Goal: Contribute content: Add original content to the website for others to see

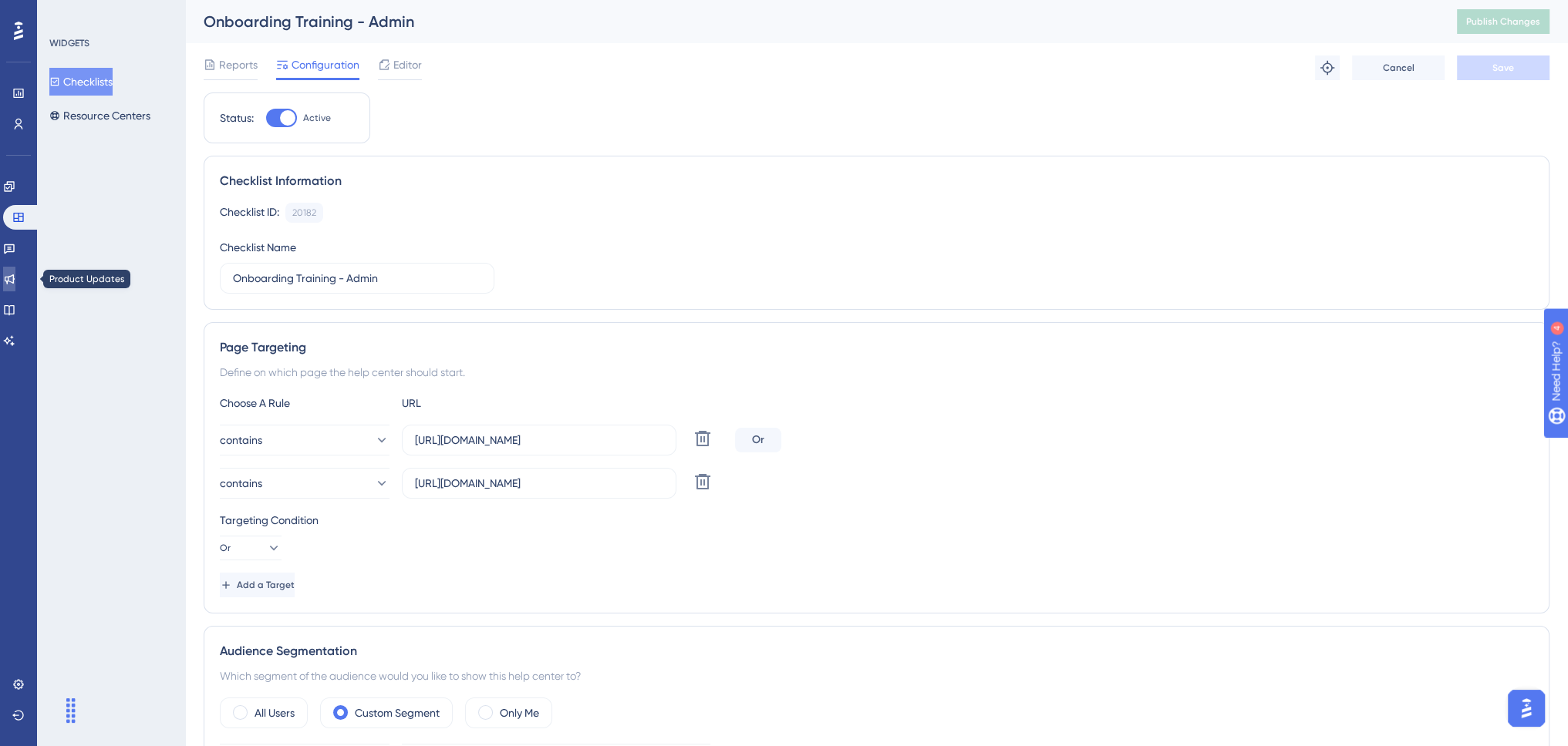
click at [13, 276] on icon at bounding box center [9, 279] width 12 height 12
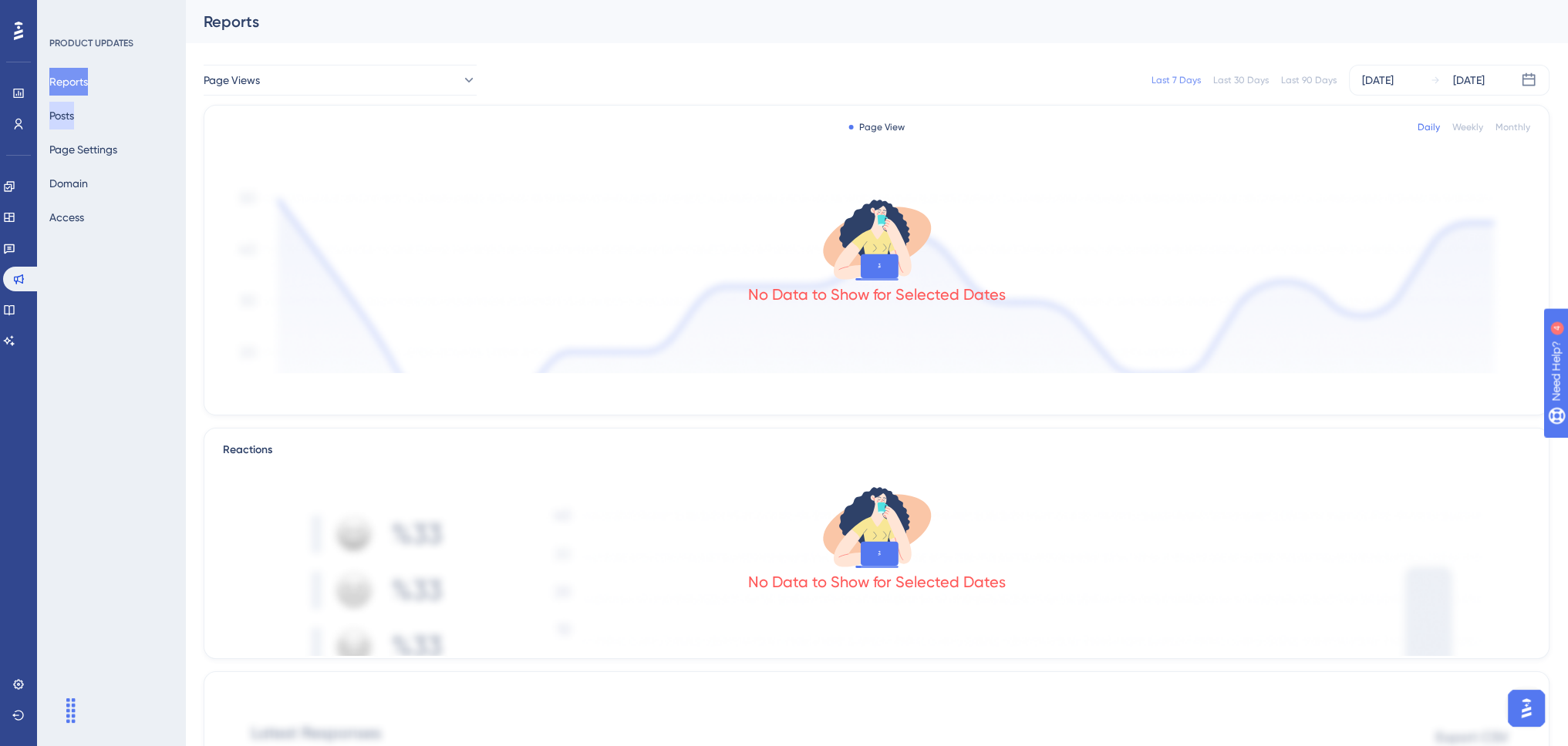
click at [74, 117] on button "Posts" at bounding box center [62, 116] width 25 height 27
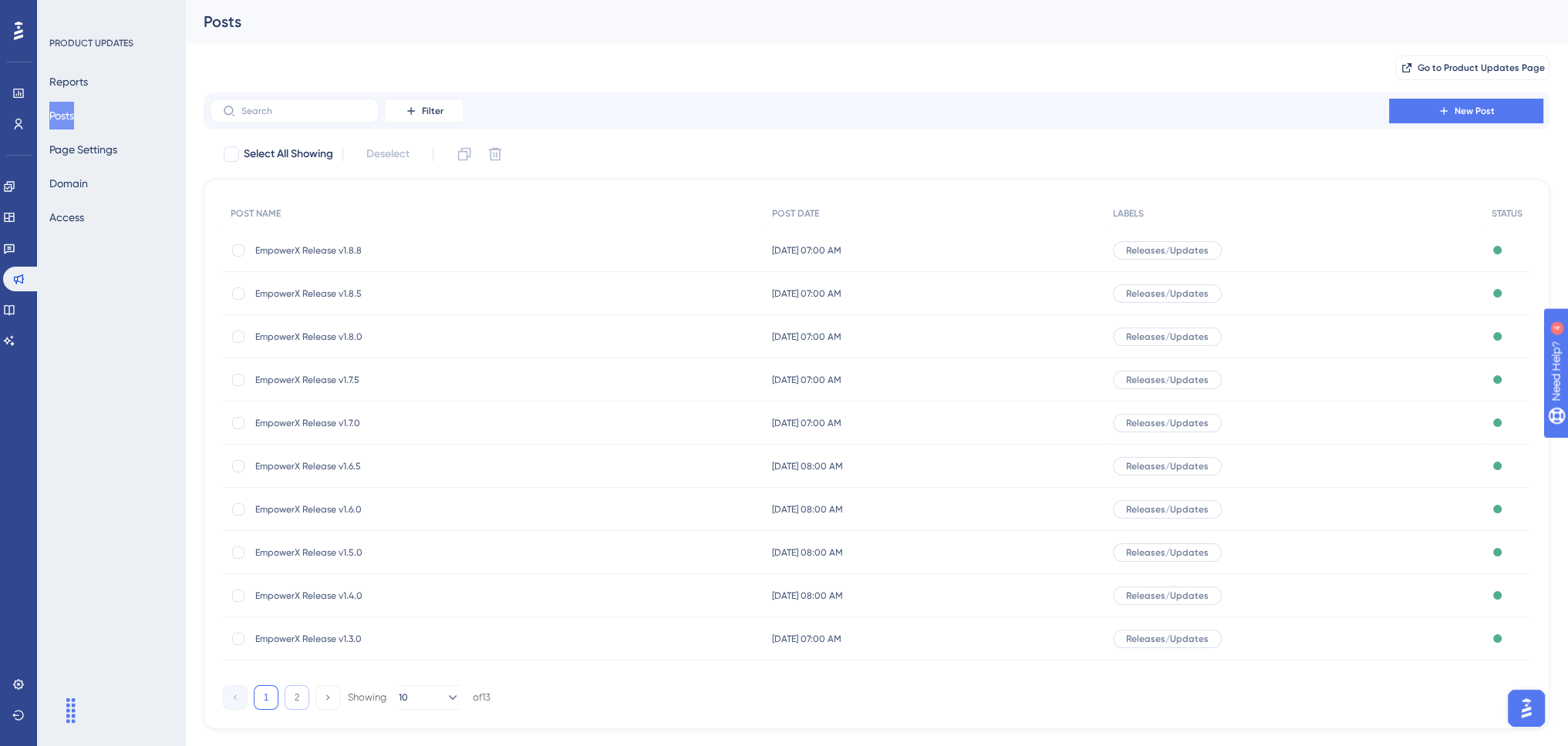
click at [293, 702] on button "2" at bounding box center [297, 697] width 25 height 25
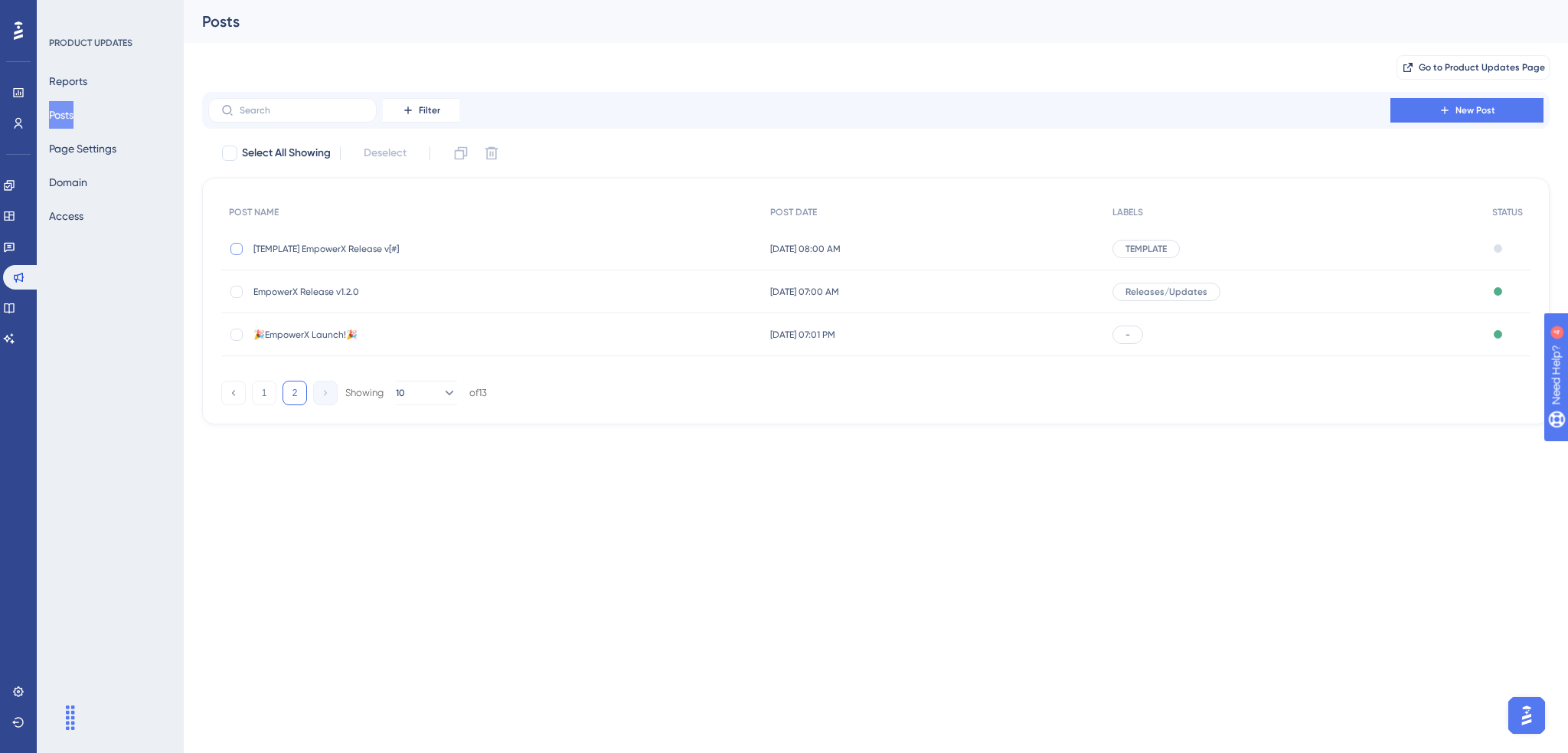
click at [238, 248] on div at bounding box center [237, 249] width 12 height 12
checkbox input "true"
click at [463, 155] on icon at bounding box center [461, 153] width 15 height 15
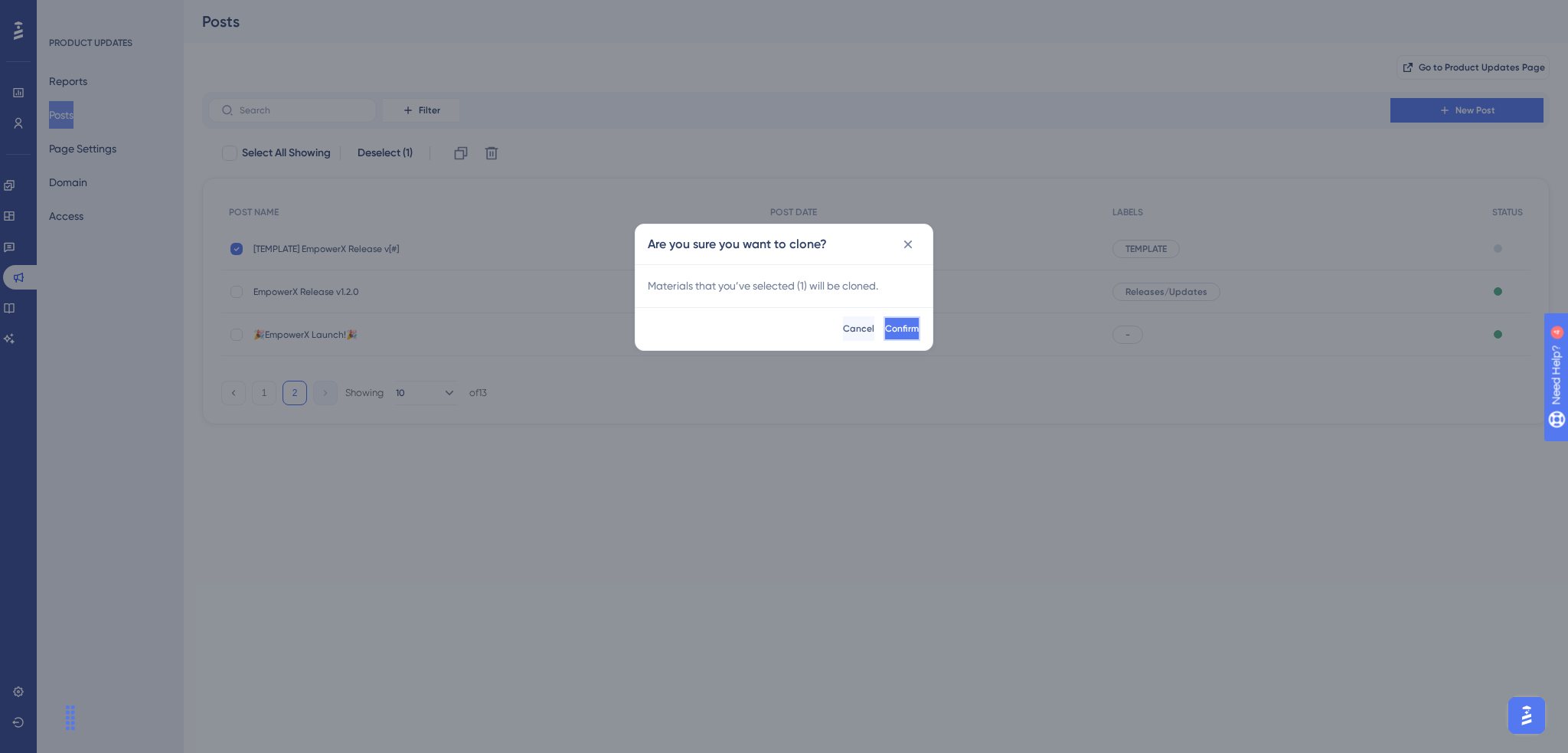
click at [890, 336] on button "Confirm" at bounding box center [901, 328] width 37 height 25
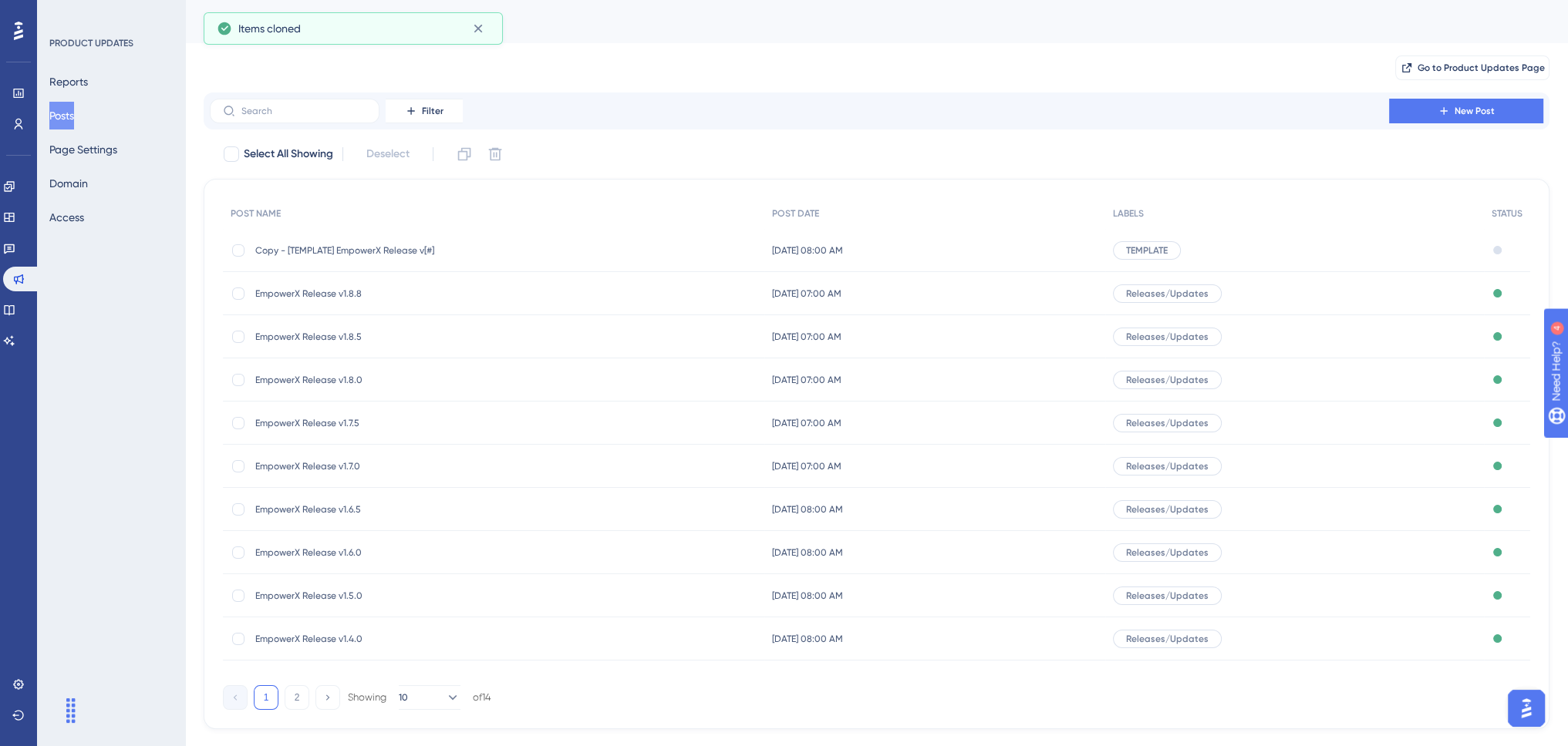
click at [291, 242] on div "Copy - [TEMPLATE] EmpowerX Release v[#] Copy - [TEMPLATE] EmpowerX Release v[#]" at bounding box center [379, 250] width 247 height 43
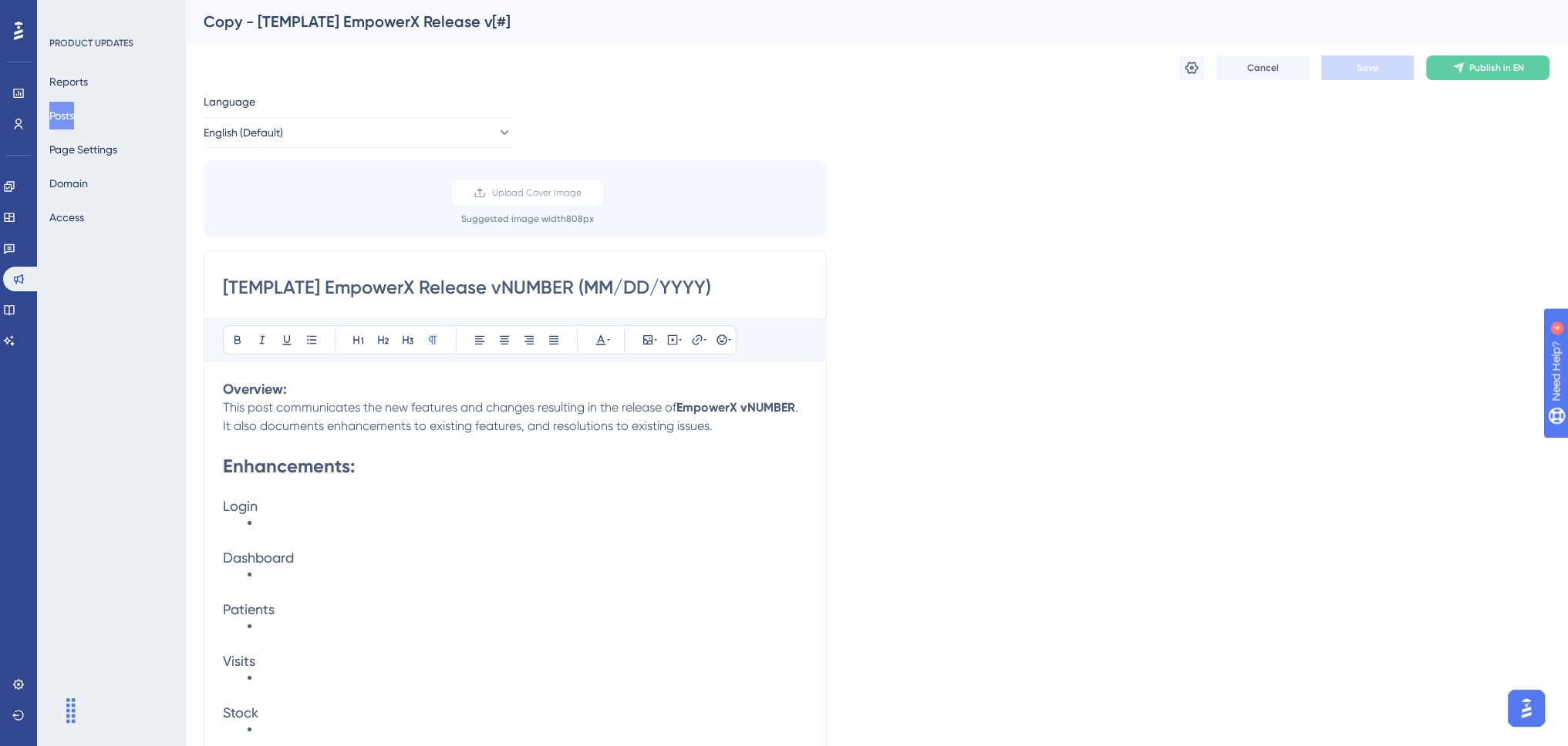
drag, startPoint x: 324, startPoint y: 286, endPoint x: 167, endPoint y: 292, distance: 157.1
click at [419, 286] on input "EmpowerX Release vNUMBER (MM/DD/YYYY)" at bounding box center [515, 287] width 584 height 25
click at [419, 285] on input "EmpowerX Release vNUMBER (MM/DD/YYYY)" at bounding box center [515, 287] width 584 height 25
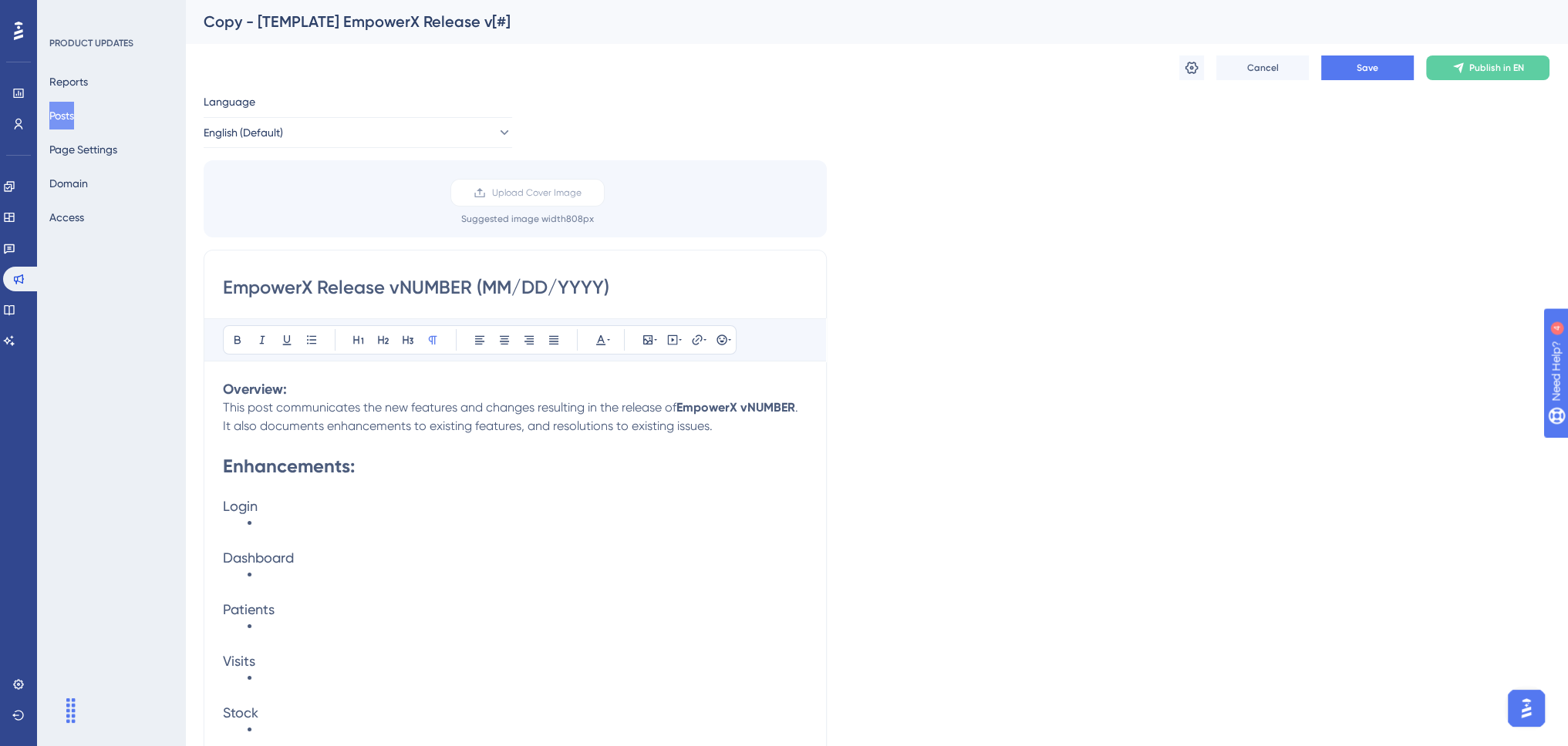
click at [419, 285] on input "EmpowerX Release vNUMBER (MM/DD/YYYY)" at bounding box center [515, 287] width 584 height 25
click at [438, 291] on input "EmpowerX Release vNUMBER (MM/DD/YYYY)" at bounding box center [515, 287] width 584 height 25
drag, startPoint x: 404, startPoint y: 286, endPoint x: 467, endPoint y: 294, distance: 63.5
click at [467, 294] on input "EmpowerX Release vNUMBER (MM/DD/YYYY)" at bounding box center [515, 287] width 584 height 25
click at [455, 284] on input "EmpowerX Release v1.9.0 (MM/DD/YYYY)" at bounding box center [515, 287] width 584 height 25
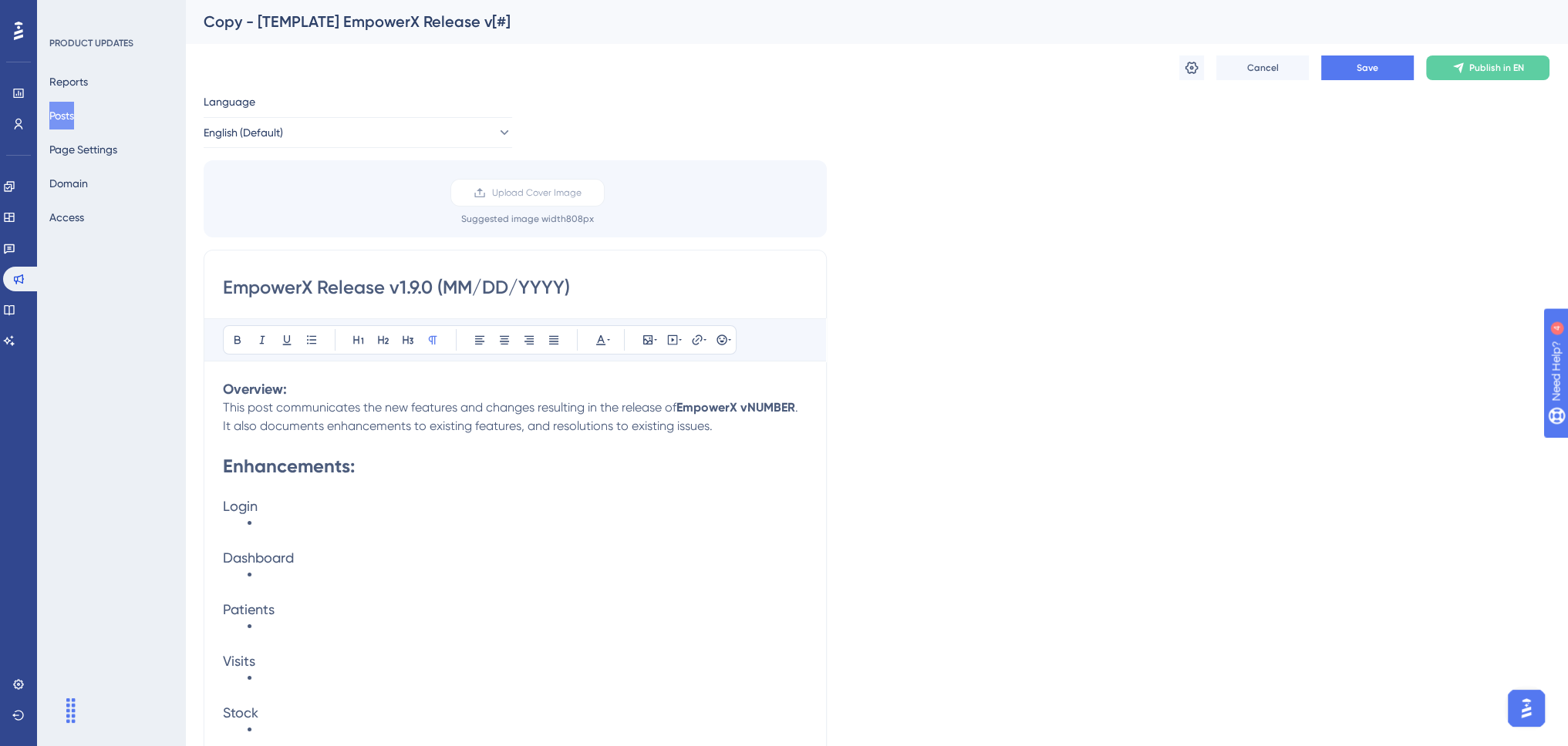
click at [455, 284] on input "EmpowerX Release v1.9.0 (MM/DD/YYYY)" at bounding box center [515, 287] width 584 height 25
type input "EmpowerX Release v1.9.0 ([DATE])"
click at [1350, 57] on button "Save" at bounding box center [1367, 68] width 93 height 25
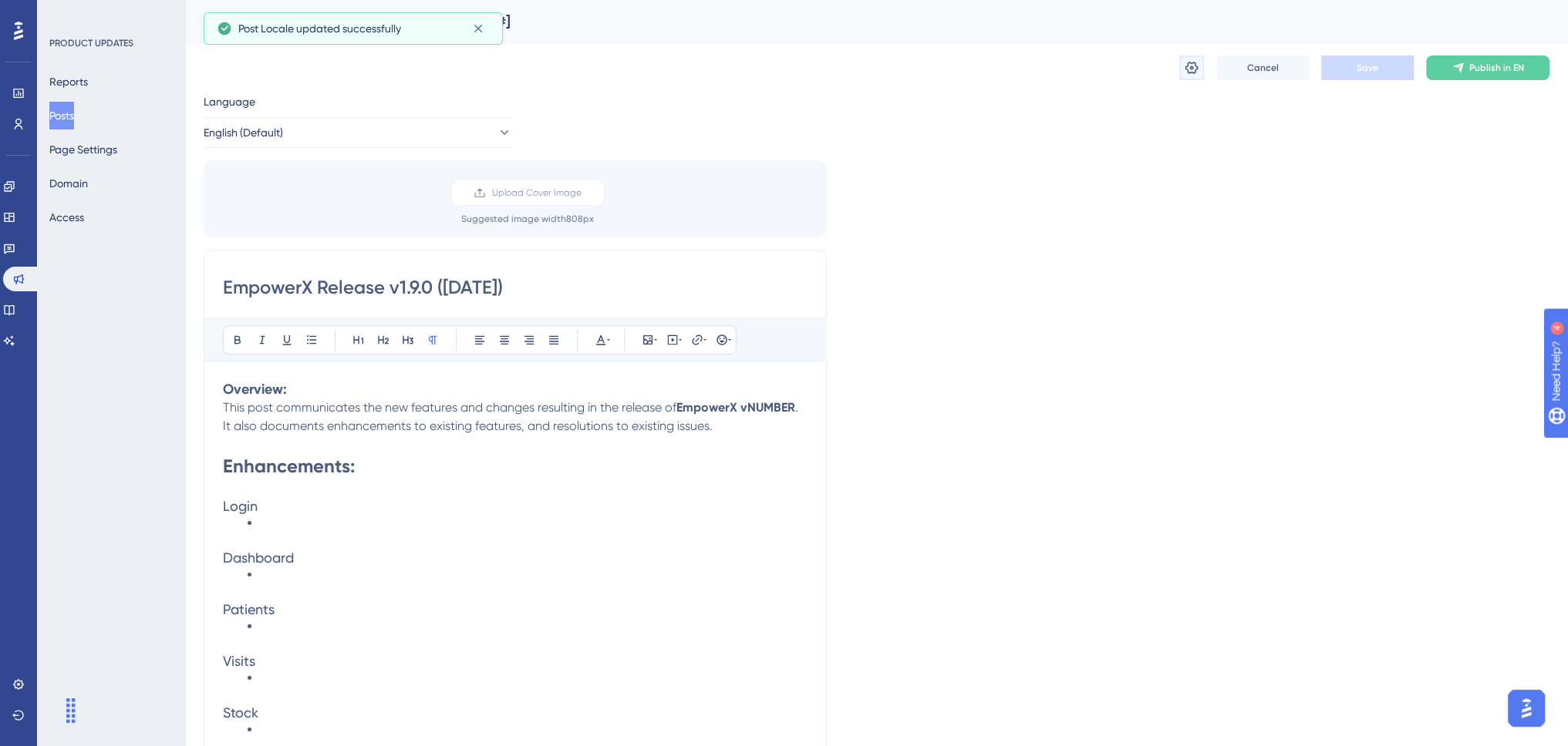
click at [1192, 65] on icon at bounding box center [1191, 68] width 15 height 15
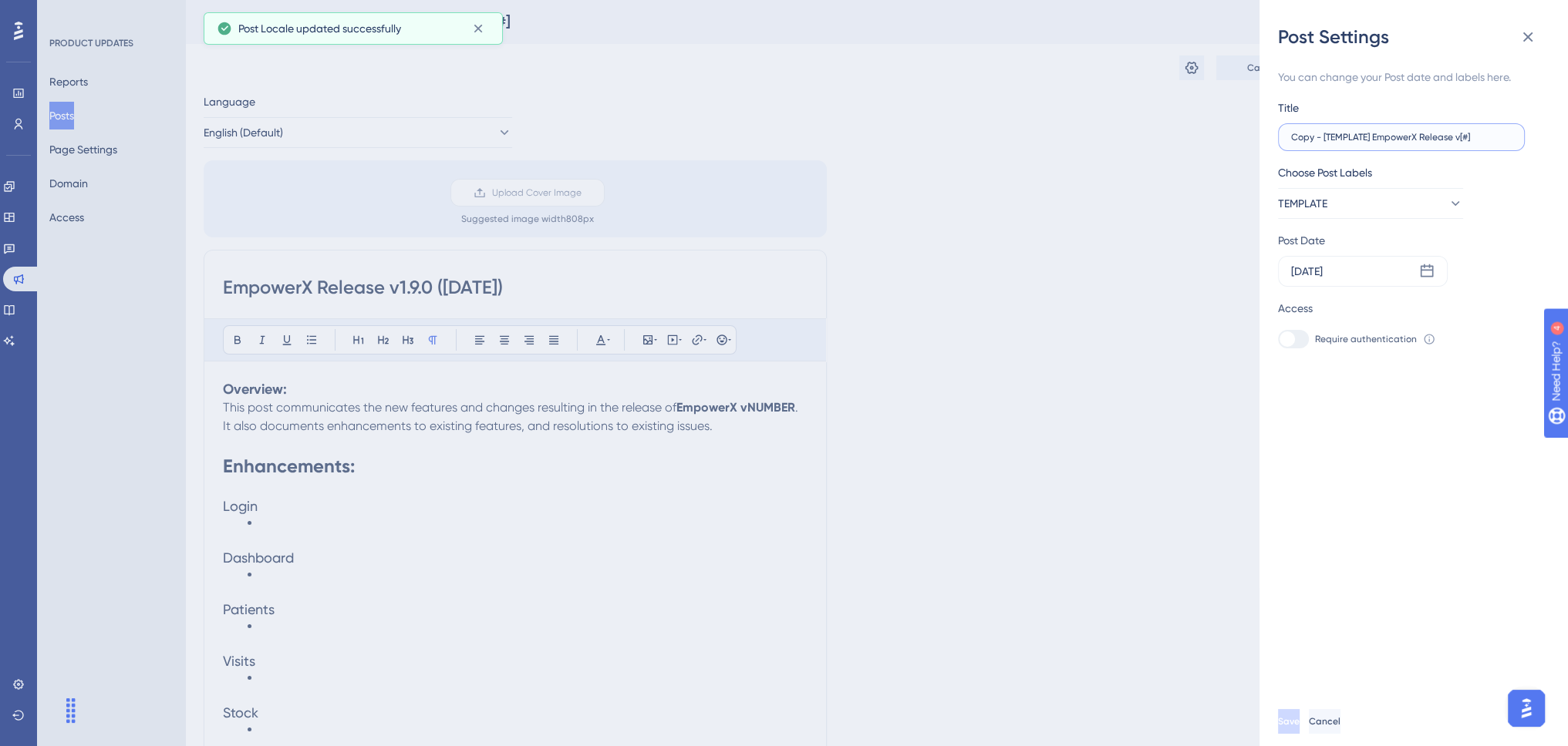
click at [1409, 134] on input "Copy - [TEMPLATE] EmpowerX Release v[#]" at bounding box center [1401, 137] width 220 height 11
drag, startPoint x: 1371, startPoint y: 135, endPoint x: 1239, endPoint y: 133, distance: 132.0
click at [1240, 135] on div "Post Settings You can change your Post date and labels here. Title Copy - [TEMP…" at bounding box center [784, 373] width 1568 height 746
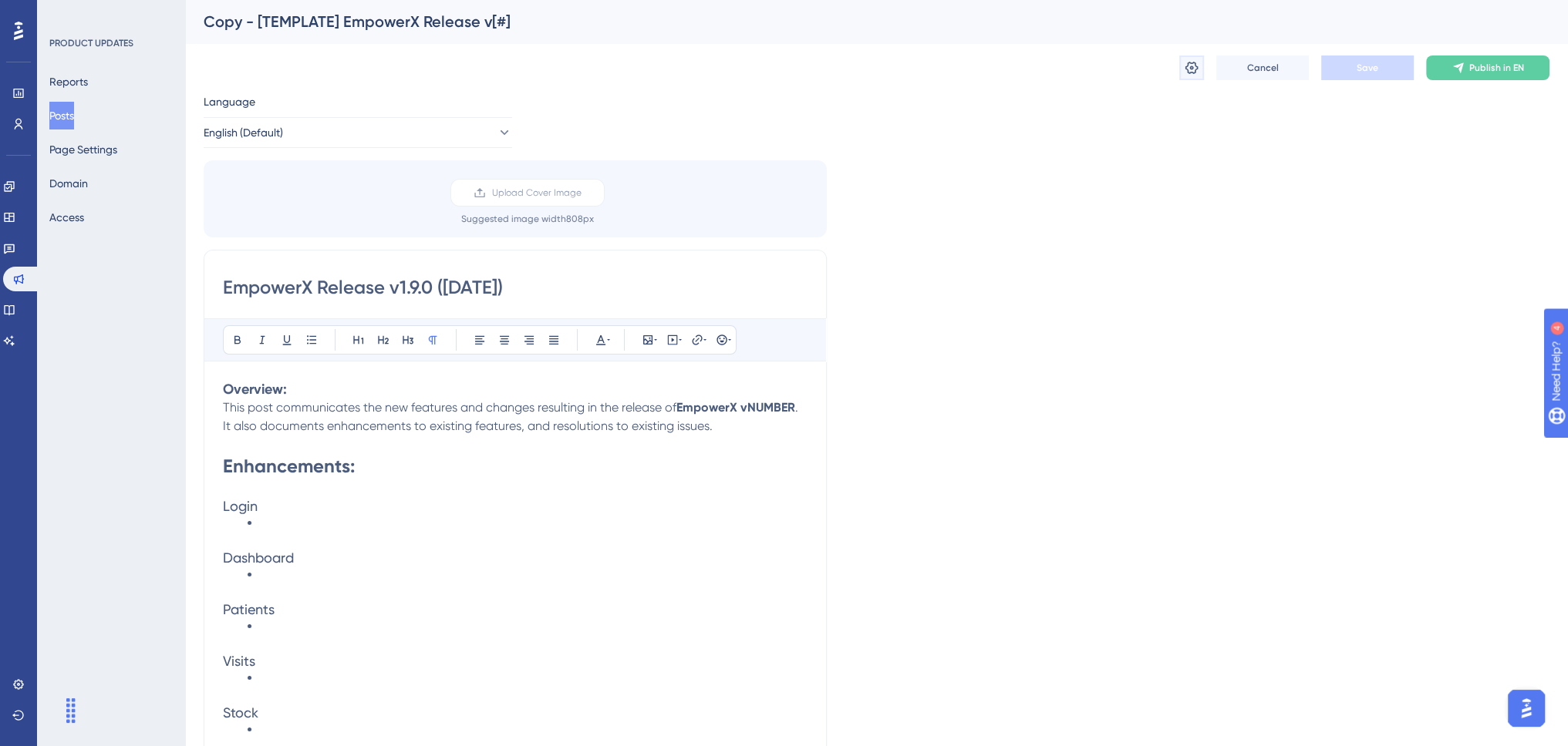
click at [1191, 65] on icon at bounding box center [1191, 68] width 15 height 15
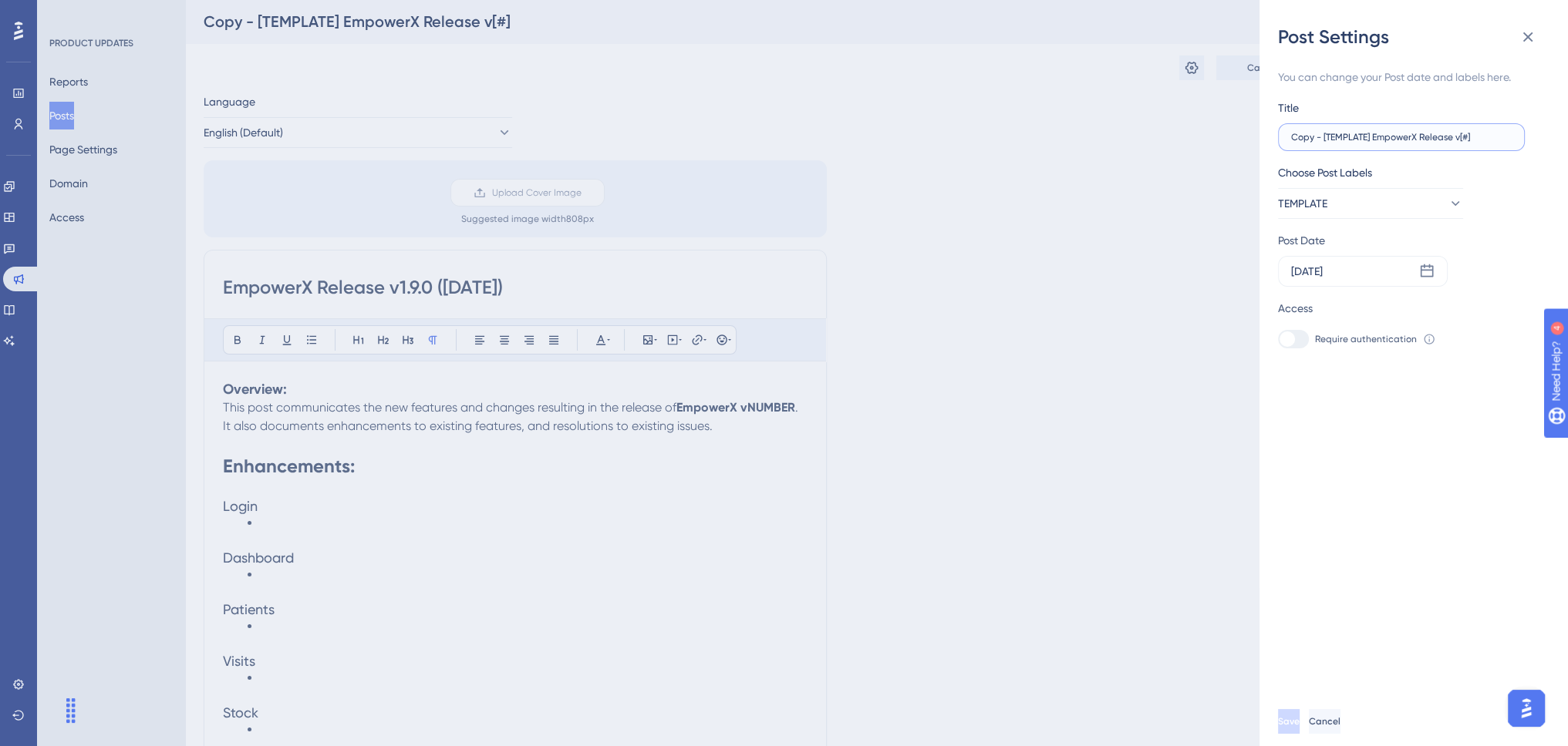
click at [1301, 139] on input "Copy - [TEMPLATE] EmpowerX Release v[#]" at bounding box center [1401, 137] width 220 height 11
click at [1301, 137] on input "Copy - [TEMPLATE] EmpowerX Release v[#]" at bounding box center [1401, 137] width 220 height 11
click at [1307, 137] on input "Copy - [TEMPLATE] EmpowerX Release v[#]" at bounding box center [1401, 137] width 220 height 11
click at [1362, 136] on input "Copy - [TEMPLATE] EmpowerX Release v[#]" at bounding box center [1401, 137] width 220 height 11
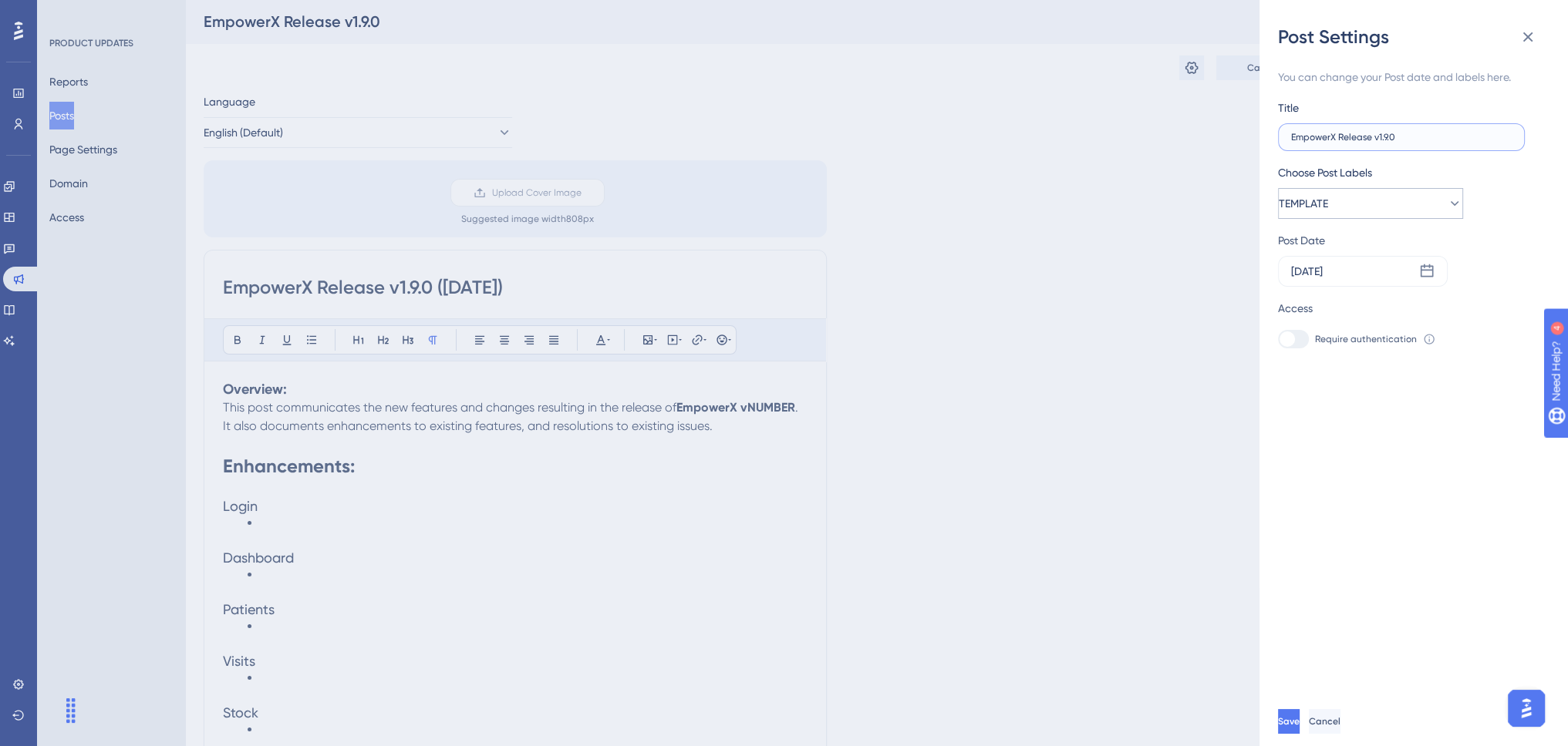
type input "EmpowerX Release v1.9.0"
click at [1328, 204] on span "TEMPLATE" at bounding box center [1304, 204] width 50 height 19
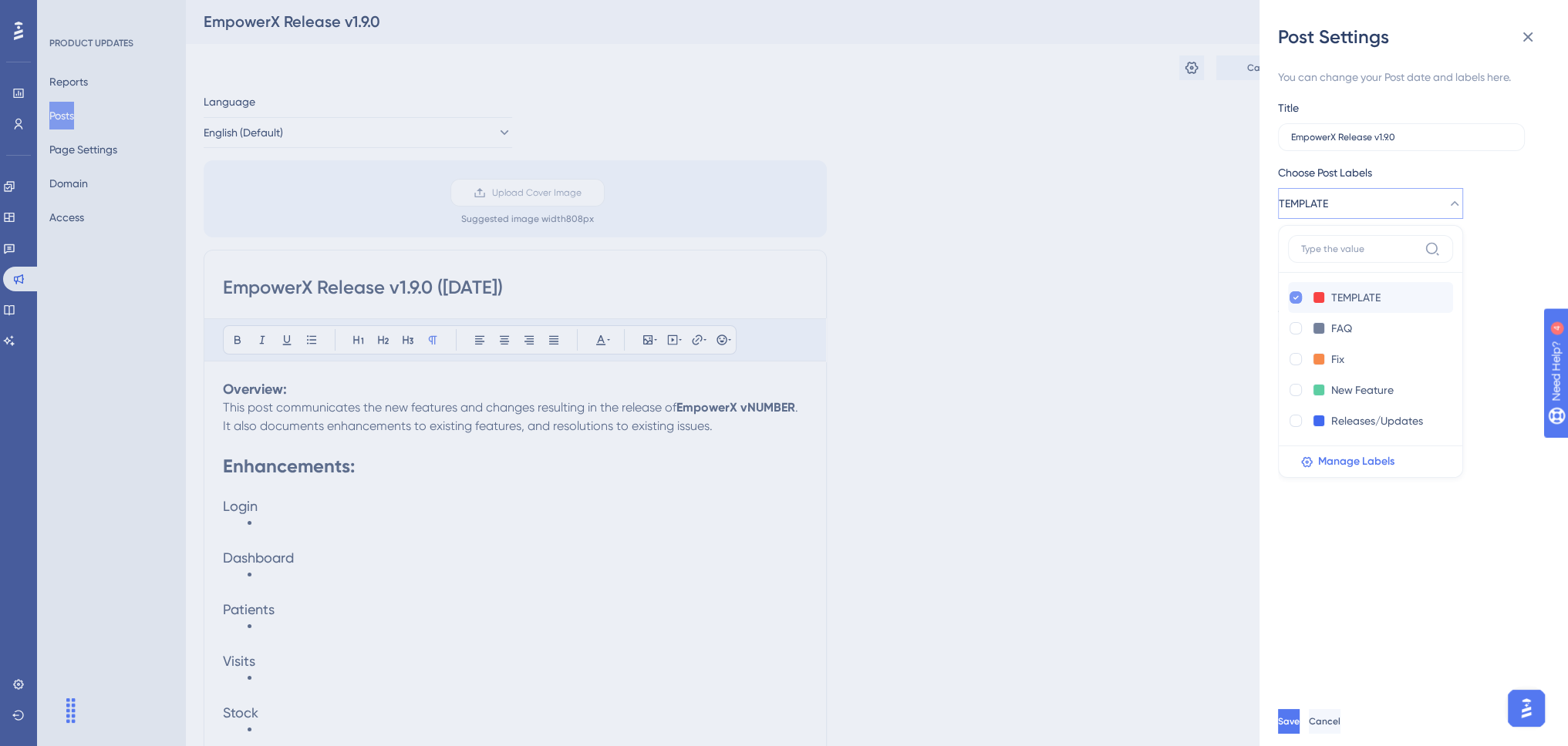
click at [1294, 298] on icon at bounding box center [1296, 298] width 5 height 3
checkbox input "false"
click at [1297, 418] on div at bounding box center [1295, 421] width 12 height 12
checkbox input "true"
click at [1459, 525] on div "You can change your Post date and labels here. Title EmpowerX Release v1.9.0 Ch…" at bounding box center [1420, 373] width 284 height 647
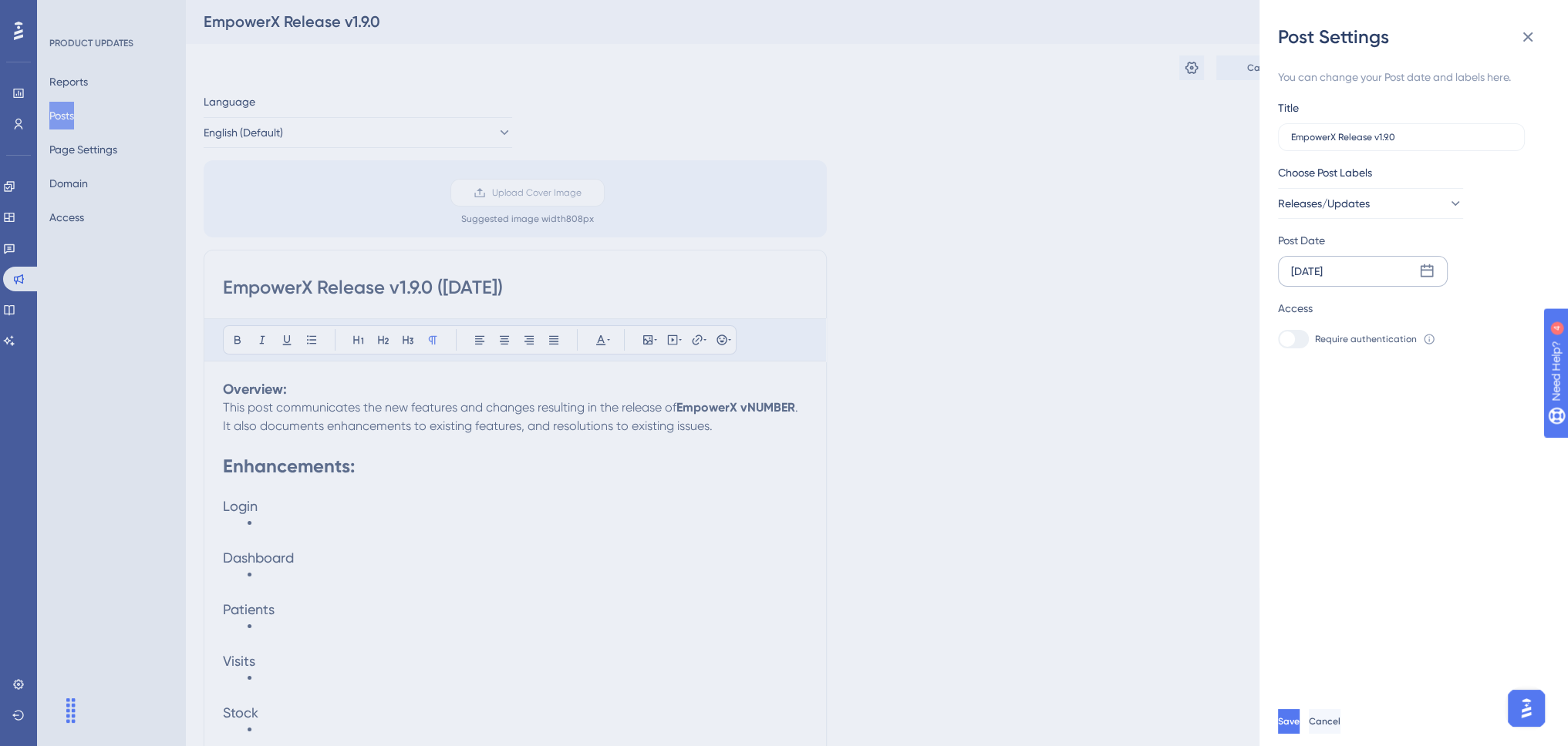
click at [1432, 271] on icon at bounding box center [1426, 270] width 13 height 13
click at [1516, 315] on icon at bounding box center [1519, 316] width 11 height 14
click at [1516, 316] on icon at bounding box center [1519, 316] width 11 height 14
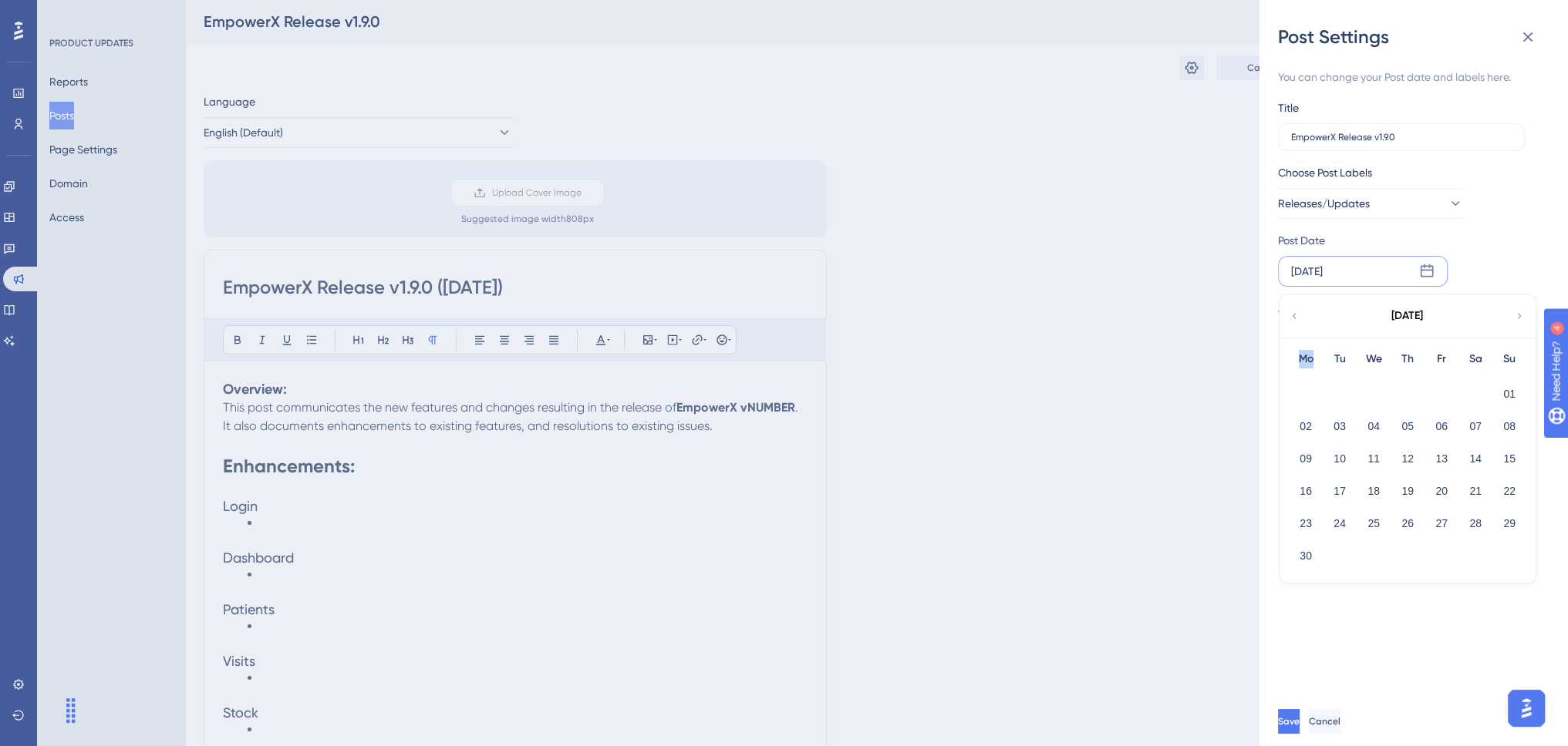
click at [1516, 316] on icon at bounding box center [1519, 316] width 11 height 14
click at [1336, 461] on button "12" at bounding box center [1339, 459] width 27 height 27
click at [1424, 335] on icon at bounding box center [1429, 339] width 12 height 12
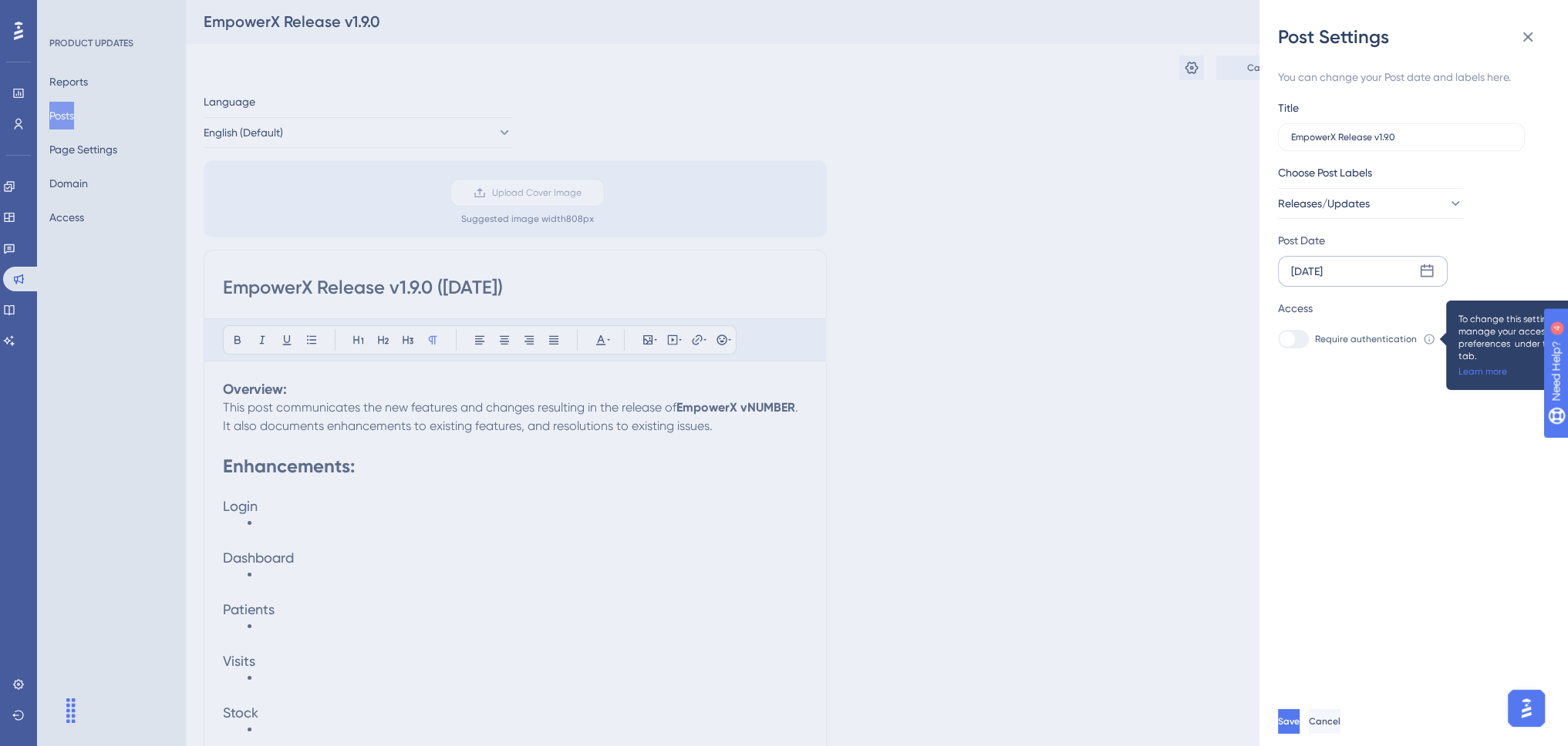
click at [1384, 402] on div "You can change your Post date and labels here. Title EmpowerX Release v1.9.0 Ch…" at bounding box center [1420, 373] width 284 height 647
click at [1301, 727] on span "Save" at bounding box center [1289, 721] width 21 height 12
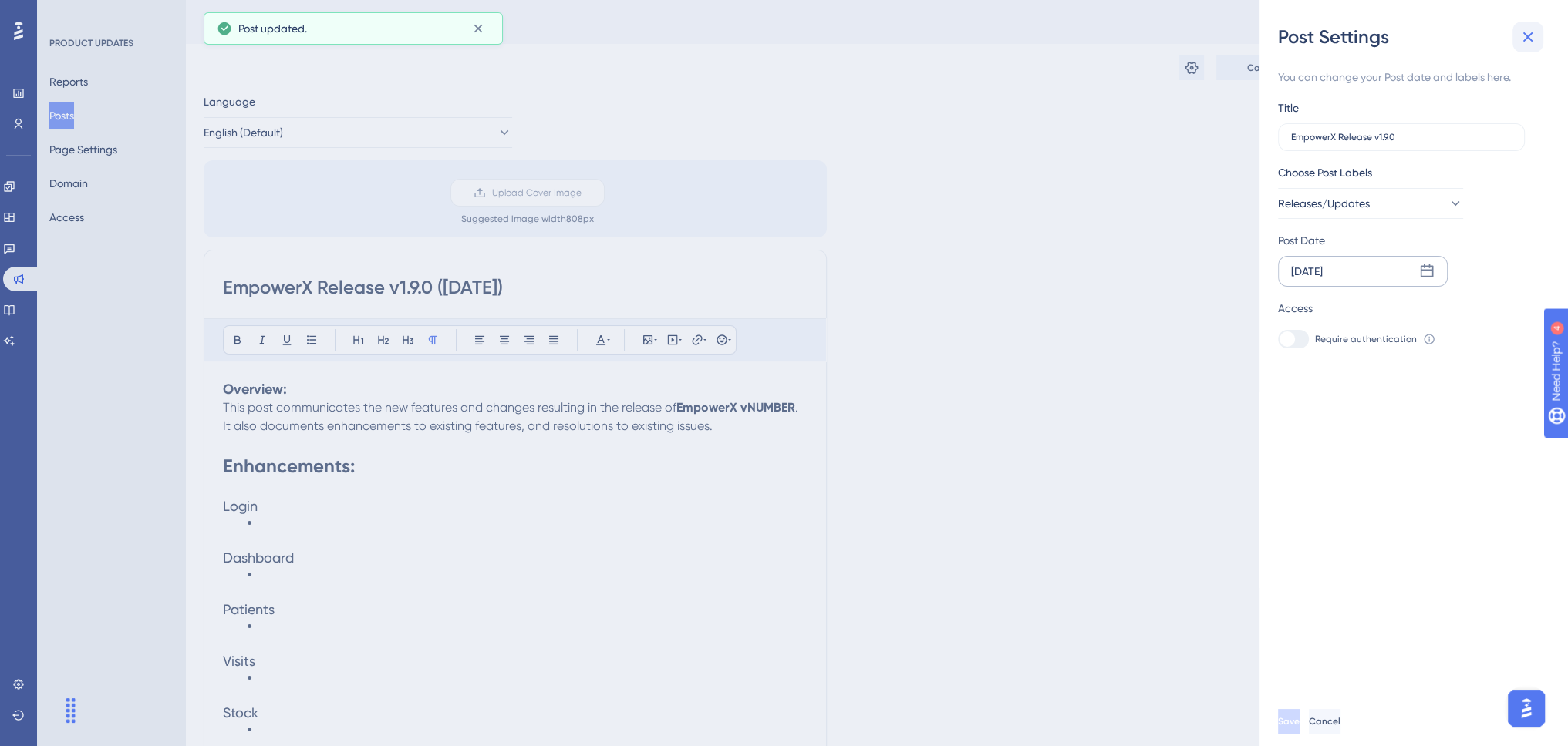
click at [1529, 33] on icon at bounding box center [1528, 37] width 19 height 19
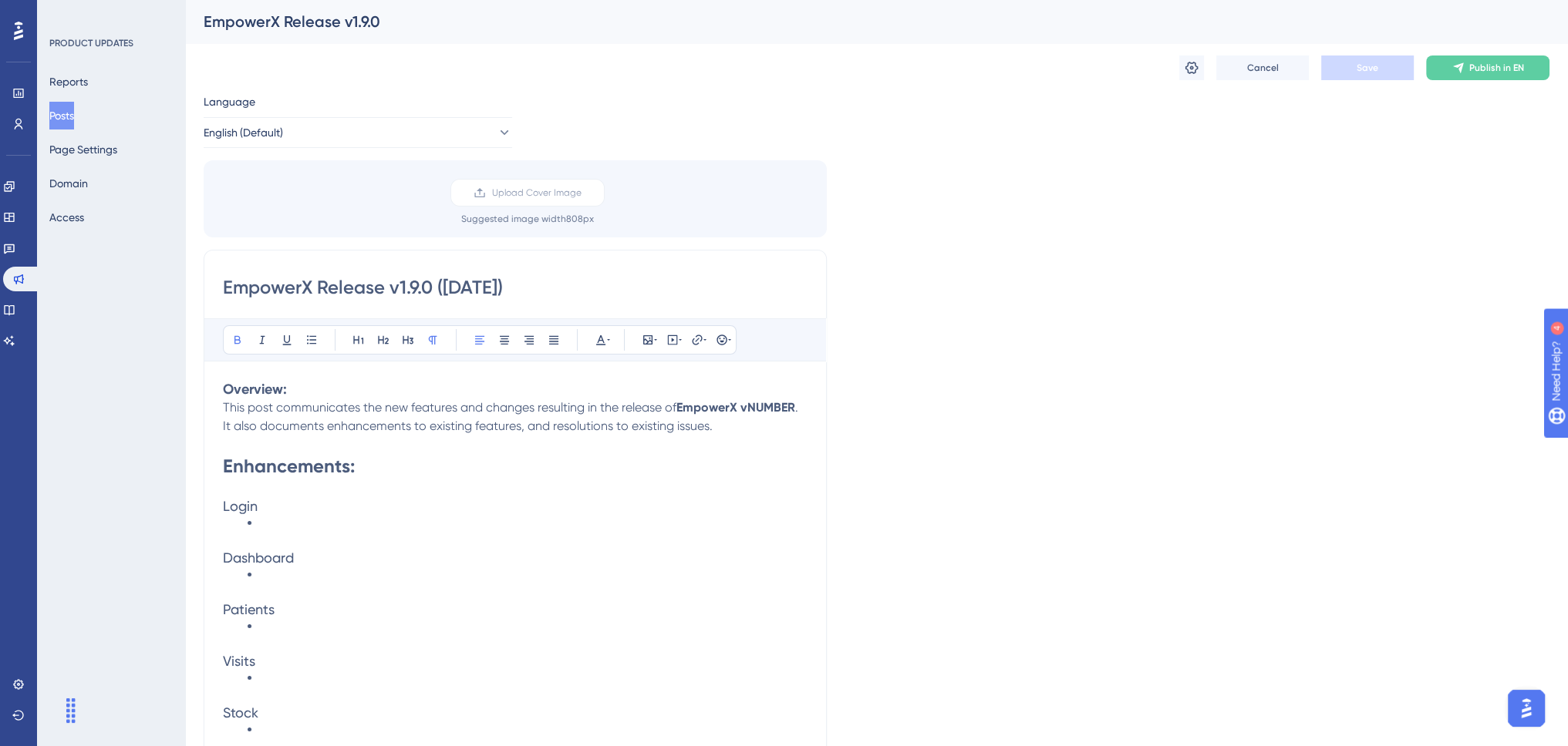
click at [744, 400] on strong "EmpowerX vNUMBER" at bounding box center [735, 407] width 118 height 15
click at [750, 405] on strong "EmpowerX vNUMBER" at bounding box center [735, 407] width 118 height 15
click at [289, 661] on h3 "Visits" at bounding box center [515, 662] width 584 height 19
click at [292, 673] on li at bounding box center [528, 677] width 560 height 15
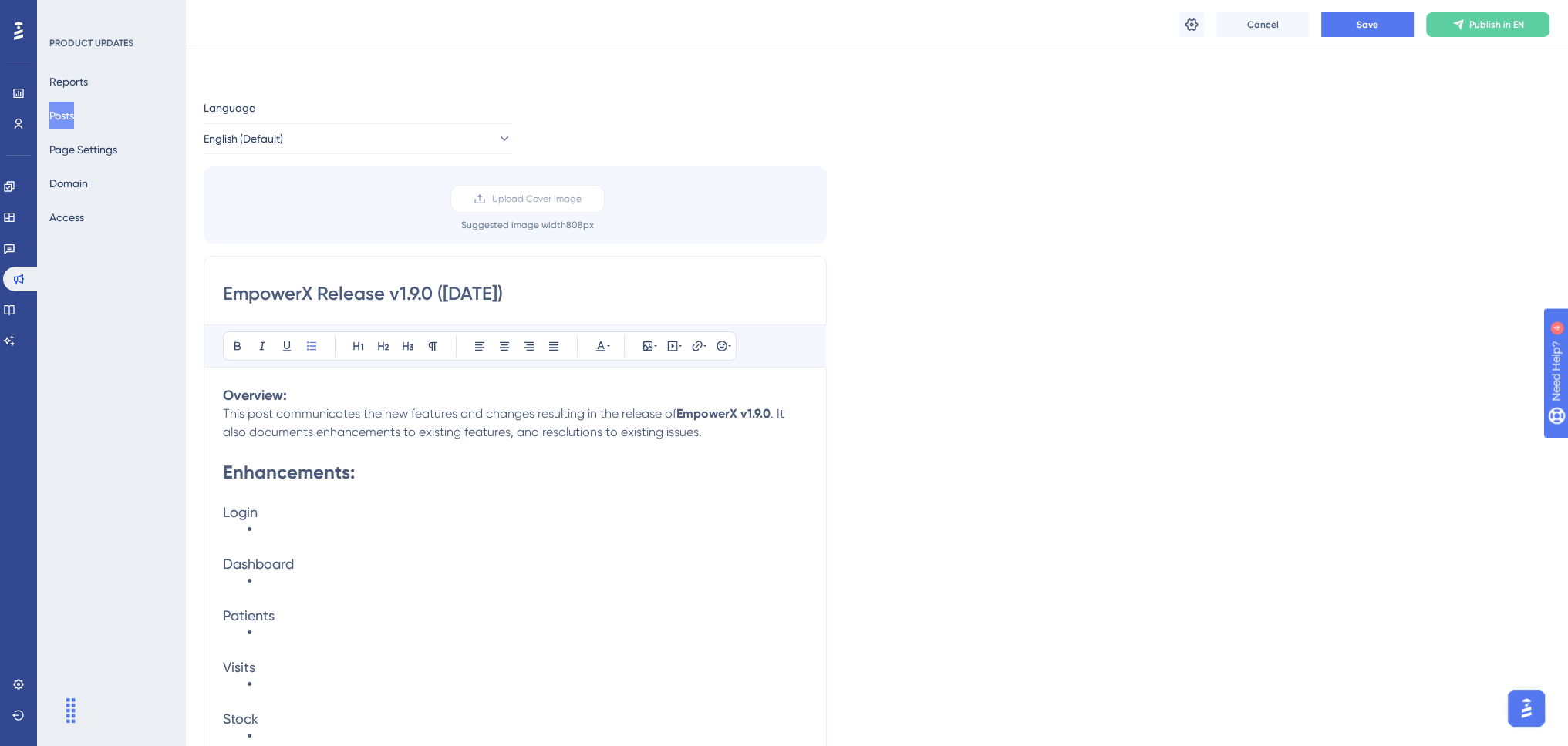
scroll to position [539, 0]
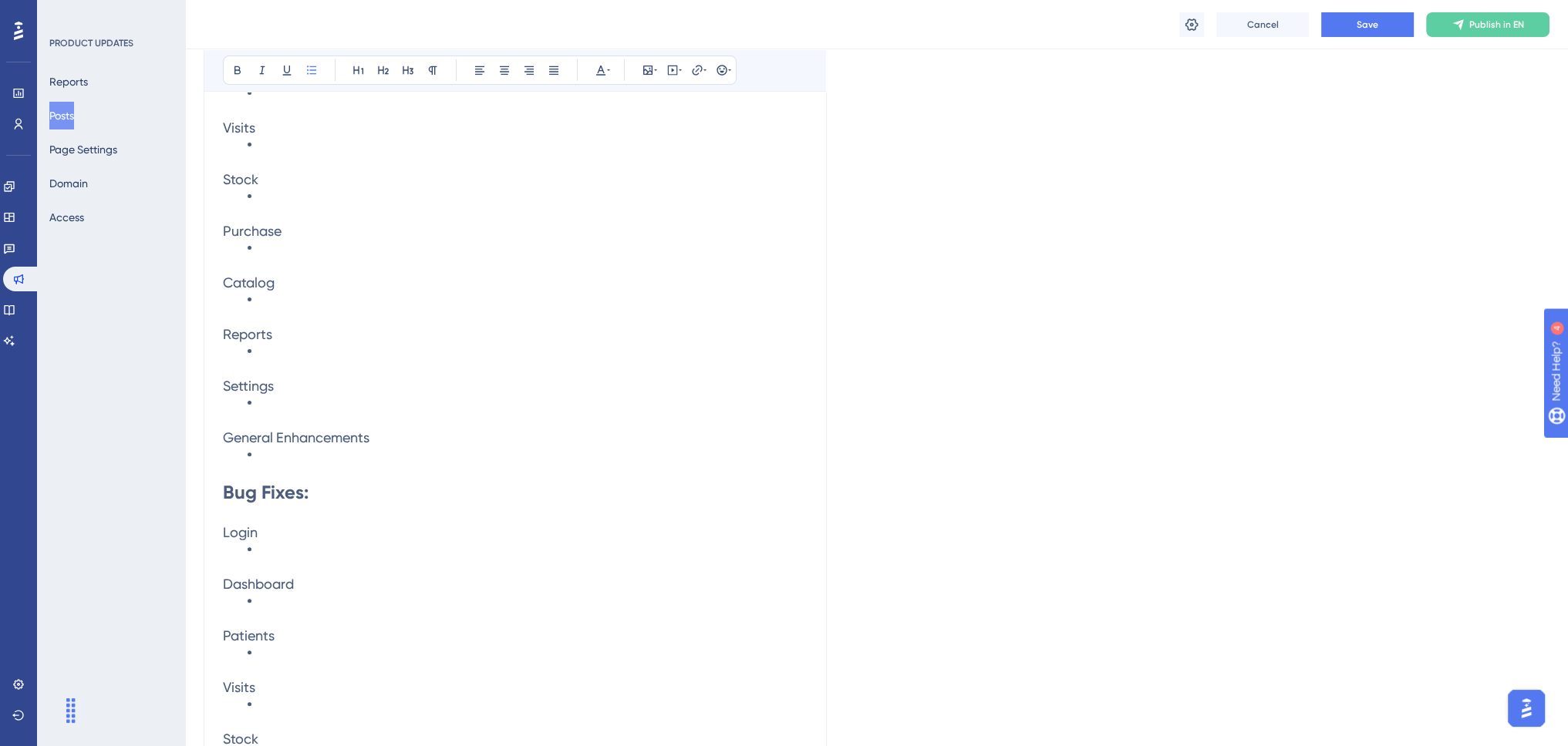
click at [626, 461] on p at bounding box center [515, 471] width 584 height 19
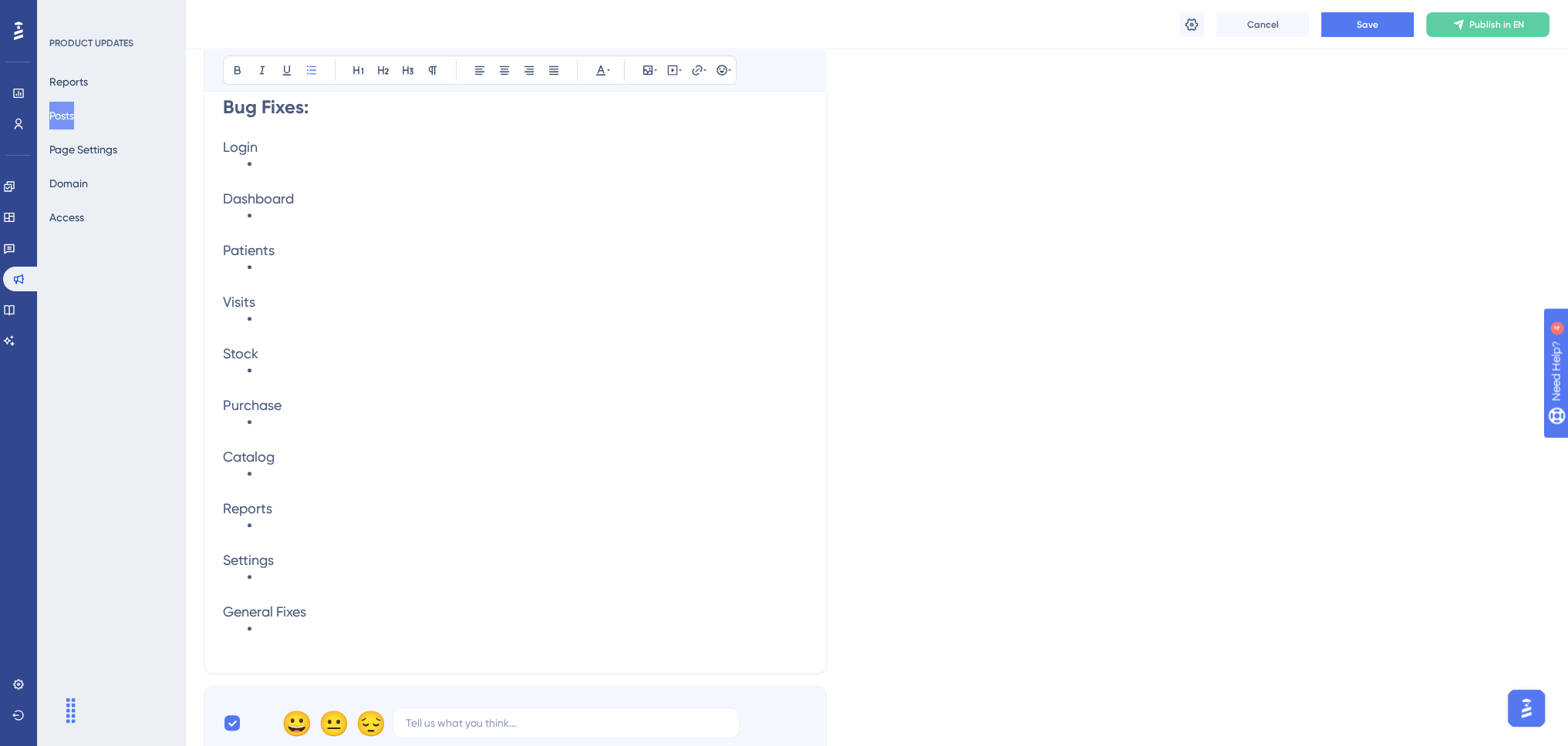
click at [309, 316] on li at bounding box center [528, 318] width 560 height 15
click at [798, 311] on li "Fixed an issue where the "Payment Collected Today" field in Step 4 - Estimated …" at bounding box center [528, 318] width 560 height 15
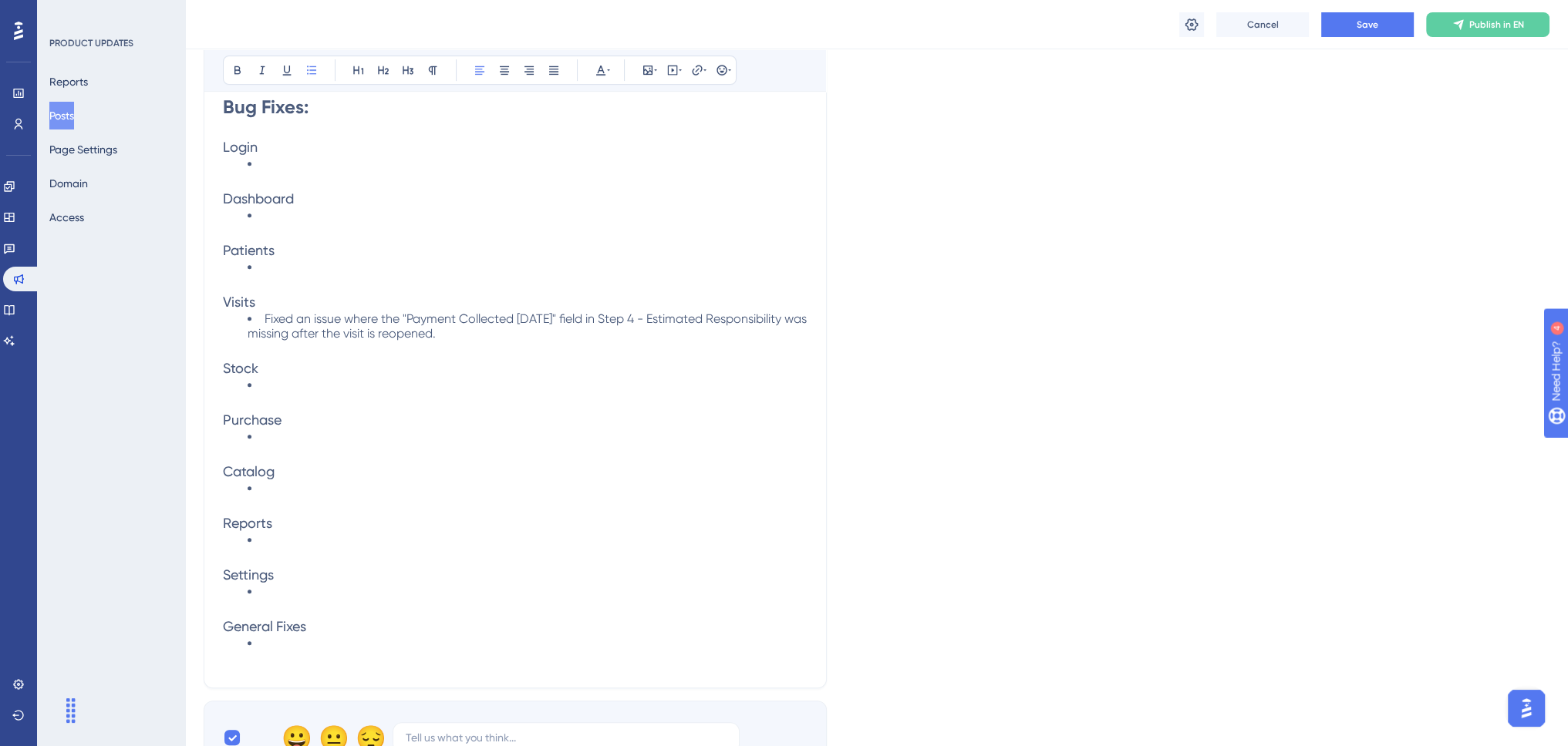
click at [383, 311] on span "Fixed an issue where the "Payment Collected Today" field in Step 4 - Estimated …" at bounding box center [528, 326] width 562 height 29
click at [350, 326] on span "Fixed an issue where the "Payment Collected Today" field in Step 4 - Estimated …" at bounding box center [528, 326] width 562 height 29
click at [389, 311] on span "Fixed an issue where the "Payment Collected Today" field in Step 4 - Estimated …" at bounding box center [528, 326] width 562 height 29
click at [389, 312] on span "Fixed an issue where the "Payment Collected Today" field in Step 4 - Estimated …" at bounding box center [528, 326] width 562 height 29
click at [757, 324] on span "Fixed an issue where if the "Payment Collected Today" field was filled in durin…" at bounding box center [528, 326] width 560 height 29
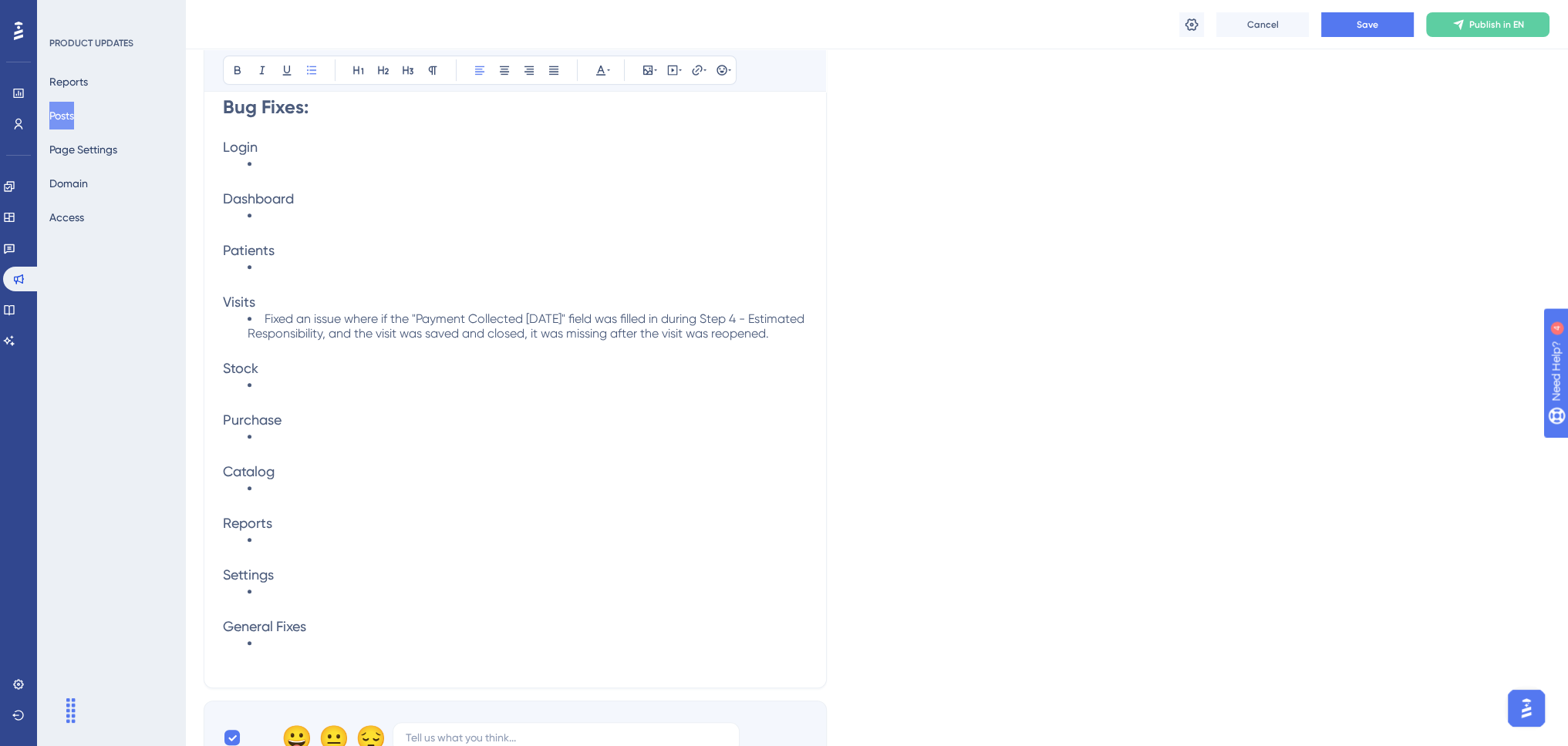
click at [444, 311] on span "Fixed an issue where if the "Payment Collected Today" field was filled in durin…" at bounding box center [528, 326] width 560 height 29
click at [542, 311] on span "Fixed an issue where if the "Payment Collected Today" field was filled in durin…" at bounding box center [528, 326] width 560 height 29
click at [656, 329] on span "" field was filled in during Step 4 - Estimated Responsibility, and the visit w…" at bounding box center [529, 326] width 563 height 29
click at [340, 335] on li "Fixed an issue where if the " Payment Collected Today " field was filled in dur…" at bounding box center [528, 326] width 560 height 29
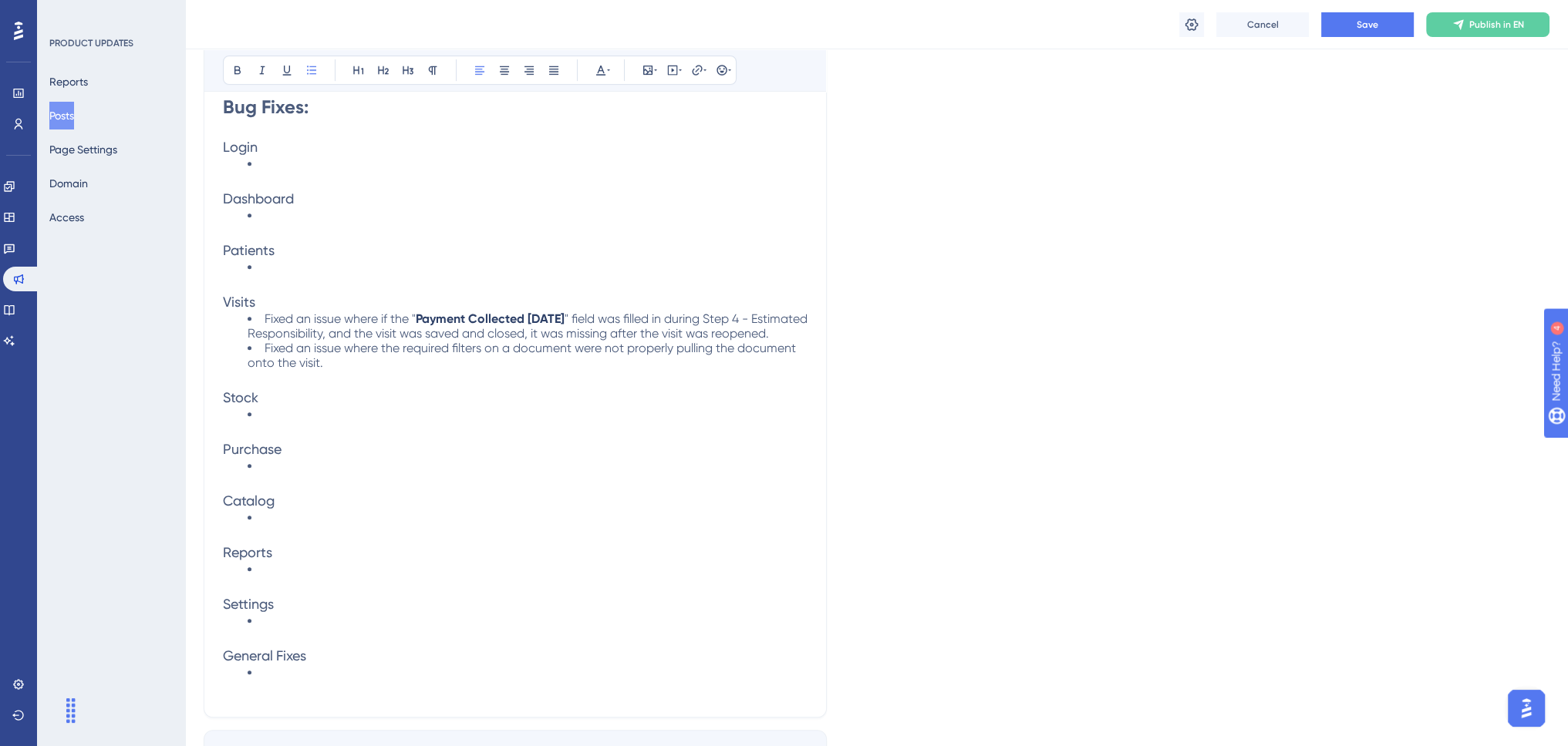
click at [385, 355] on span "Fixed an issue where the required filters on a document were not properly pulli…" at bounding box center [523, 355] width 552 height 29
click at [393, 355] on span "Fixed an issue where the required filters on a document were not properly pulli…" at bounding box center [523, 355] width 552 height 29
click at [401, 352] on span "Fixed an issue where the required filters on a document were not properly pulli…" at bounding box center [523, 355] width 552 height 29
click at [664, 354] on span "Fixed an issue where there were multiple required filters on a document were no…" at bounding box center [526, 355] width 556 height 29
drag, startPoint x: 384, startPoint y: 347, endPoint x: 445, endPoint y: 336, distance: 62.0
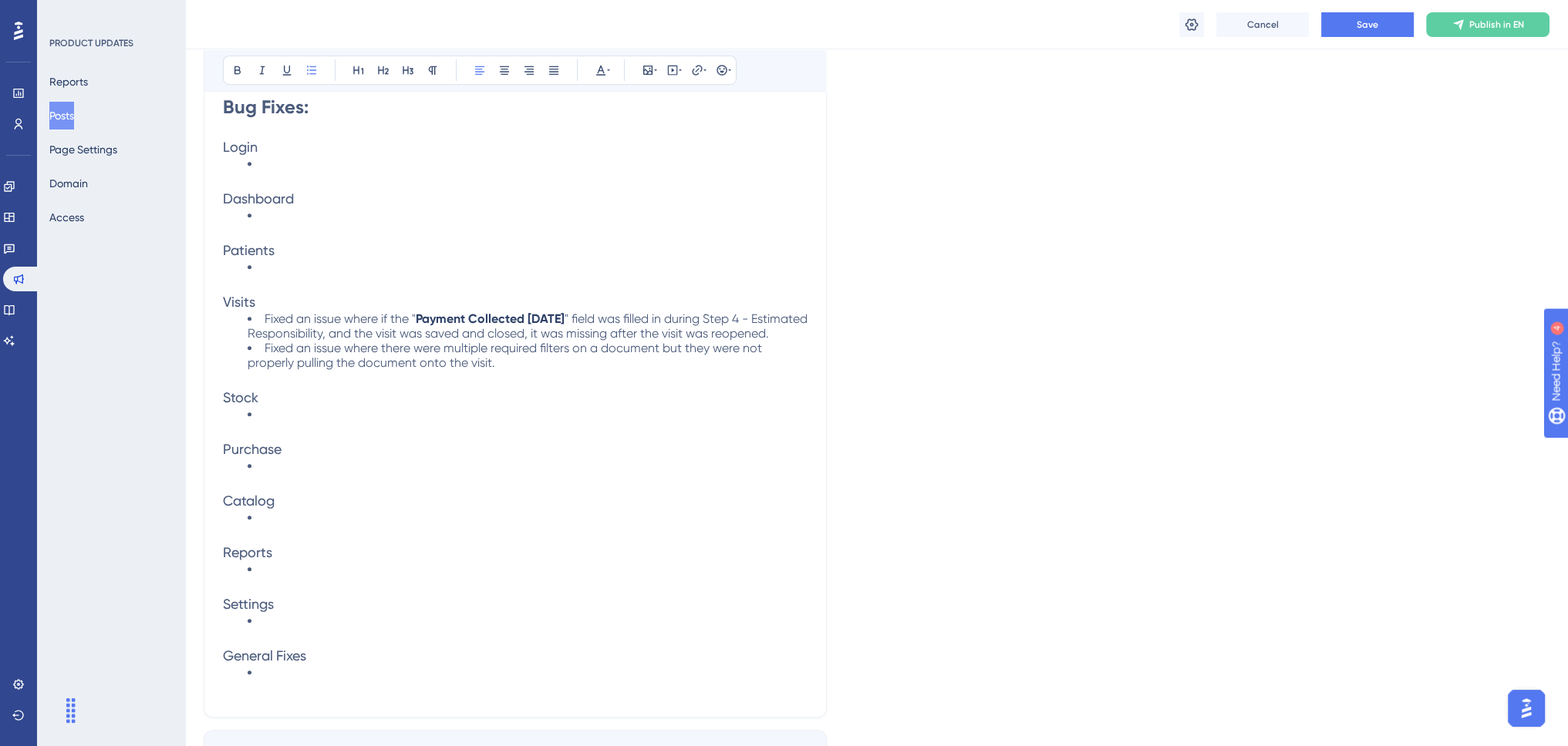
click at [390, 340] on li "Fixed an issue where if the " Payment Collected Today " field was filled in dur…" at bounding box center [528, 326] width 560 height 29
drag, startPoint x: 382, startPoint y: 355, endPoint x: 395, endPoint y: 354, distance: 13.0
click at [383, 355] on span "Fixed an issue where there were multiple required filters on a document but the…" at bounding box center [506, 355] width 517 height 29
click at [676, 354] on span "Fixed an issue where if there were multiple required filters on a document but …" at bounding box center [511, 355] width 527 height 29
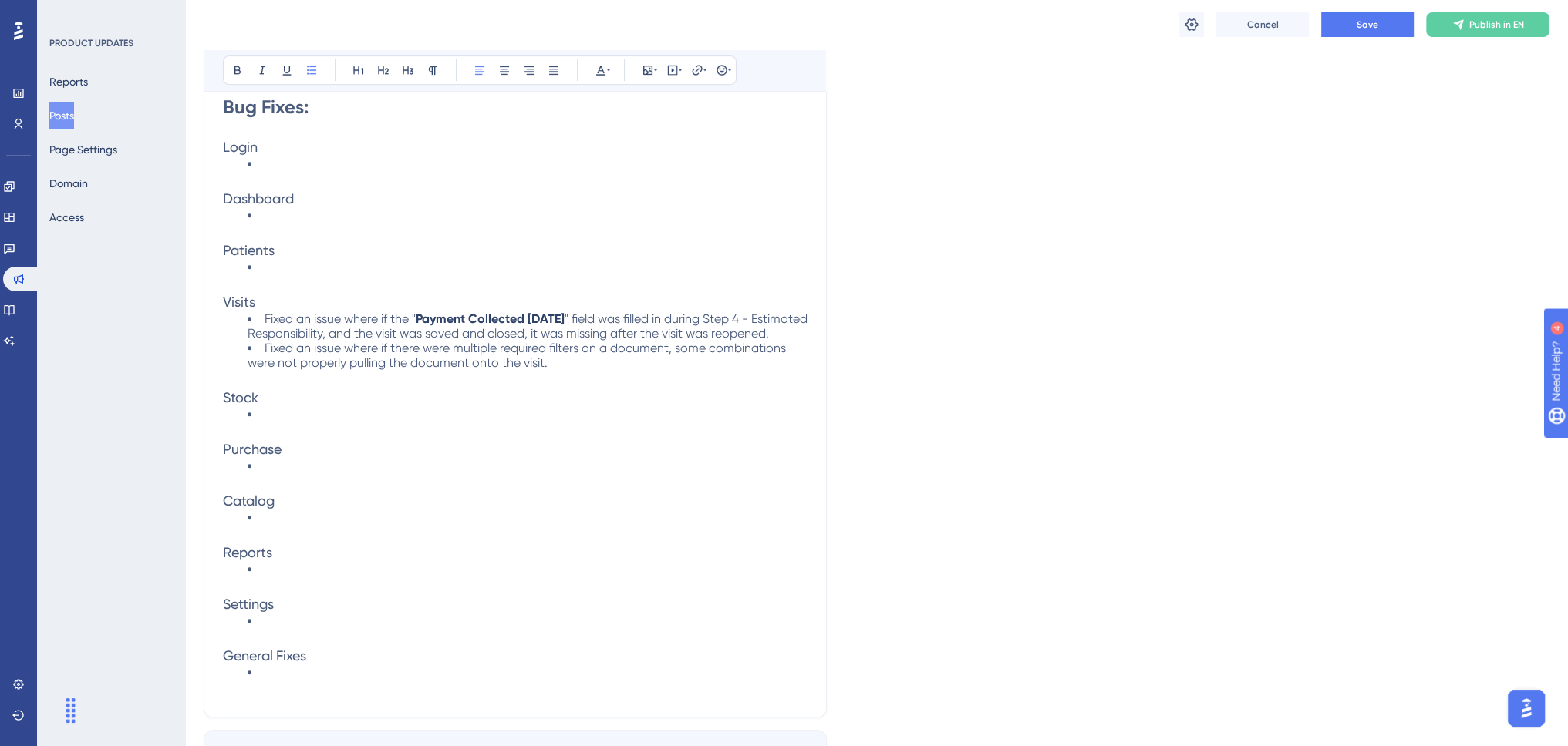
click at [614, 370] on li "Fixed an issue where if there were multiple required filters on a document, som…" at bounding box center [528, 355] width 560 height 29
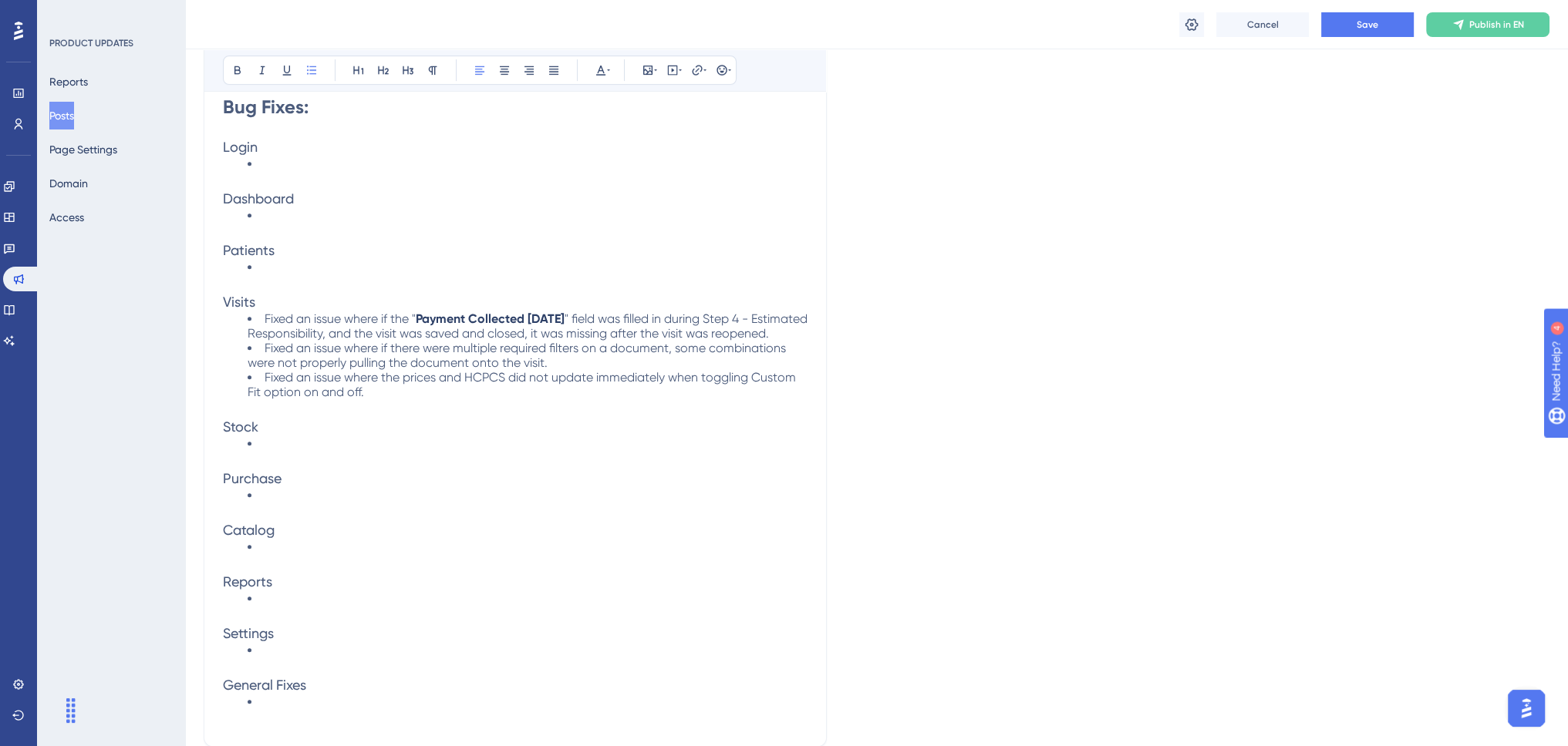
click at [752, 385] on span "Fixed an issue where the prices and HCPCS did not update immediately when toggl…" at bounding box center [523, 385] width 552 height 29
click at [265, 394] on span "Fixed an issue where the prices and HCPCS did not update immediately when toggl…" at bounding box center [510, 385] width 525 height 29
click at [300, 400] on span "Fixed an issue where the prices and HCPCS did not update immediately when toggl…" at bounding box center [510, 385] width 525 height 29
click at [480, 354] on span "Fixed an issue where if there were multiple required filters on a document, som…" at bounding box center [518, 355] width 541 height 29
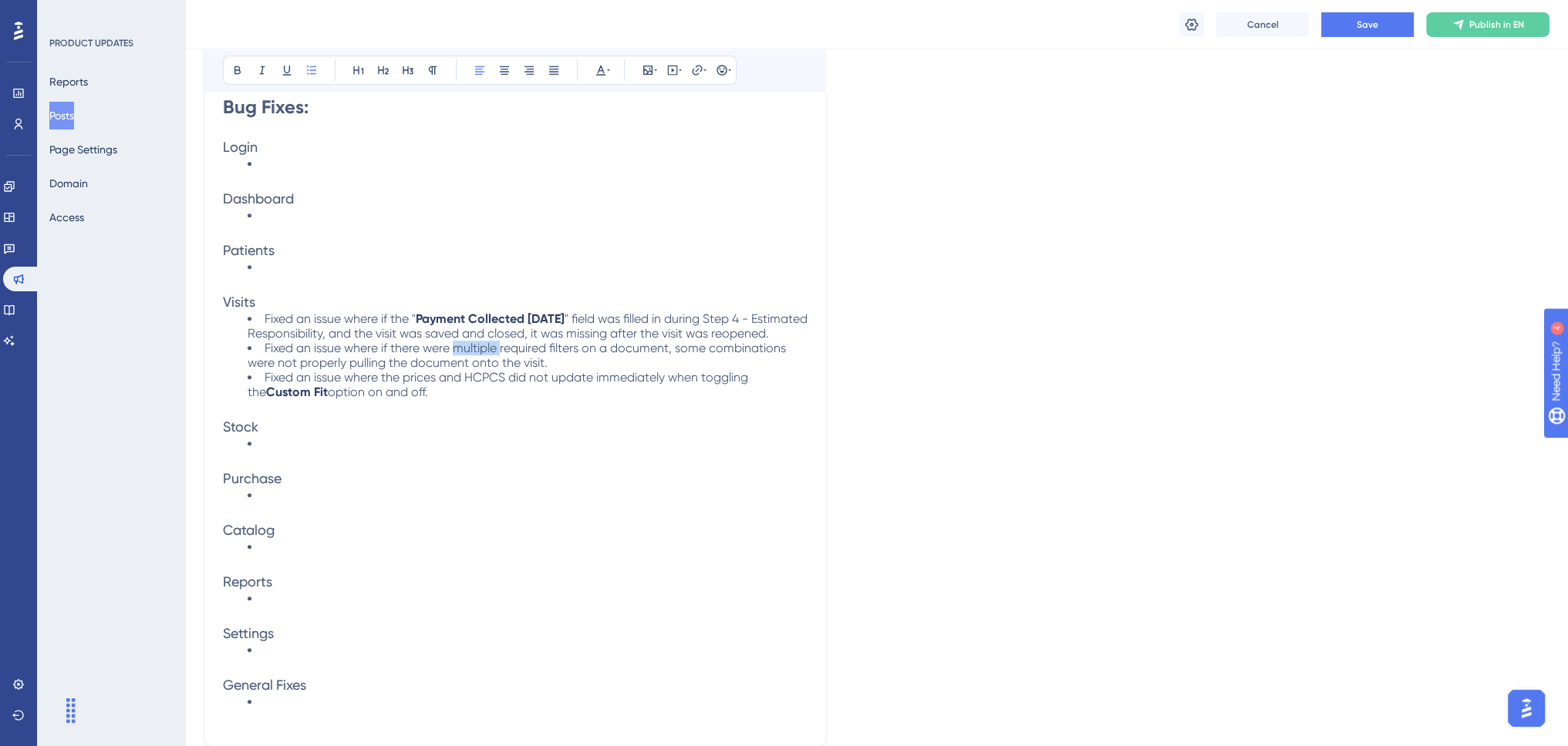
click at [480, 354] on span "Fixed an issue where if there were multiple required filters on a document, som…" at bounding box center [518, 355] width 541 height 29
click at [637, 357] on span "Fixed an issue where if there were multiple required filters on a document, som…" at bounding box center [518, 355] width 541 height 29
click at [1351, 19] on button "Save" at bounding box center [1367, 24] width 93 height 25
click at [314, 274] on p at bounding box center [515, 284] width 584 height 19
click at [393, 444] on li at bounding box center [528, 443] width 560 height 15
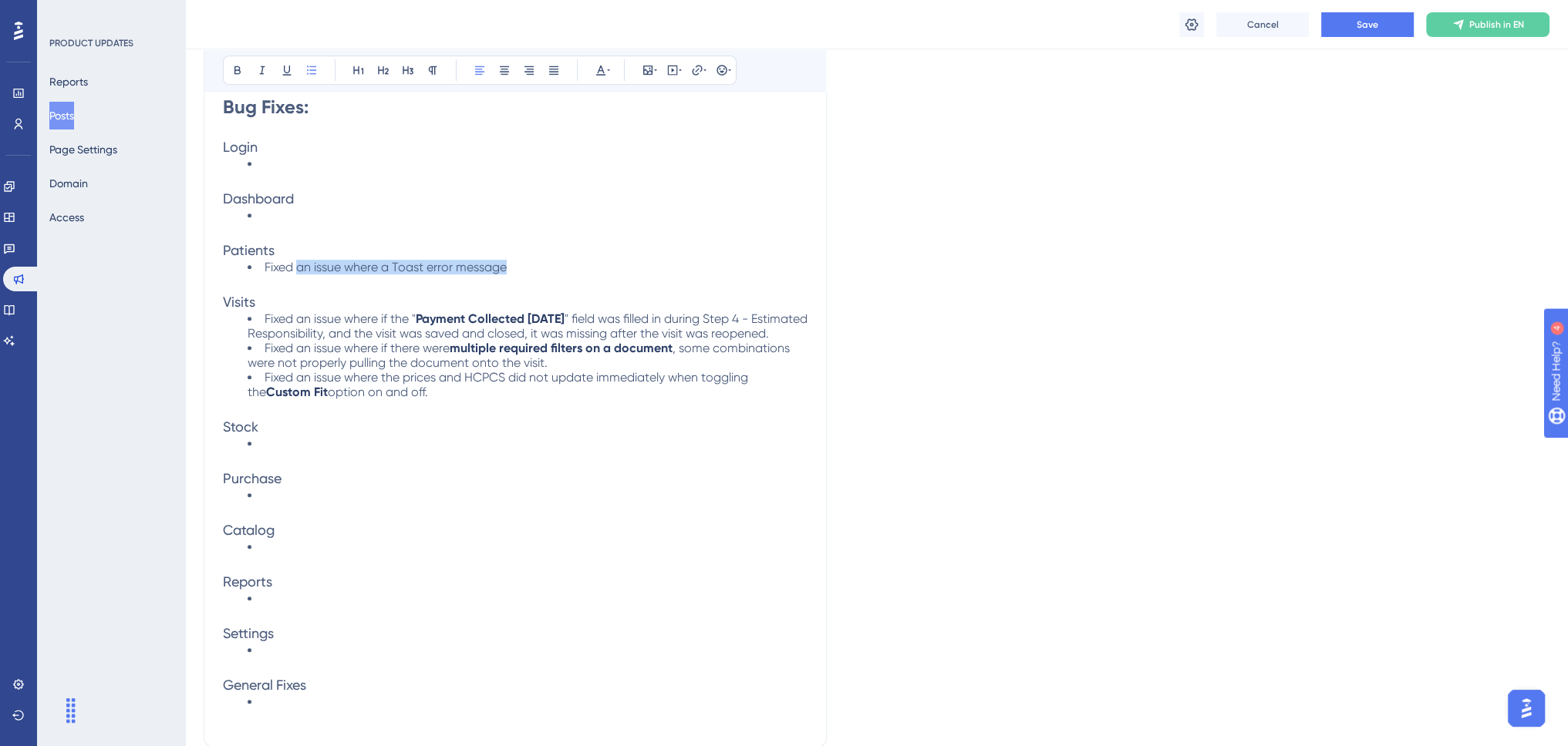
drag, startPoint x: 521, startPoint y: 261, endPoint x: 367, endPoint y: 256, distance: 154.1
click at [300, 264] on li "Fixed an issue where a Toast error message" at bounding box center [528, 267] width 560 height 15
click at [304, 260] on span "Fixed UI lag issues when pulling results" at bounding box center [369, 267] width 210 height 15
click at [325, 260] on span "Fixed UI lag issues when pulling results" at bounding box center [369, 267] width 210 height 15
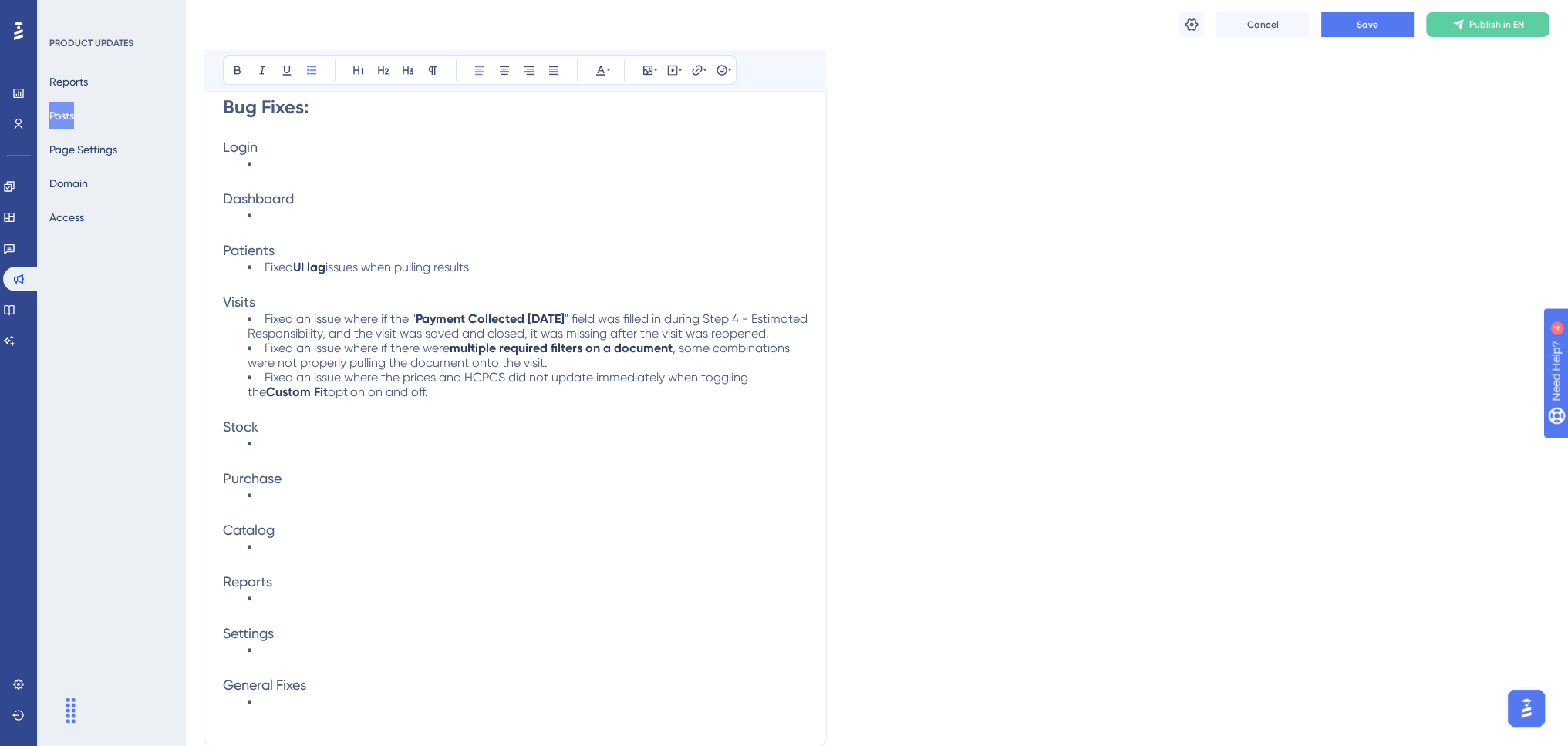
click at [497, 260] on li "Fixed UI lag issues when pulling results" at bounding box center [528, 267] width 560 height 15
click at [642, 260] on span "issues when pulling results after searching for patients, whether multiple res" at bounding box center [534, 267] width 417 height 15
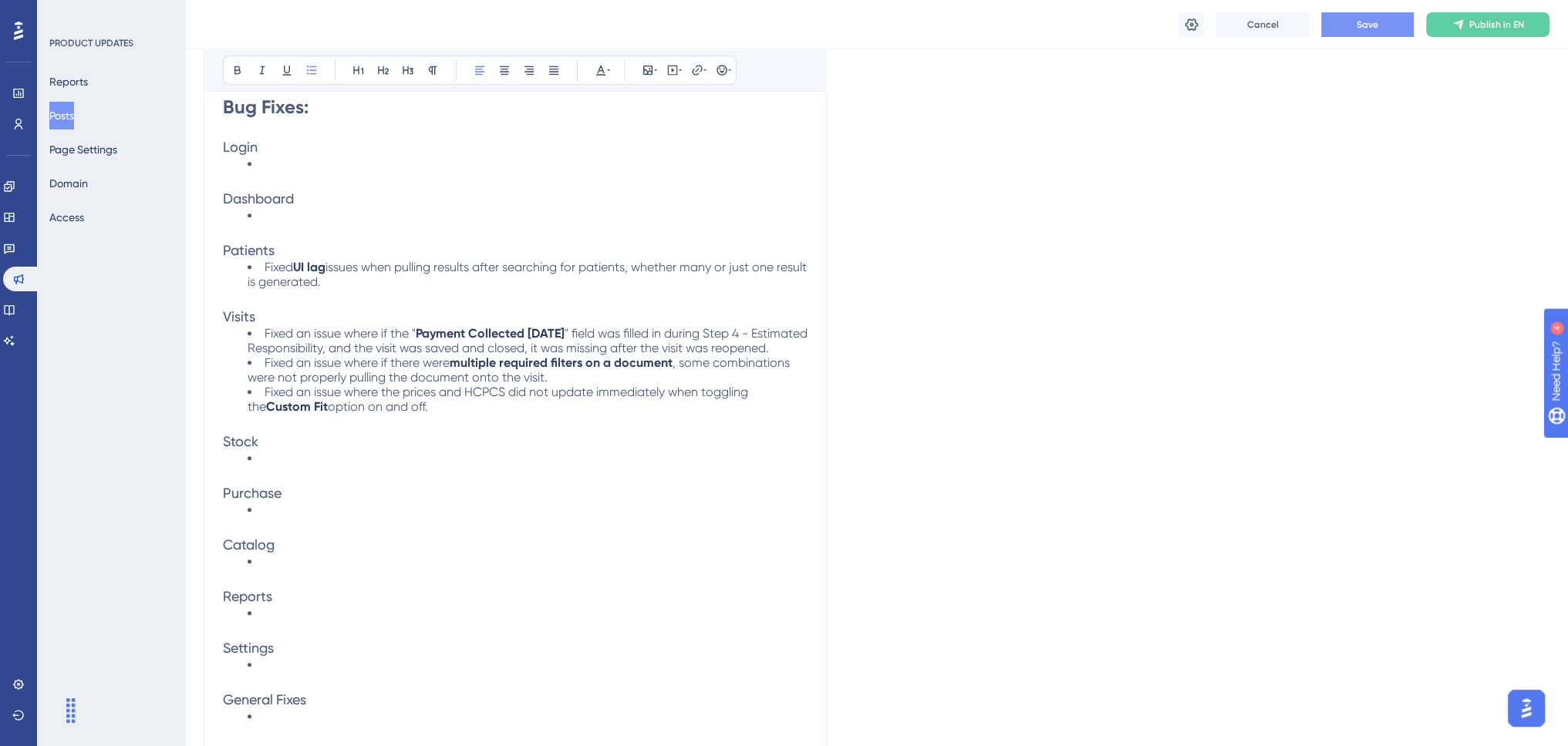
click at [1360, 24] on span "Save" at bounding box center [1366, 25] width 21 height 12
click at [299, 517] on li at bounding box center [528, 509] width 560 height 15
click at [385, 513] on span "Fixed an issue where multiple of the same item" at bounding box center [393, 509] width 258 height 15
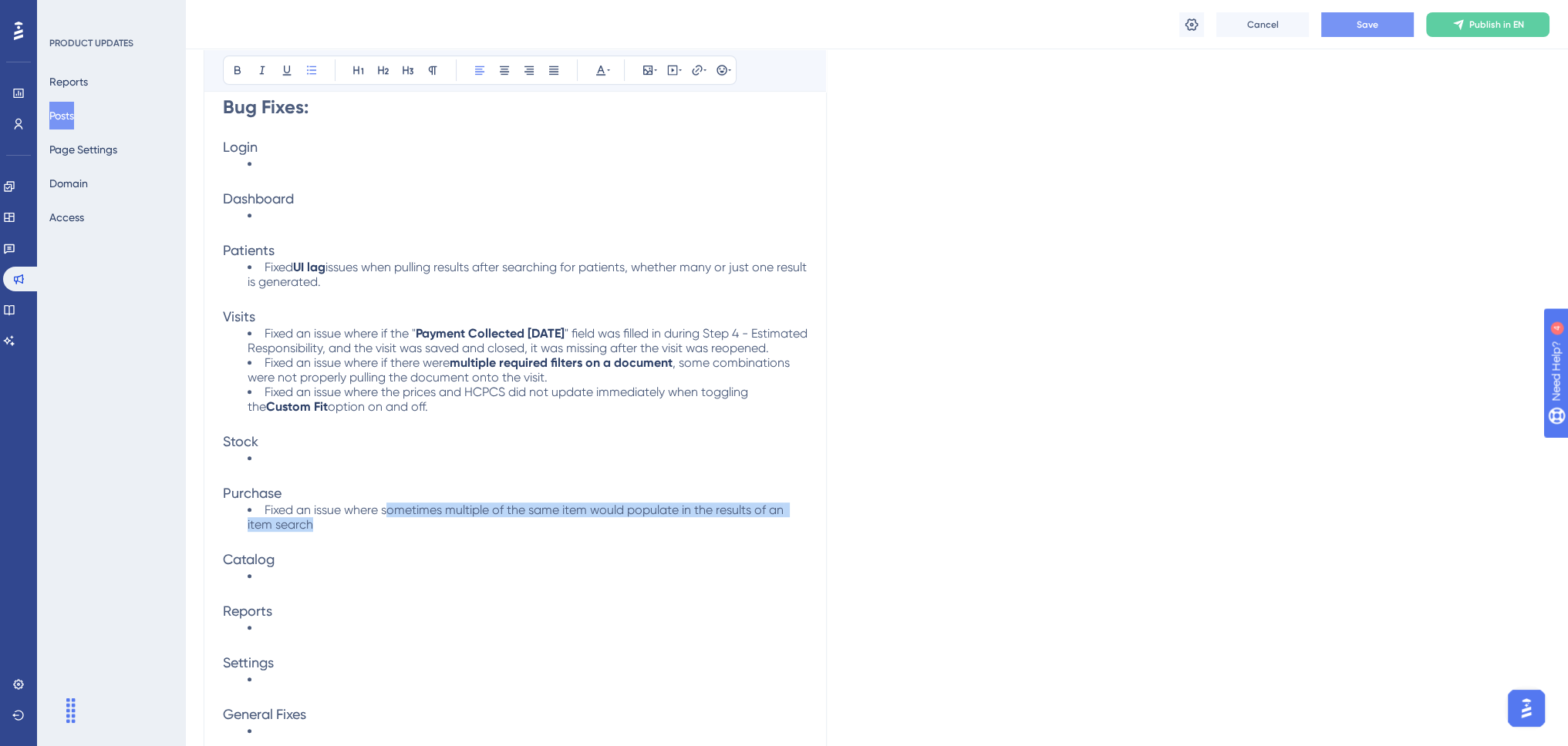
drag, startPoint x: 372, startPoint y: 528, endPoint x: 385, endPoint y: 510, distance: 22.2
click at [385, 510] on li "Fixed an issue where sometimes multiple of the same item would populate in the …" at bounding box center [528, 517] width 560 height 29
click at [317, 684] on li at bounding box center [528, 679] width 560 height 15
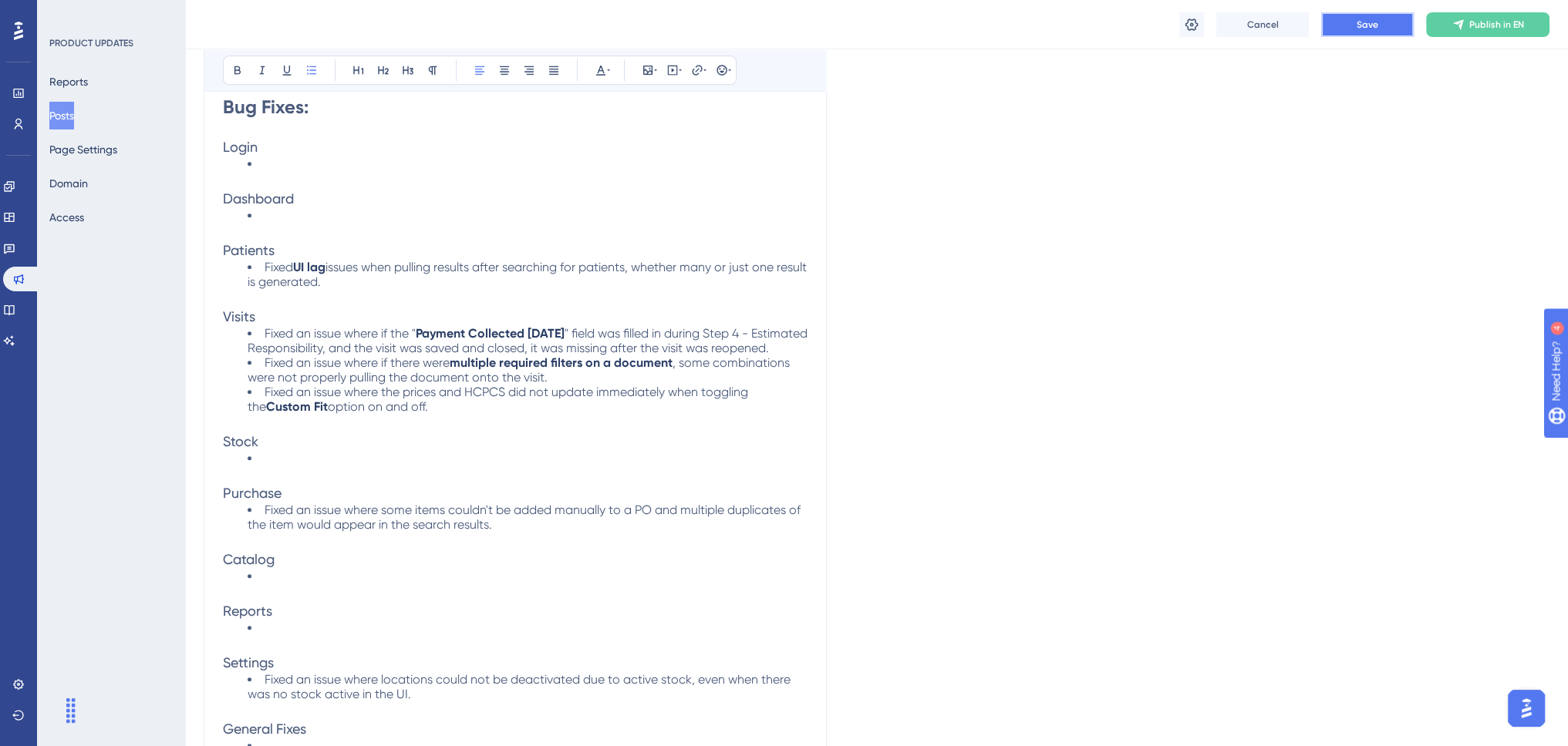
click at [1363, 24] on span "Save" at bounding box center [1366, 25] width 21 height 12
drag, startPoint x: 383, startPoint y: 279, endPoint x: 389, endPoint y: 274, distance: 7.8
click at [384, 279] on li "Fixed UI lag issues when pulling results after searching for patients, whether …" at bounding box center [528, 274] width 560 height 29
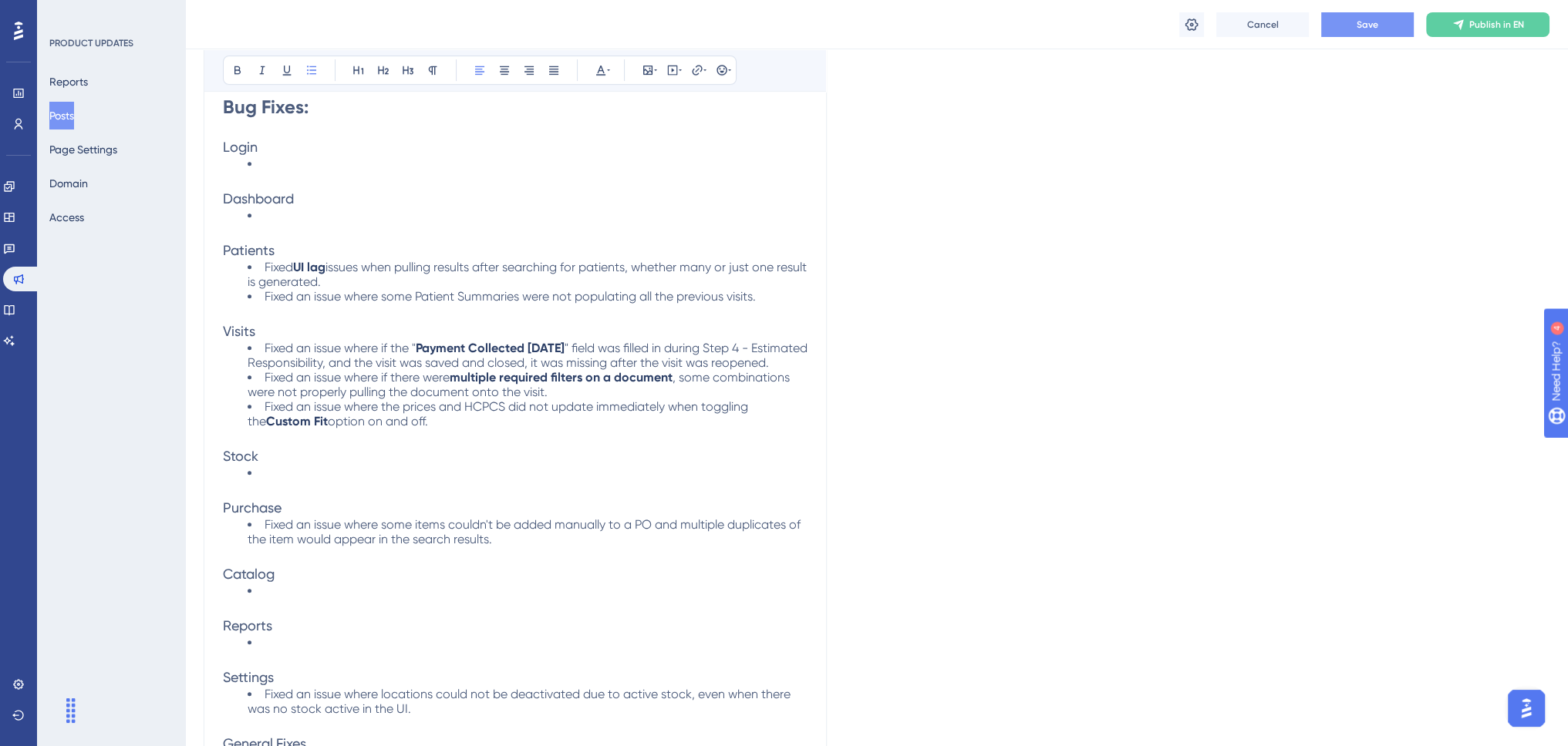
click at [687, 289] on span "Fixed an issue where some Patient Summaries were not populating all the previou…" at bounding box center [510, 296] width 492 height 15
click at [443, 289] on span "Fixed an issue where some Patient Summaries were not populating all the previou…" at bounding box center [510, 296] width 492 height 15
click at [433, 289] on span "Fixed an issue where some Patient Summaries were not populating all the previou…" at bounding box center [510, 296] width 492 height 15
click at [471, 289] on span "Fixed an issue where some Patient Summaries were not populating all the previou…" at bounding box center [510, 296] width 492 height 15
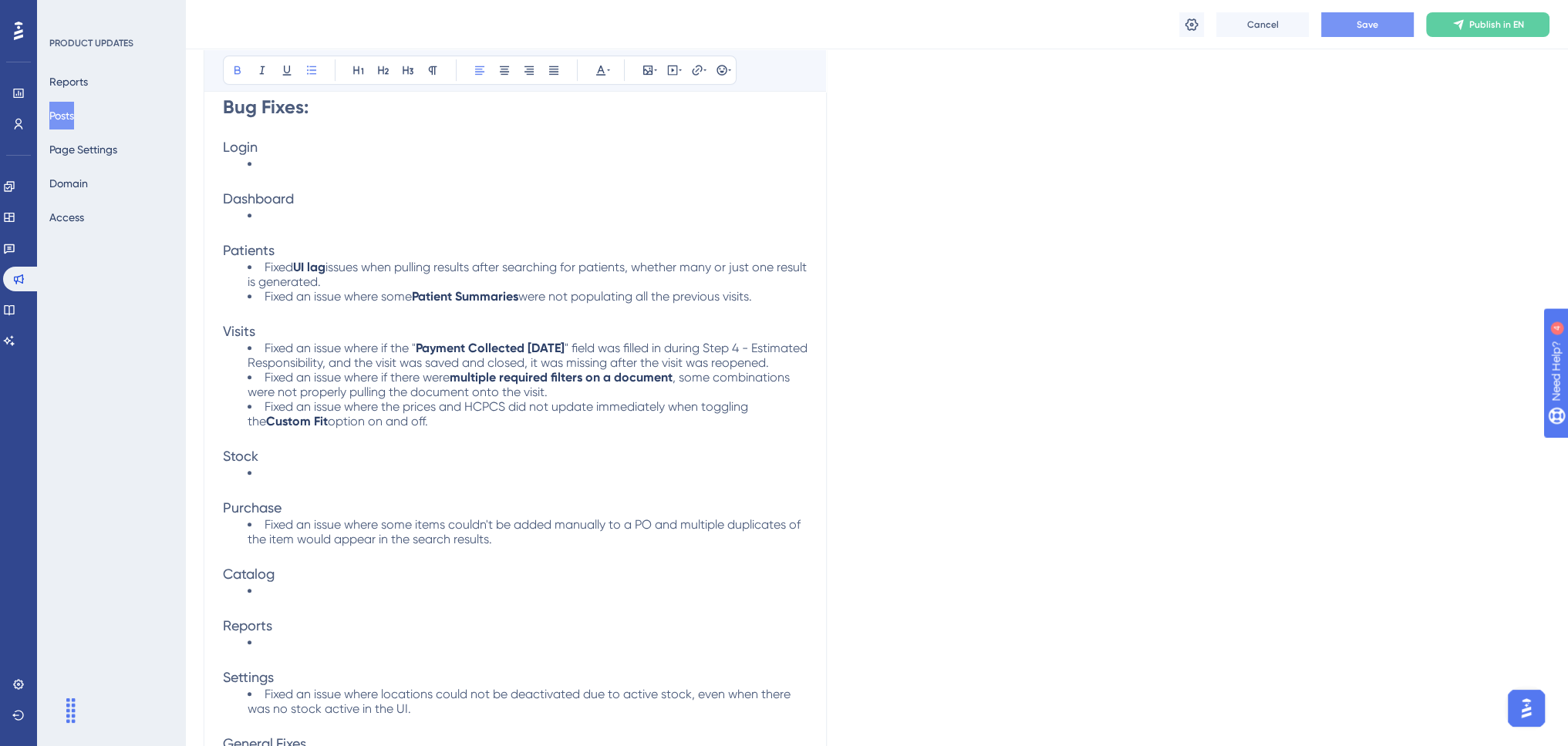
click at [528, 531] on span "Fixed an issue where some items couldn't be added manually to a PO and multiple…" at bounding box center [526, 532] width 556 height 29
click at [648, 531] on span "Fixed an issue where some items couldn't be added manually to a PO and multiple…" at bounding box center [526, 532] width 556 height 29
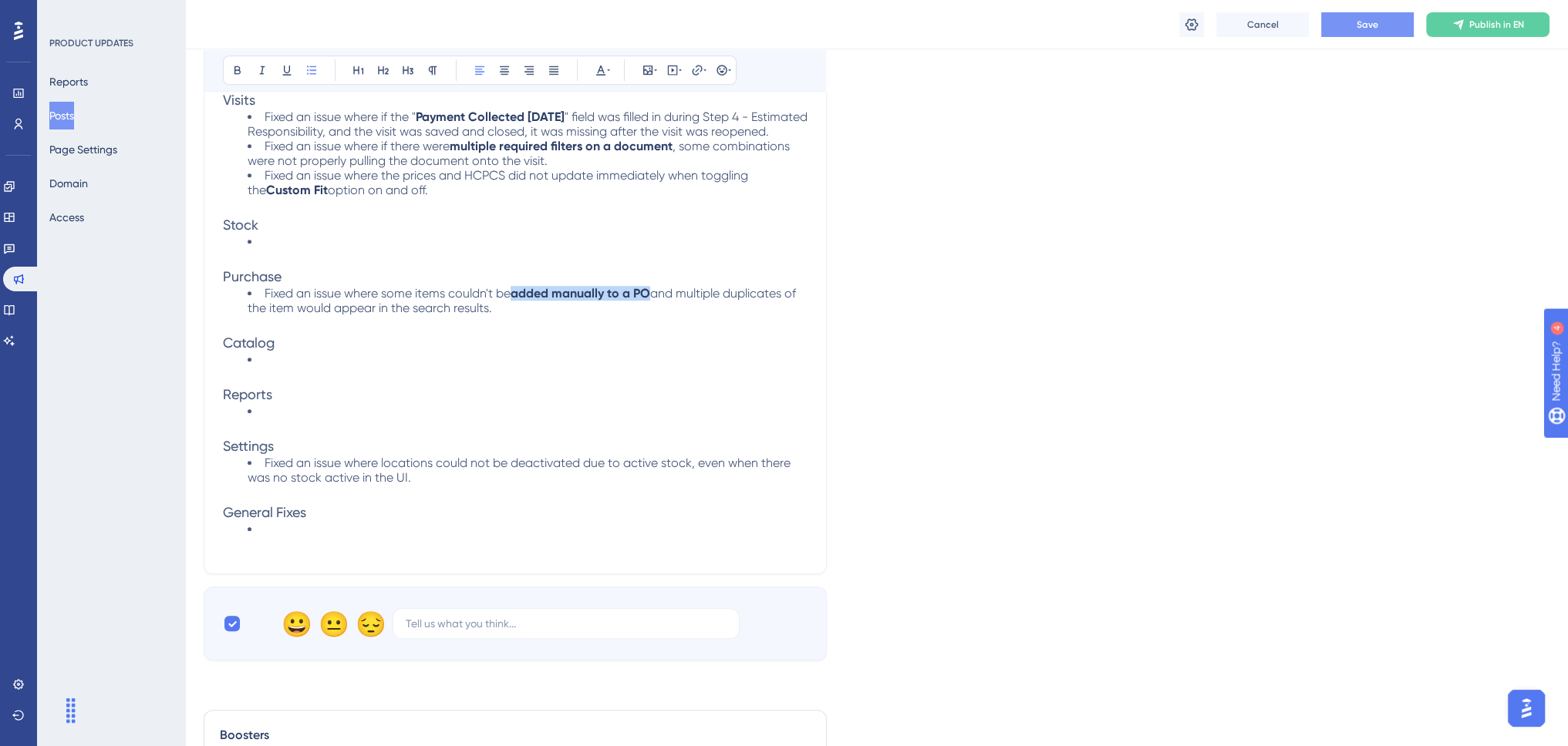
click at [544, 469] on span "Fixed an issue where locations could not be deactivated due to active stock, ev…" at bounding box center [521, 470] width 546 height 29
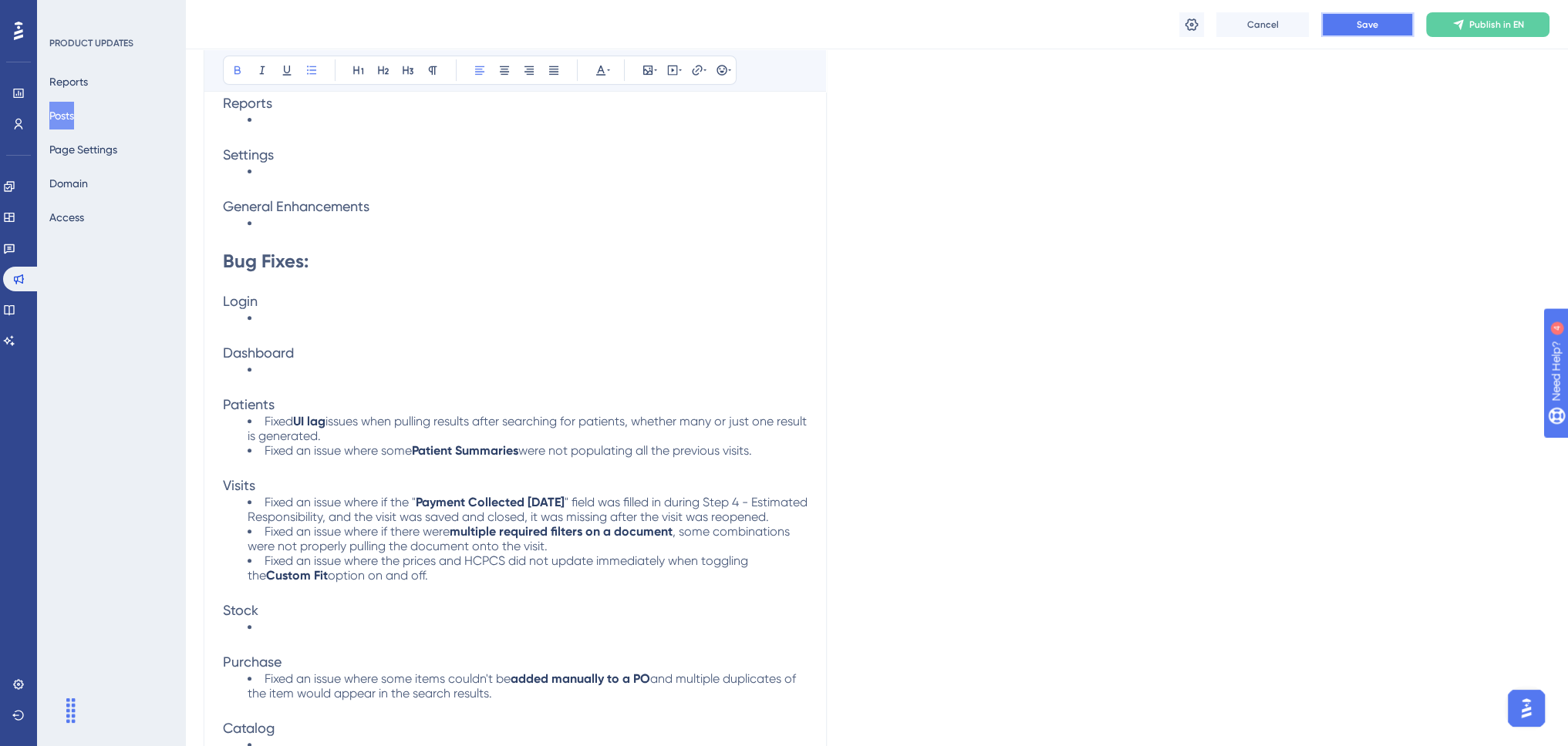
click at [1369, 27] on span "Save" at bounding box center [1366, 25] width 21 height 12
drag, startPoint x: 1255, startPoint y: 295, endPoint x: 1273, endPoint y: 287, distance: 19.7
click at [1257, 295] on div "Language English (Default) Upload Cover Image Suggested image width 808 px Empo…" at bounding box center [876, 187] width 1346 height 1718
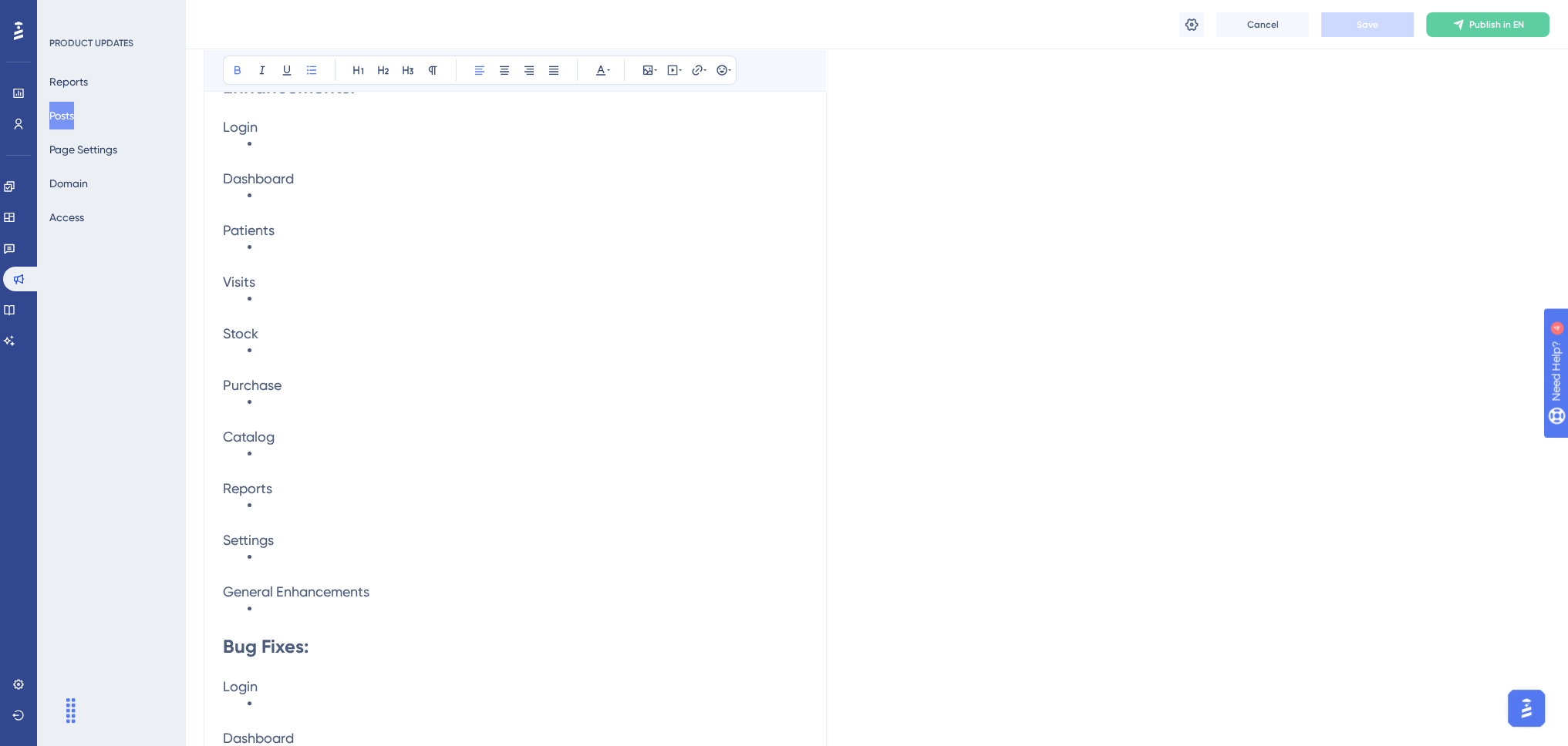
click at [301, 564] on p at bounding box center [515, 574] width 584 height 19
click at [424, 552] on span "Added the option to select Apply KX Modifier to Medicare Payer Type Only" at bounding box center [471, 556] width 414 height 15
click at [422, 552] on span "Added the option to select Apply KX Modifier to Medicare Payer Type Only" at bounding box center [471, 556] width 414 height 15
click at [697, 555] on li "Added the option to select Apply KX Modifier to Medicare Payer Type Only" at bounding box center [528, 556] width 560 height 15
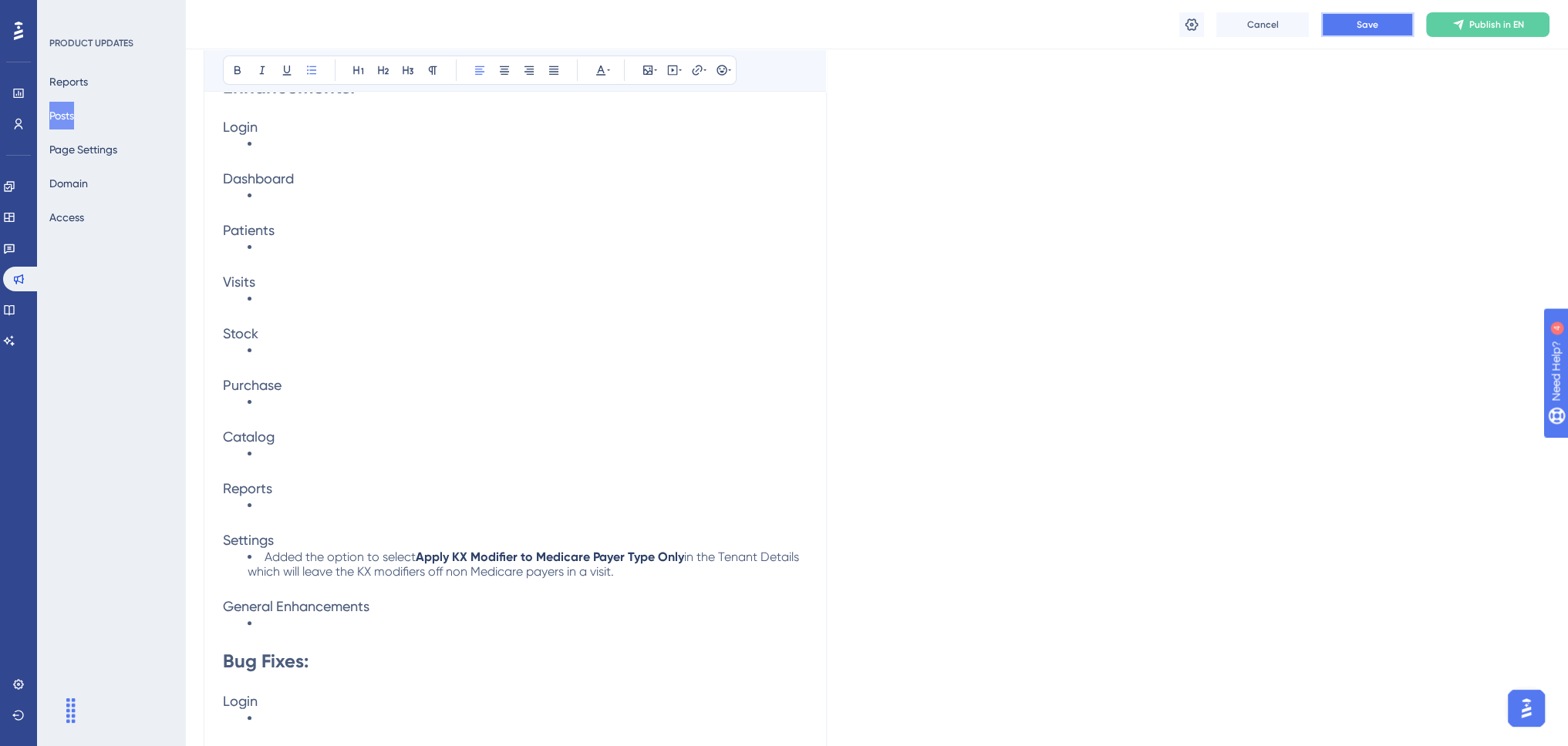
click at [1357, 25] on span "Save" at bounding box center [1366, 25] width 21 height 12
click at [293, 351] on li at bounding box center [528, 350] width 560 height 15
click at [292, 298] on li at bounding box center [528, 298] width 560 height 15
click at [395, 296] on span "Fixed multiple keyword issues when generating information" at bounding box center [427, 298] width 327 height 15
drag, startPoint x: 607, startPoint y: 295, endPoint x: 268, endPoint y: 296, distance: 339.0
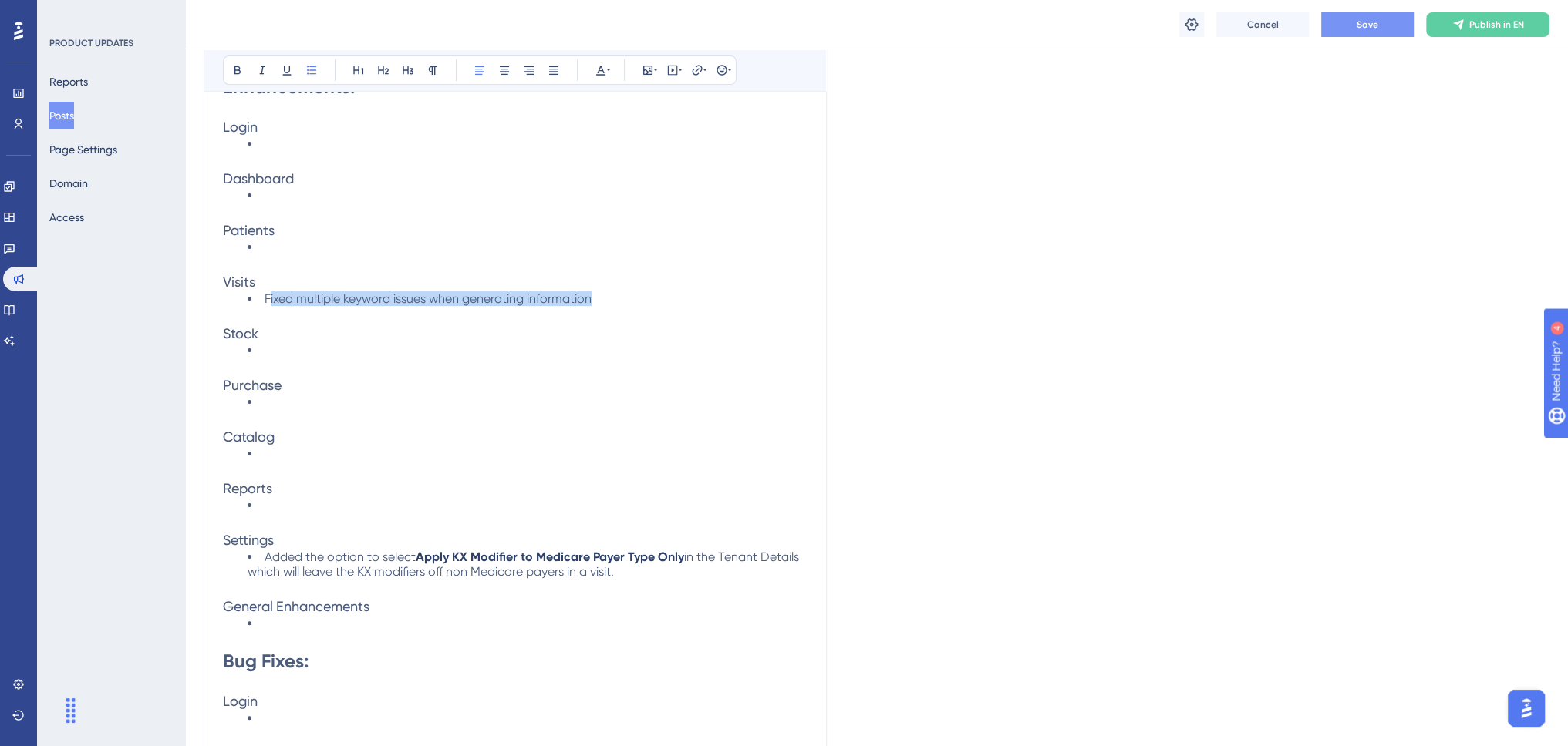
click at [268, 296] on li "Fixed multiple keyword issues when generating information" at bounding box center [528, 298] width 560 height 15
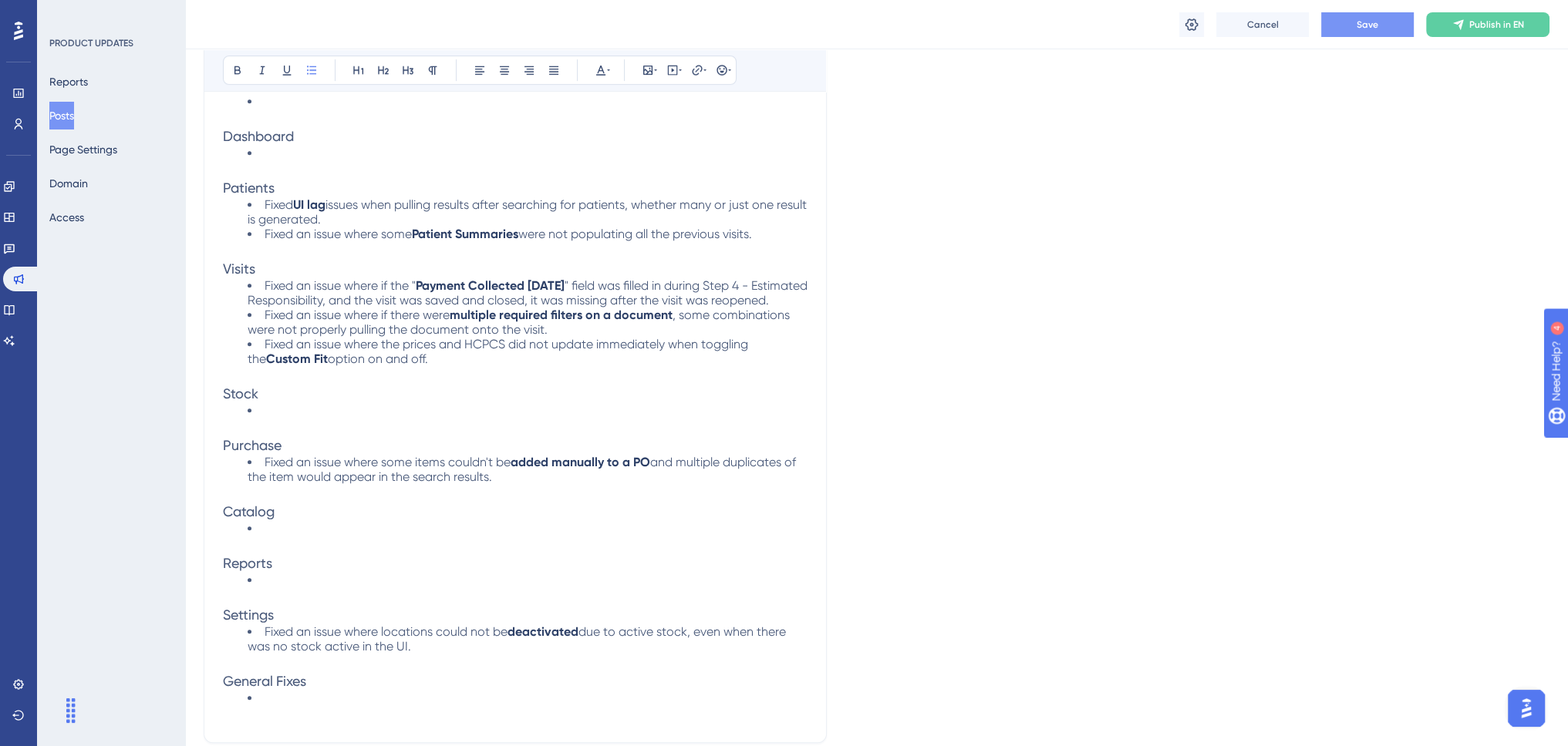
scroll to position [1156, 0]
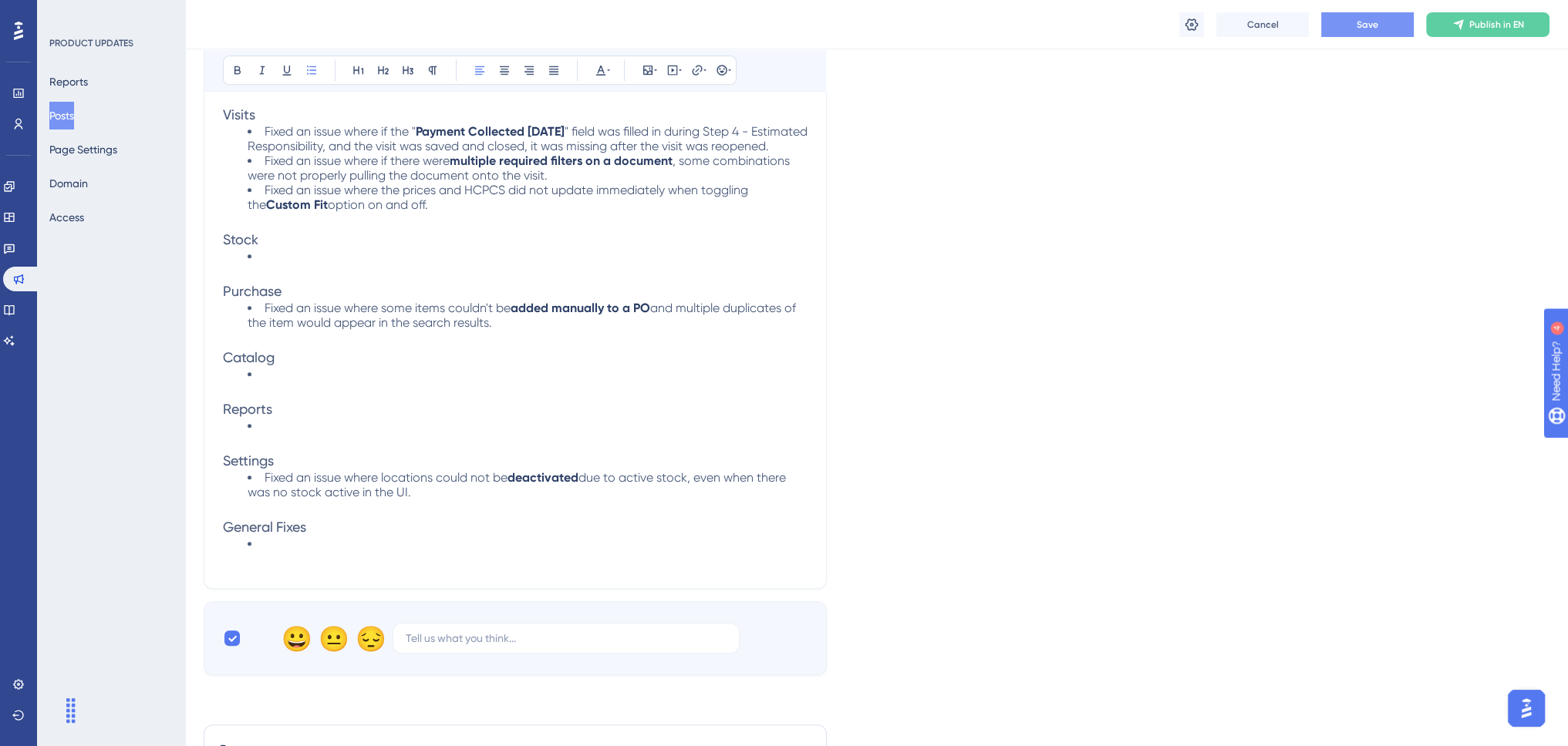
click at [449, 212] on li "Fixed an issue where the prices and HCPCS did not update immediately when toggl…" at bounding box center [528, 197] width 560 height 29
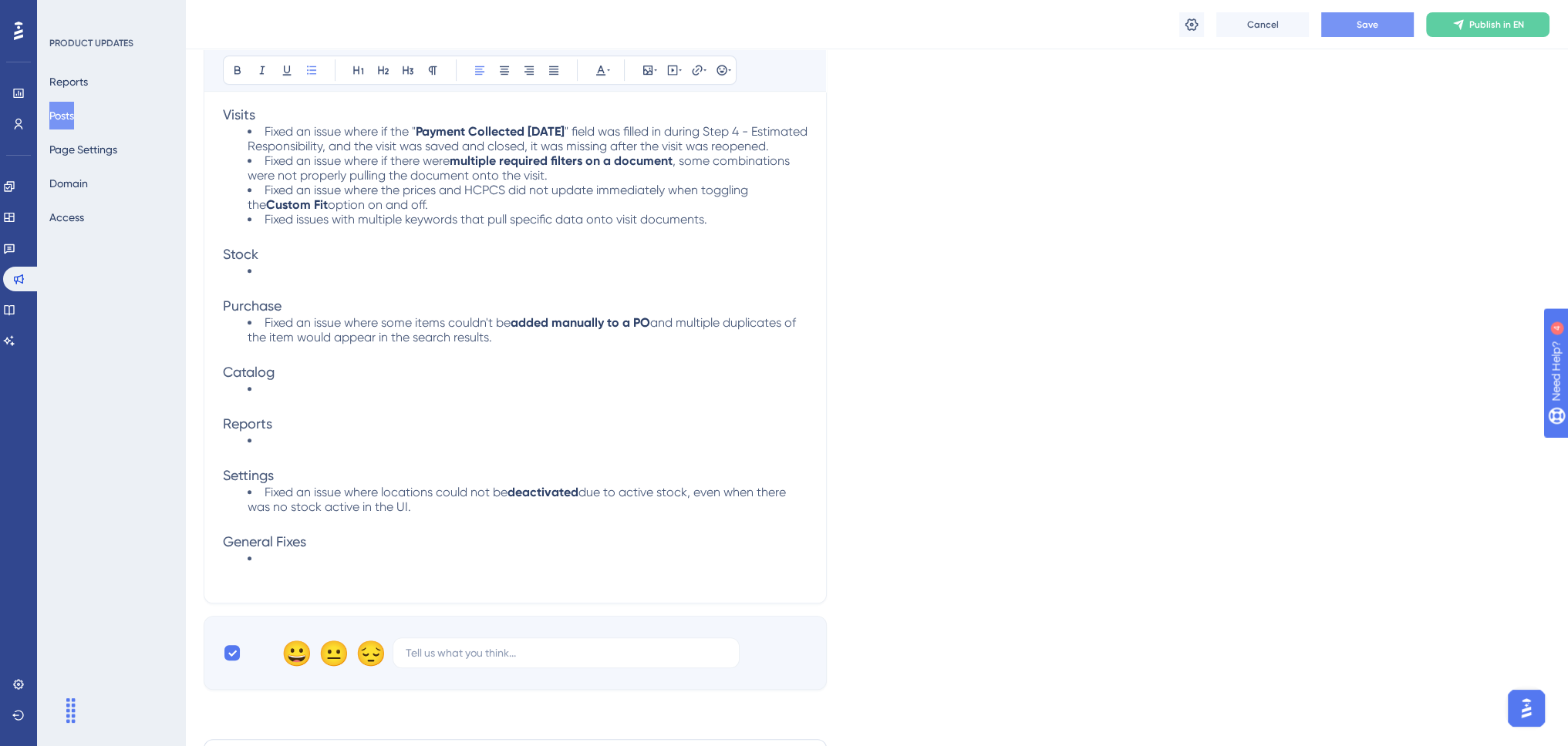
click at [393, 223] on span "Fixed issues with multiple keywords that pull specific data onto visit document…" at bounding box center [485, 219] width 443 height 15
click at [421, 223] on span "Fixed issues with multiple keywords that pull specific data onto visit document…" at bounding box center [485, 219] width 443 height 15
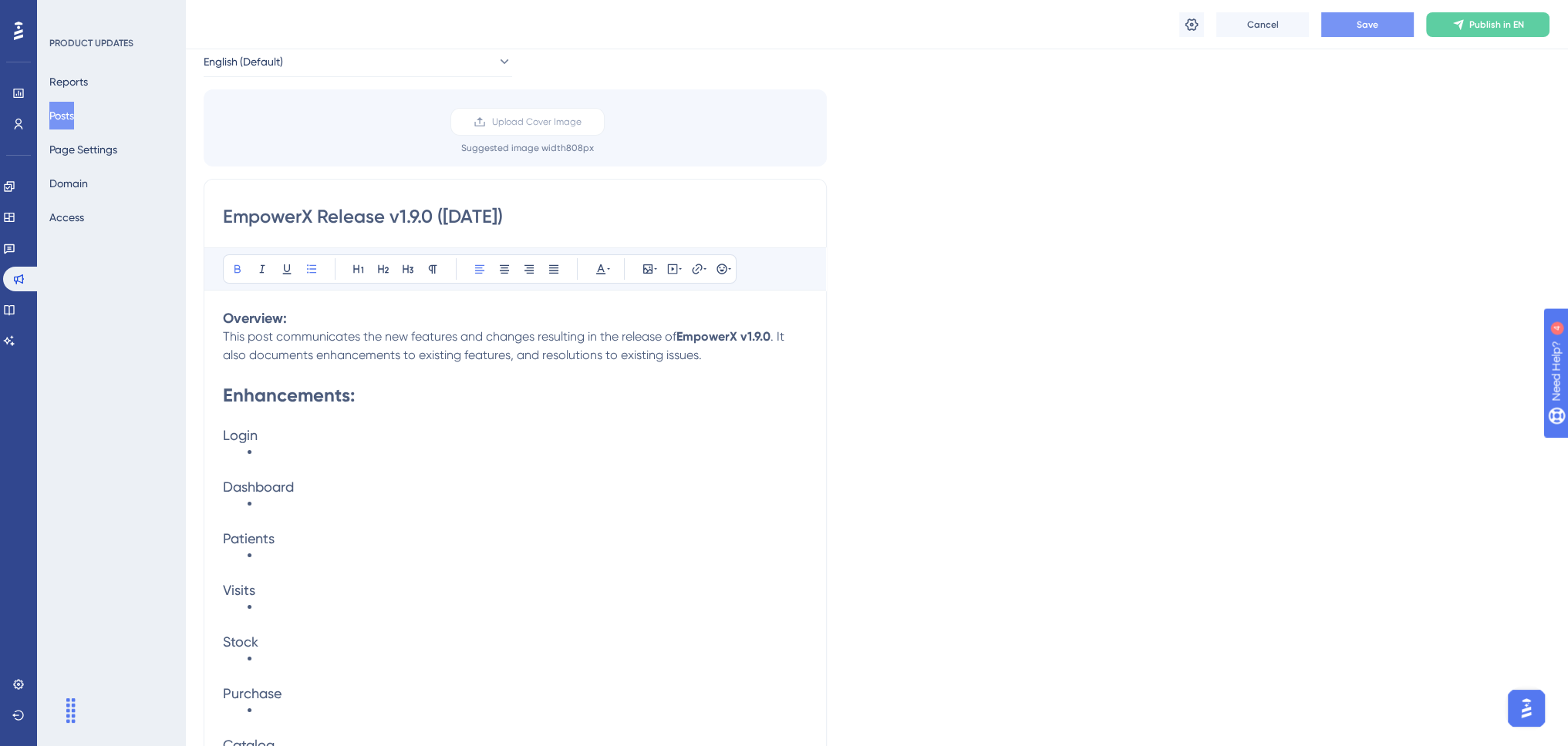
scroll to position [309, 0]
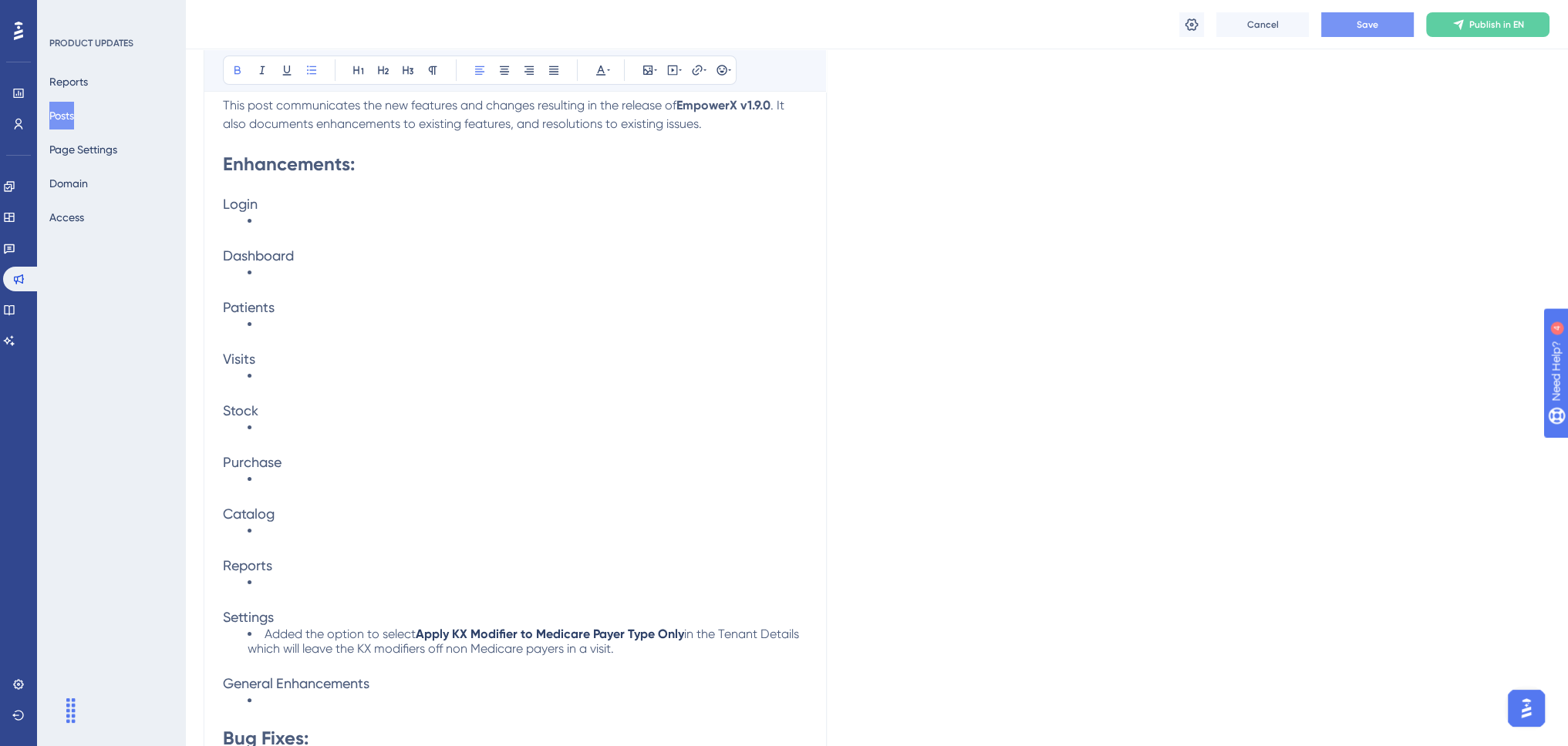
click at [284, 378] on li at bounding box center [528, 376] width 560 height 15
click at [506, 374] on span "Enabled keyword data to populate on a Visit Document without the need to Regene…" at bounding box center [514, 376] width 500 height 15
click at [535, 370] on span "Enabled keyword data to populate on a Visit Document without the need to Regene…" at bounding box center [514, 376] width 500 height 15
click at [334, 370] on span "Enabled keyword data to populate on a" at bounding box center [377, 376] width 226 height 15
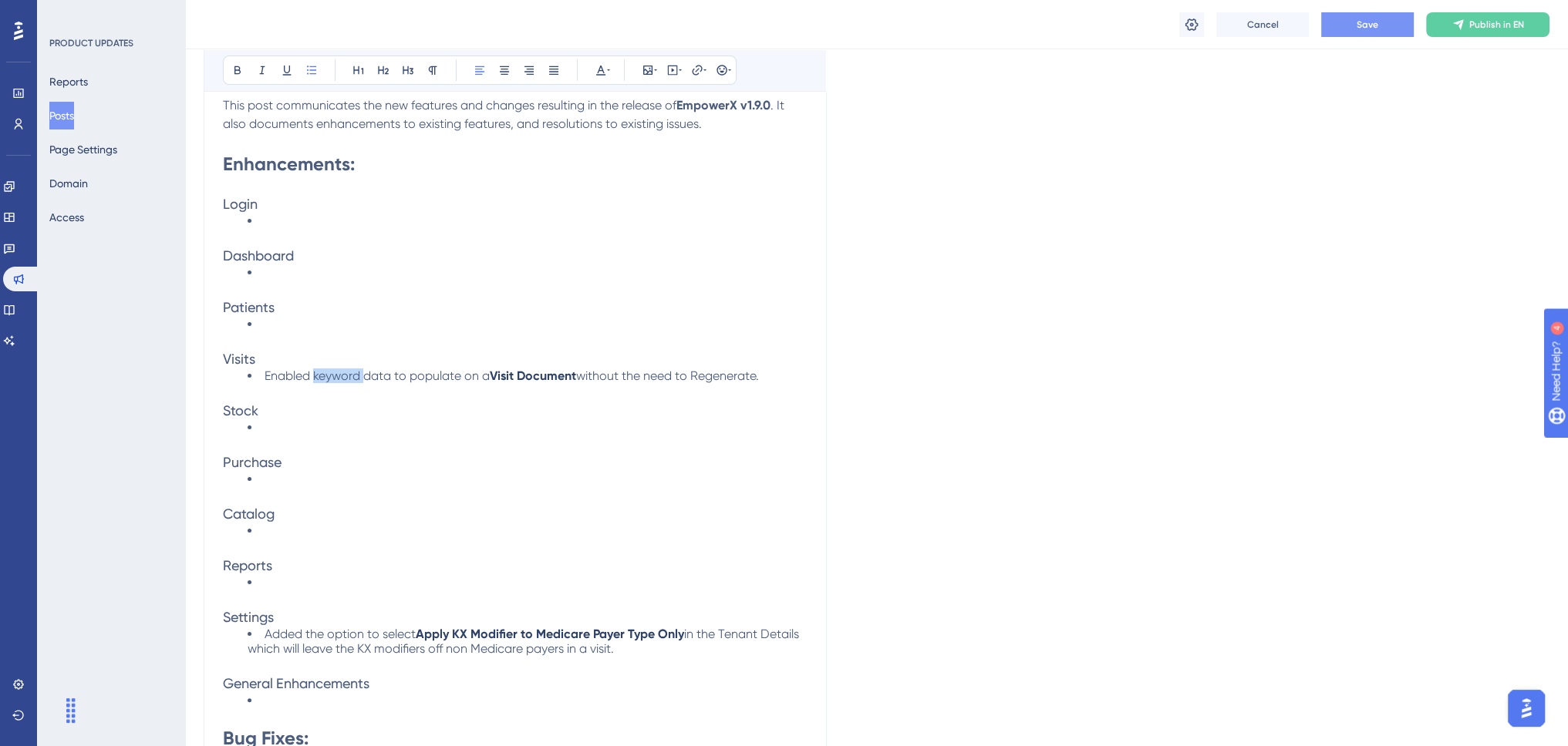
click at [334, 370] on span "Enabled keyword data to populate on a" at bounding box center [377, 376] width 226 height 15
click at [1372, 21] on span "Save" at bounding box center [1366, 25] width 21 height 12
click at [314, 575] on li at bounding box center [528, 582] width 560 height 15
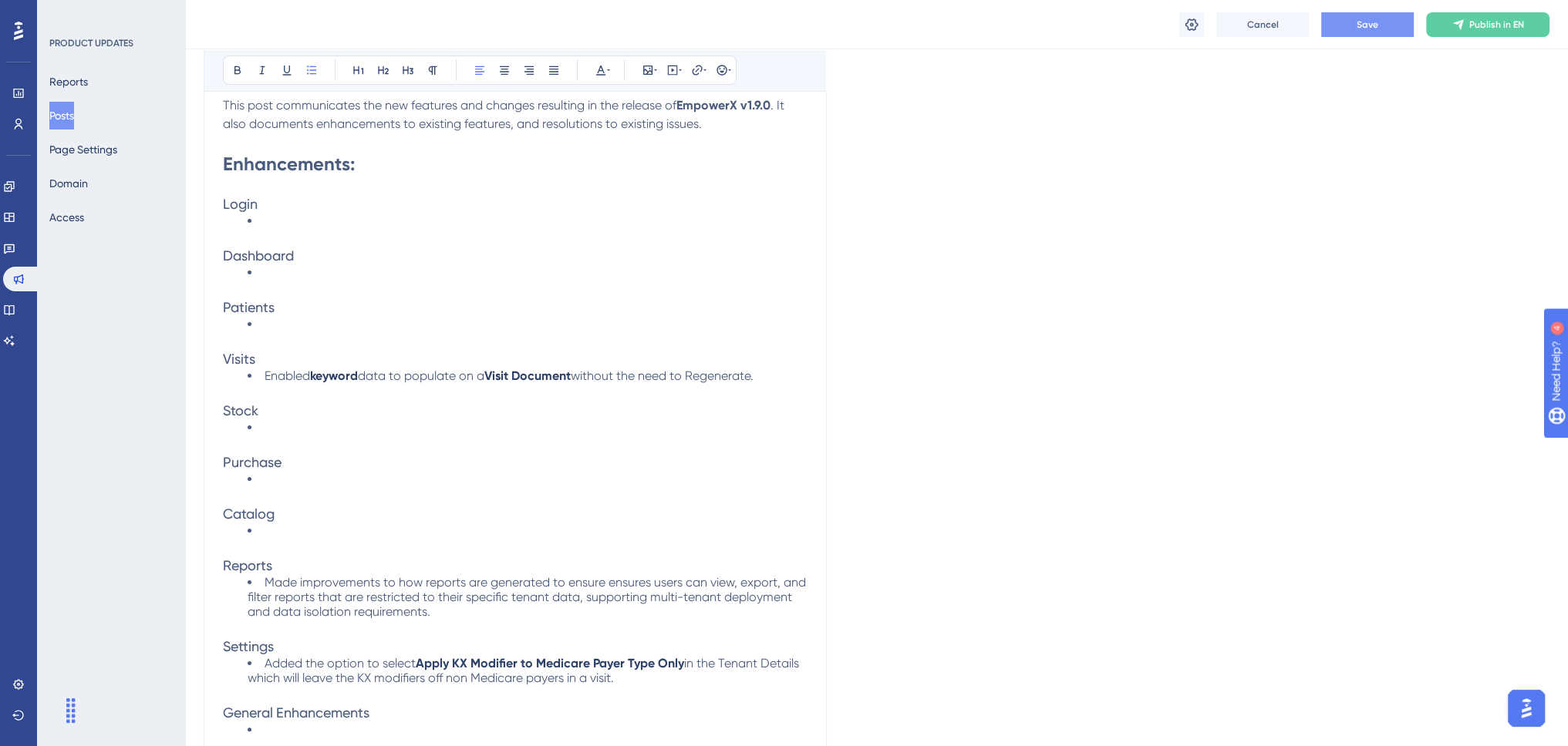
click at [583, 570] on h3 "Reports" at bounding box center [515, 566] width 584 height 19
click at [583, 579] on span "Made improvements to how reports are generated to ensure ensures users can view…" at bounding box center [528, 597] width 561 height 44
click at [426, 579] on span "Made improvements to how reports are generated that ensures users can view, exp…" at bounding box center [528, 597] width 560 height 44
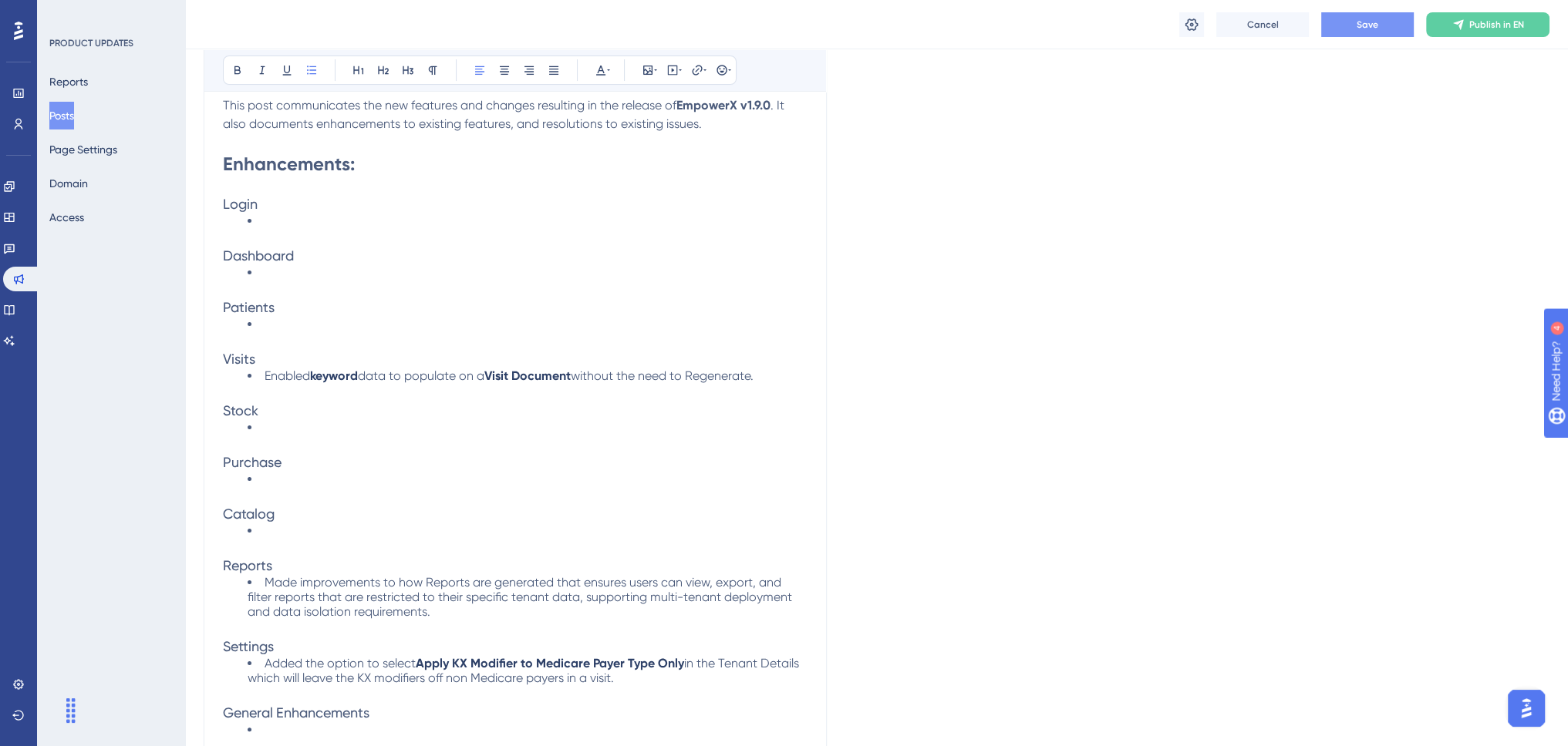
click at [446, 578] on span "Made improvements to how Reports are generated that ensures users can view, exp…" at bounding box center [522, 597] width 547 height 44
click at [522, 576] on span "Made improvements to how Reports are generated that ensures users can view, exp…" at bounding box center [522, 597] width 547 height 44
click at [702, 576] on span "Made improvements to how Reports are generated that ensures users can view, exp…" at bounding box center [522, 597] width 547 height 44
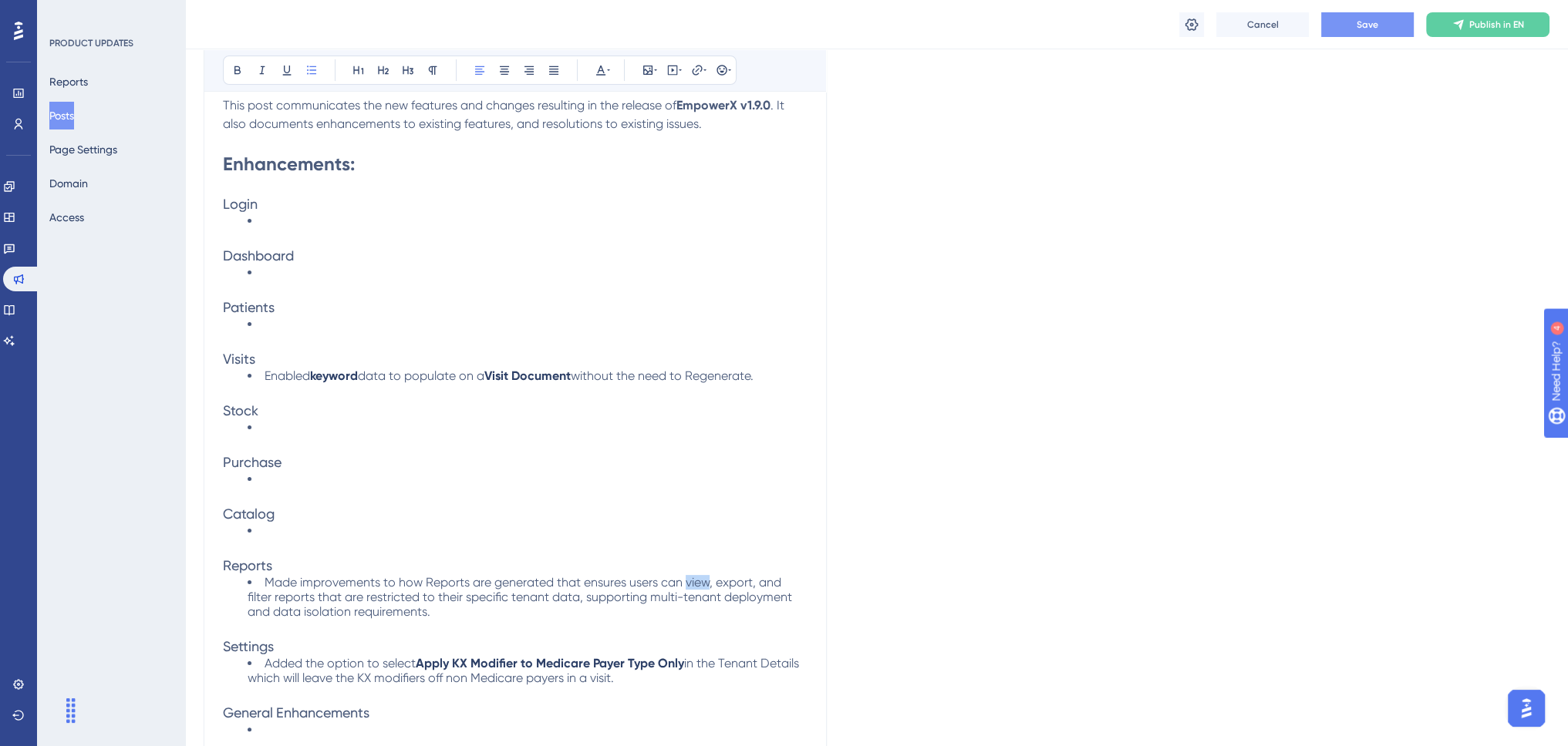
click at [702, 576] on span "Made improvements to how Reports are generated that ensures users can view, exp…" at bounding box center [522, 597] width 547 height 44
click at [795, 578] on span "Made improvements to how Reports are generated that ensures users can view, exp…" at bounding box center [522, 597] width 547 height 44
drag, startPoint x: 473, startPoint y: 604, endPoint x: 637, endPoint y: 569, distance: 167.7
click at [581, 593] on li "Made improvements to how Reports are generated that ensures users can view, exp…" at bounding box center [528, 597] width 560 height 44
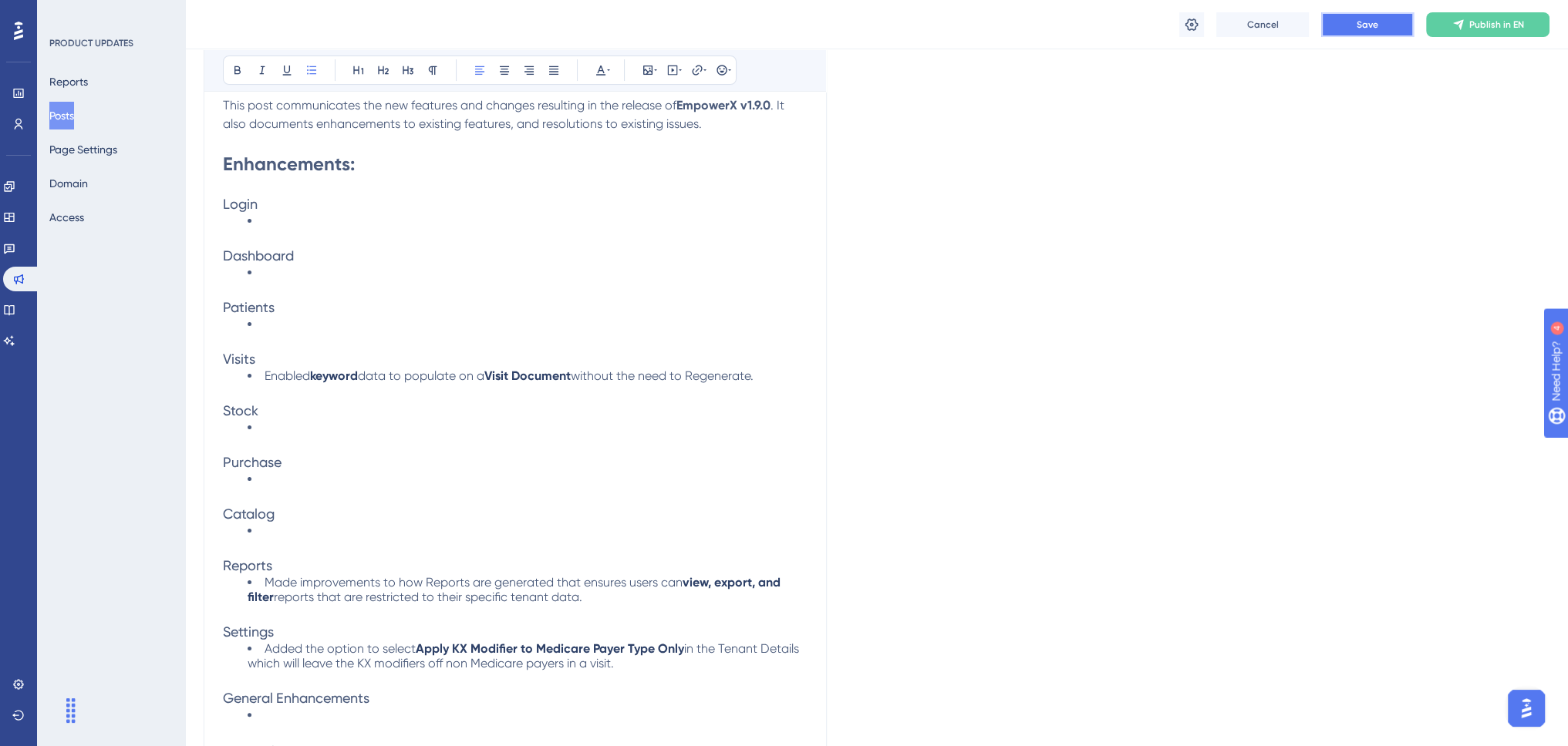
click at [1373, 19] on span "Save" at bounding box center [1366, 25] width 21 height 12
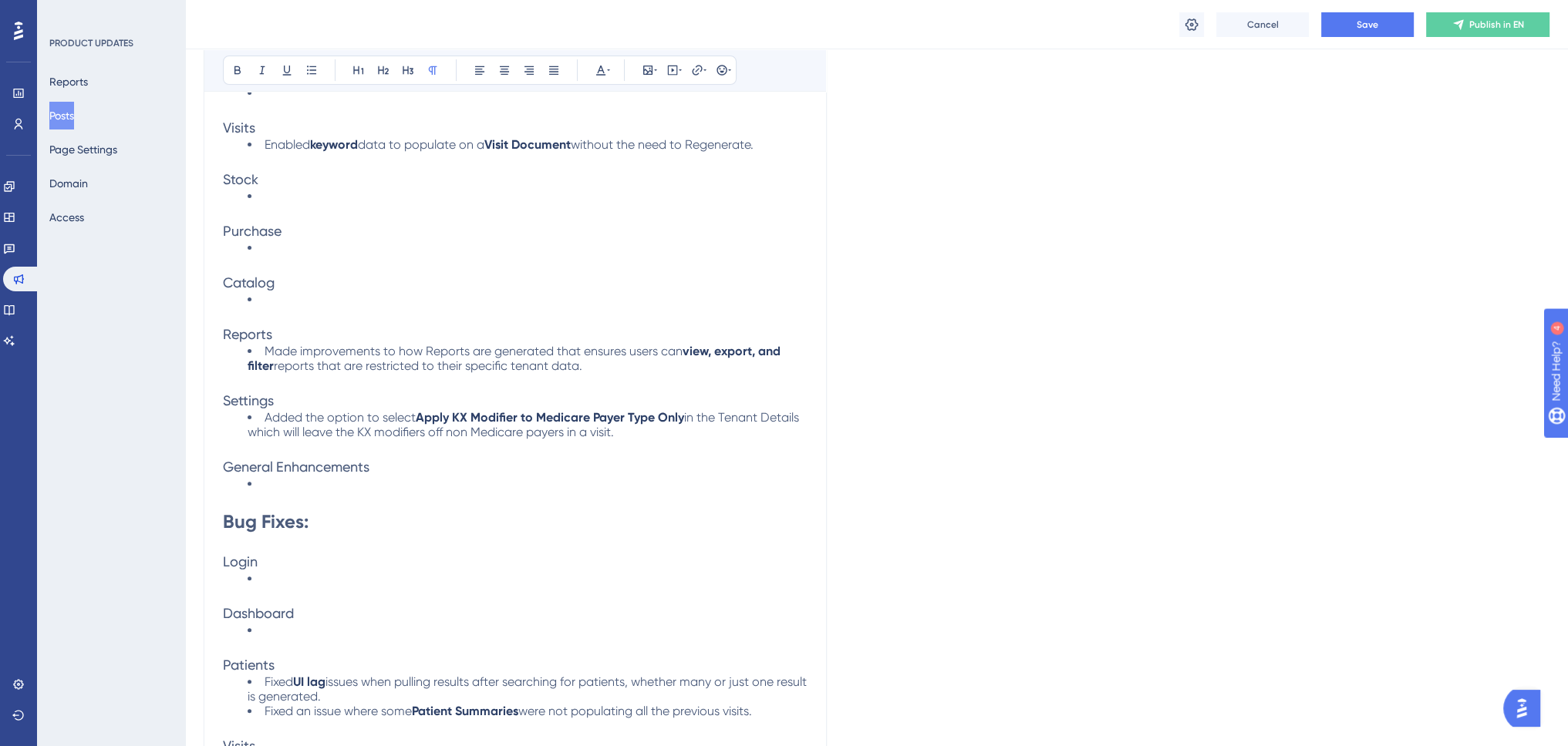
scroll to position [462, 0]
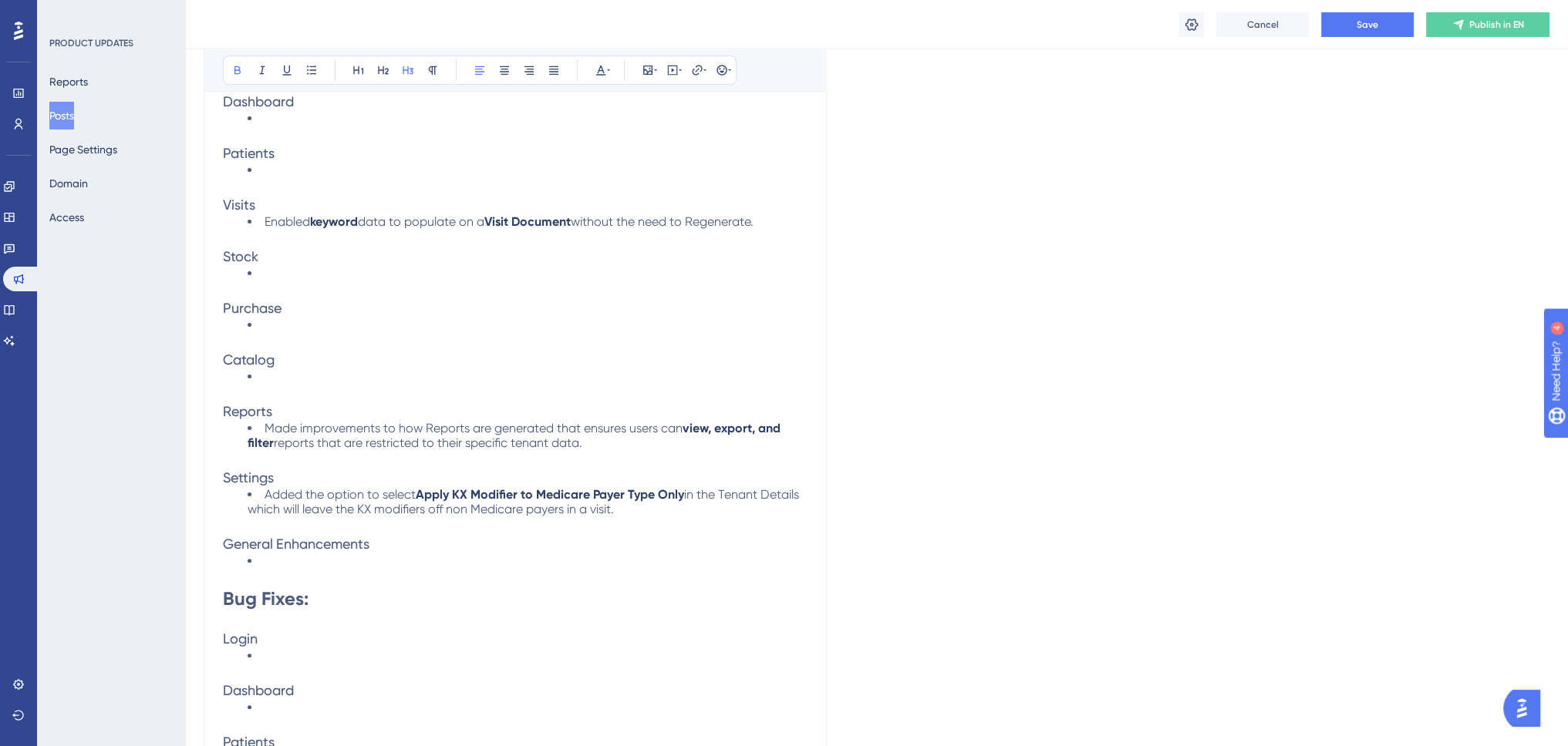
click at [302, 308] on h3 "Purchase" at bounding box center [515, 309] width 584 height 19
drag, startPoint x: 275, startPoint y: 327, endPoint x: 220, endPoint y: 310, distance: 57.6
click at [220, 310] on div "EmpowerX Release v1.9.0 ([DATE]) Bold Italic Underline Bullet Point Heading 1 H…" at bounding box center [515, 552] width 623 height 1519
copy span "Purchase"
click at [274, 323] on li at bounding box center [528, 324] width 560 height 15
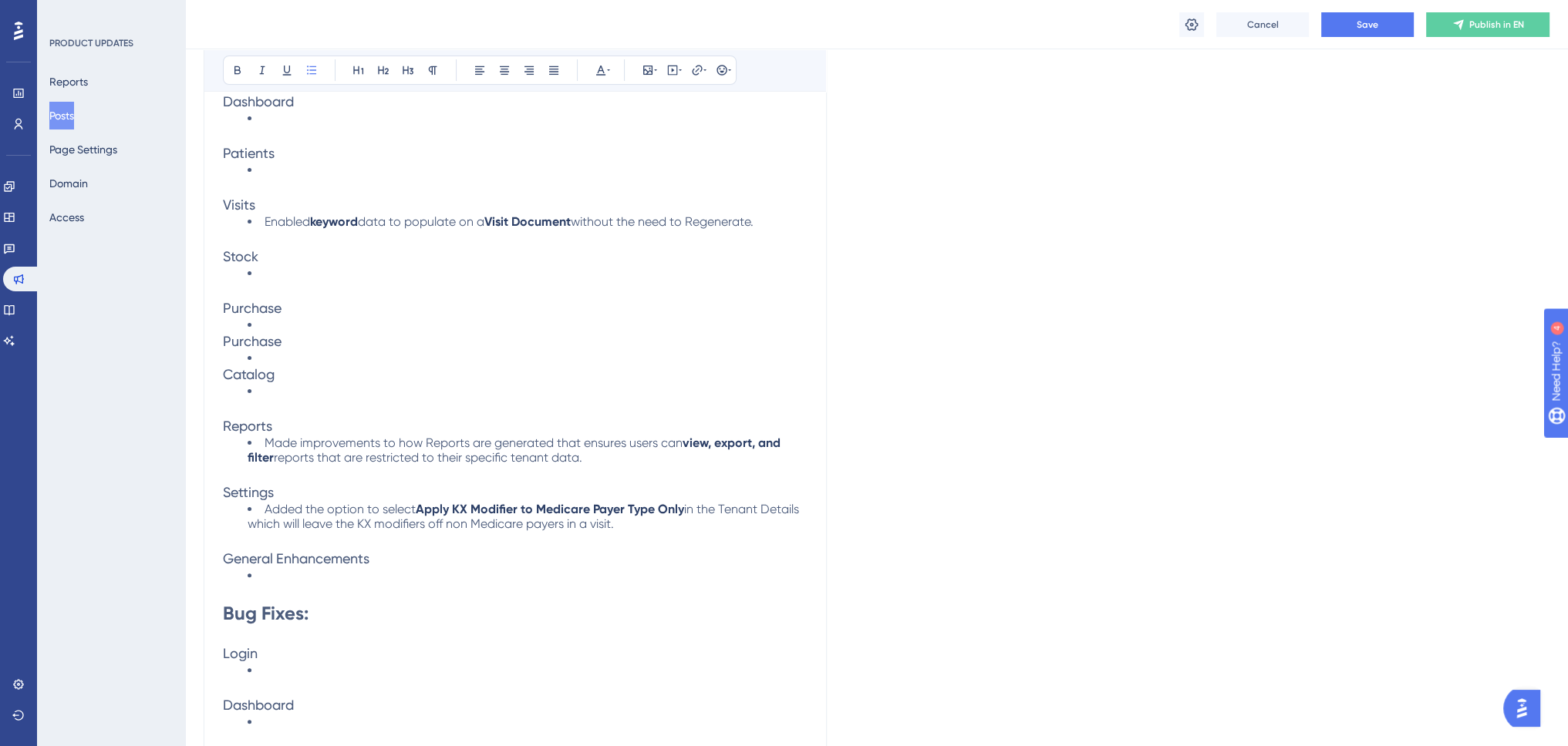
click at [220, 376] on div "EmpowerX Release v1.9.0 ([DATE]) Bold Italic Underline Bullet Point Heading 1 H…" at bounding box center [515, 560] width 623 height 1533
click at [226, 370] on span "Catalog" at bounding box center [249, 374] width 51 height 16
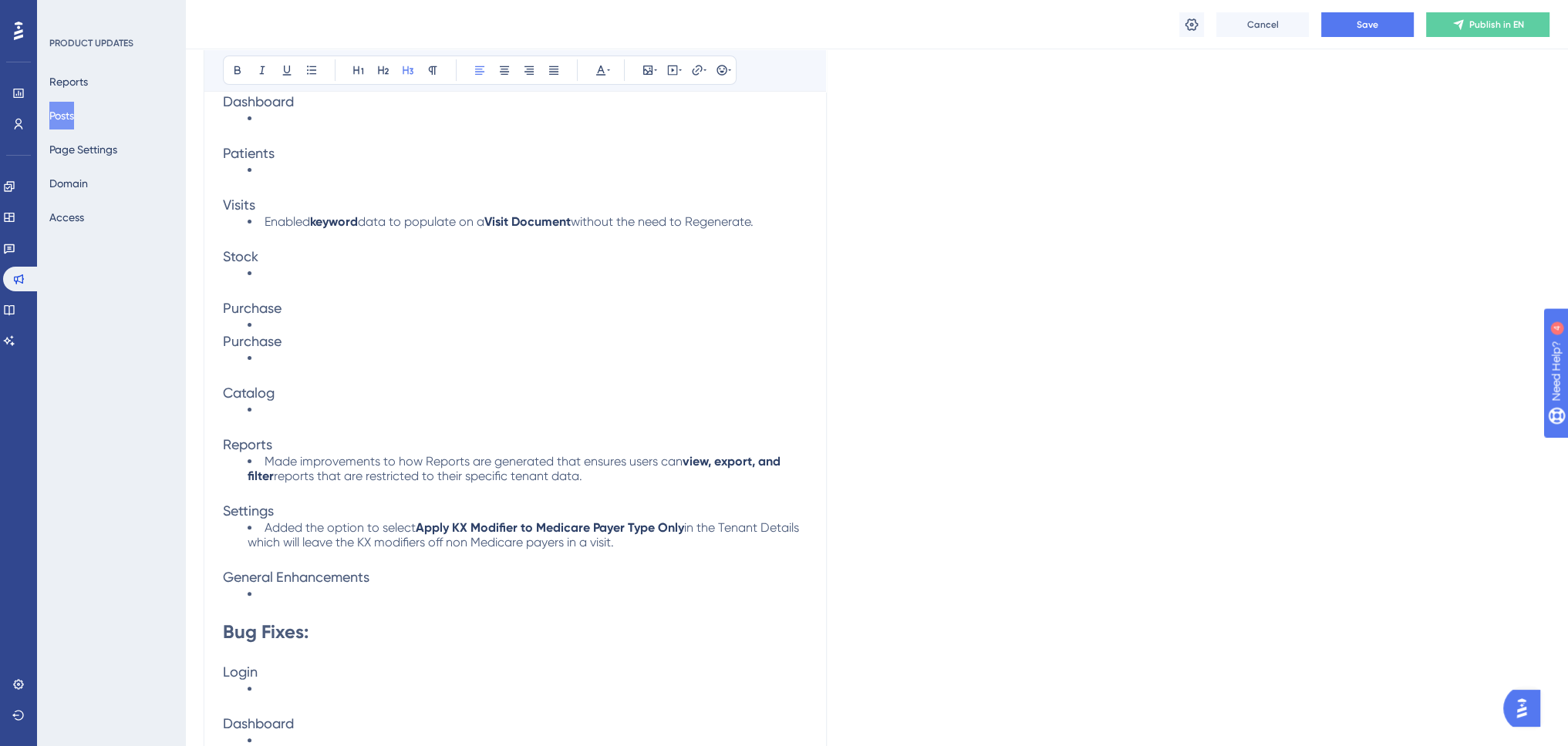
click at [222, 338] on div "EmpowerX Release v1.9.0 ([DATE]) Bold Italic Underline Bullet Point Heading 1 H…" at bounding box center [515, 569] width 623 height 1552
click at [226, 337] on span "Purchase" at bounding box center [252, 340] width 58 height 16
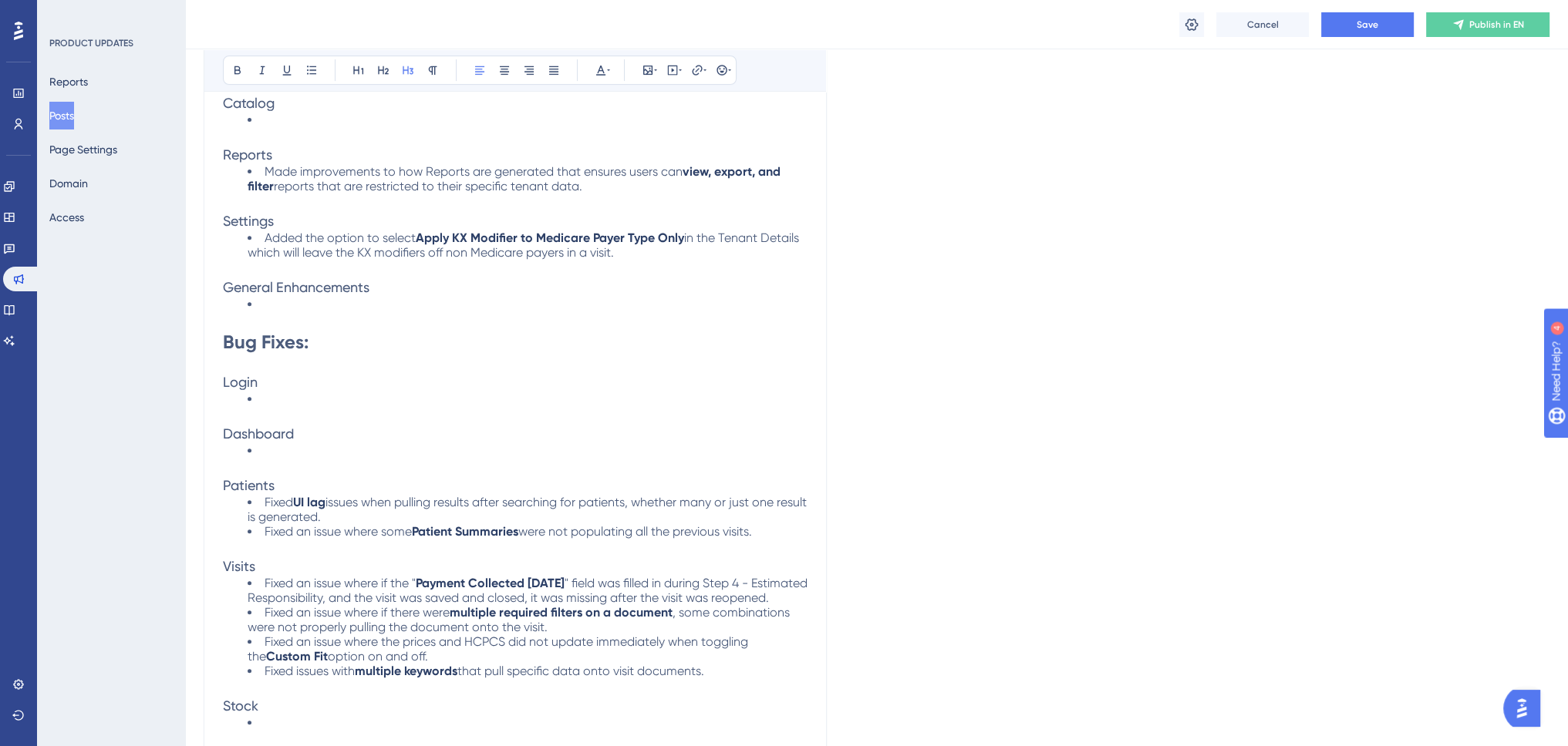
scroll to position [1233, 0]
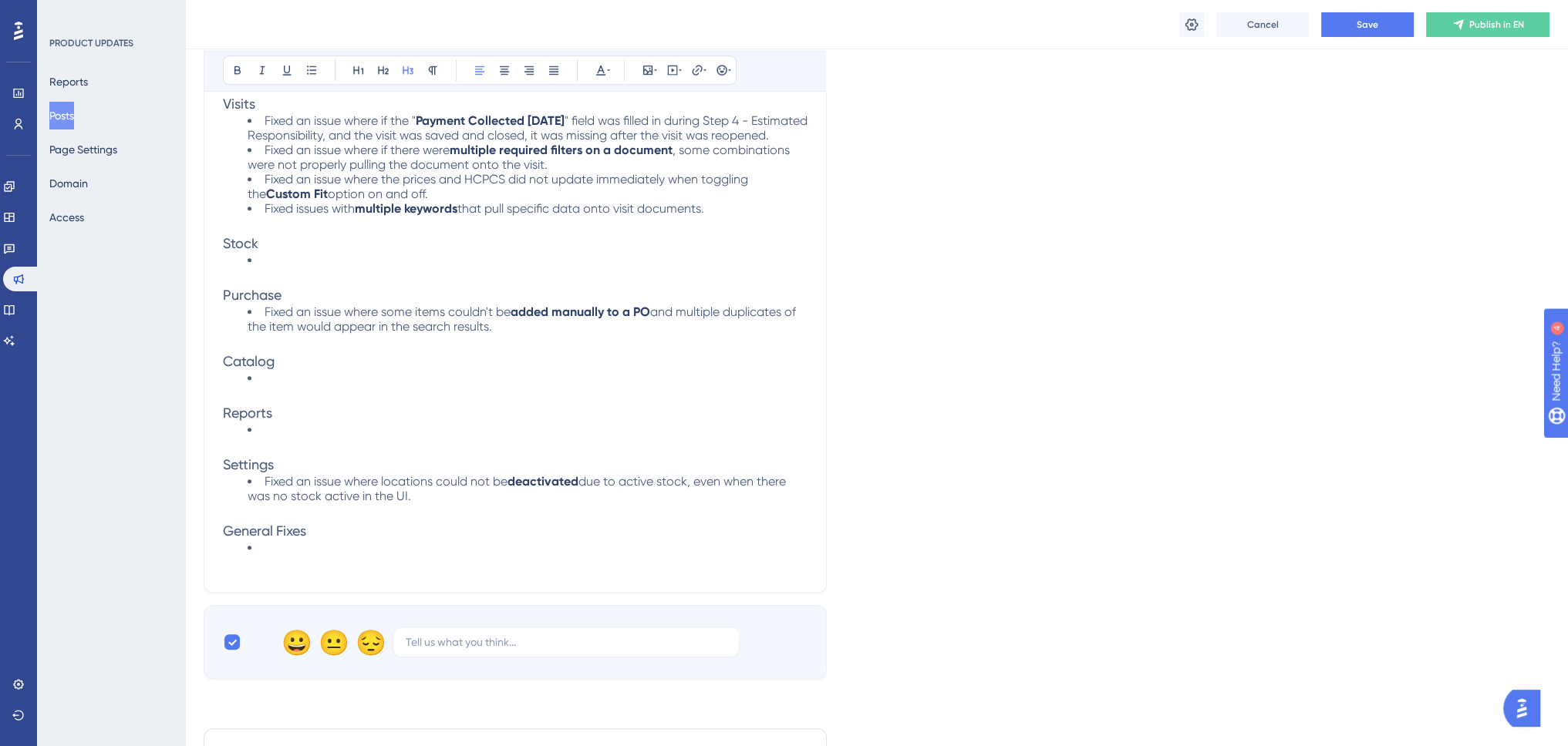
click at [241, 400] on p at bounding box center [515, 394] width 584 height 19
click at [247, 351] on p at bounding box center [515, 343] width 584 height 19
paste div
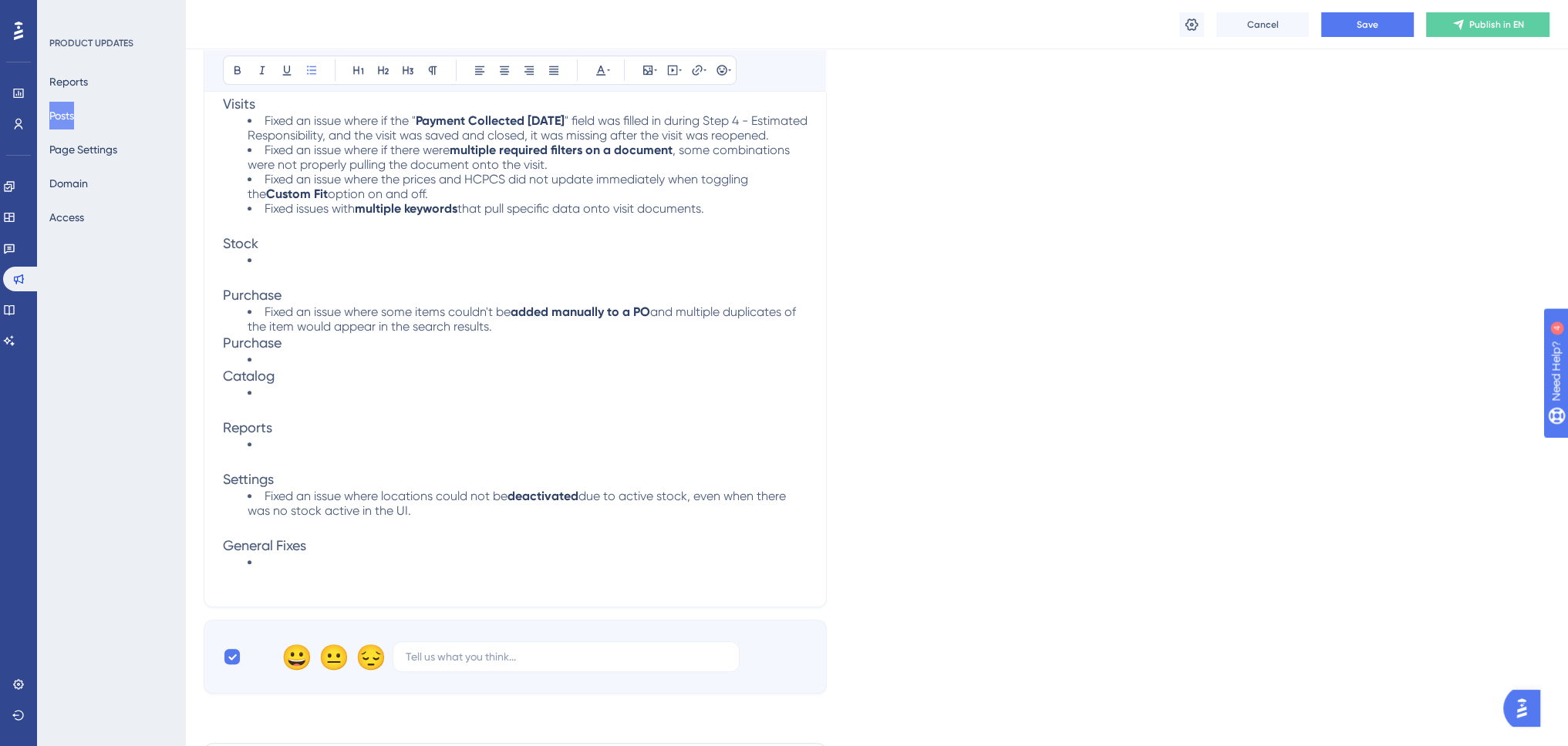
click at [223, 348] on span "Purchase" at bounding box center [252, 342] width 58 height 16
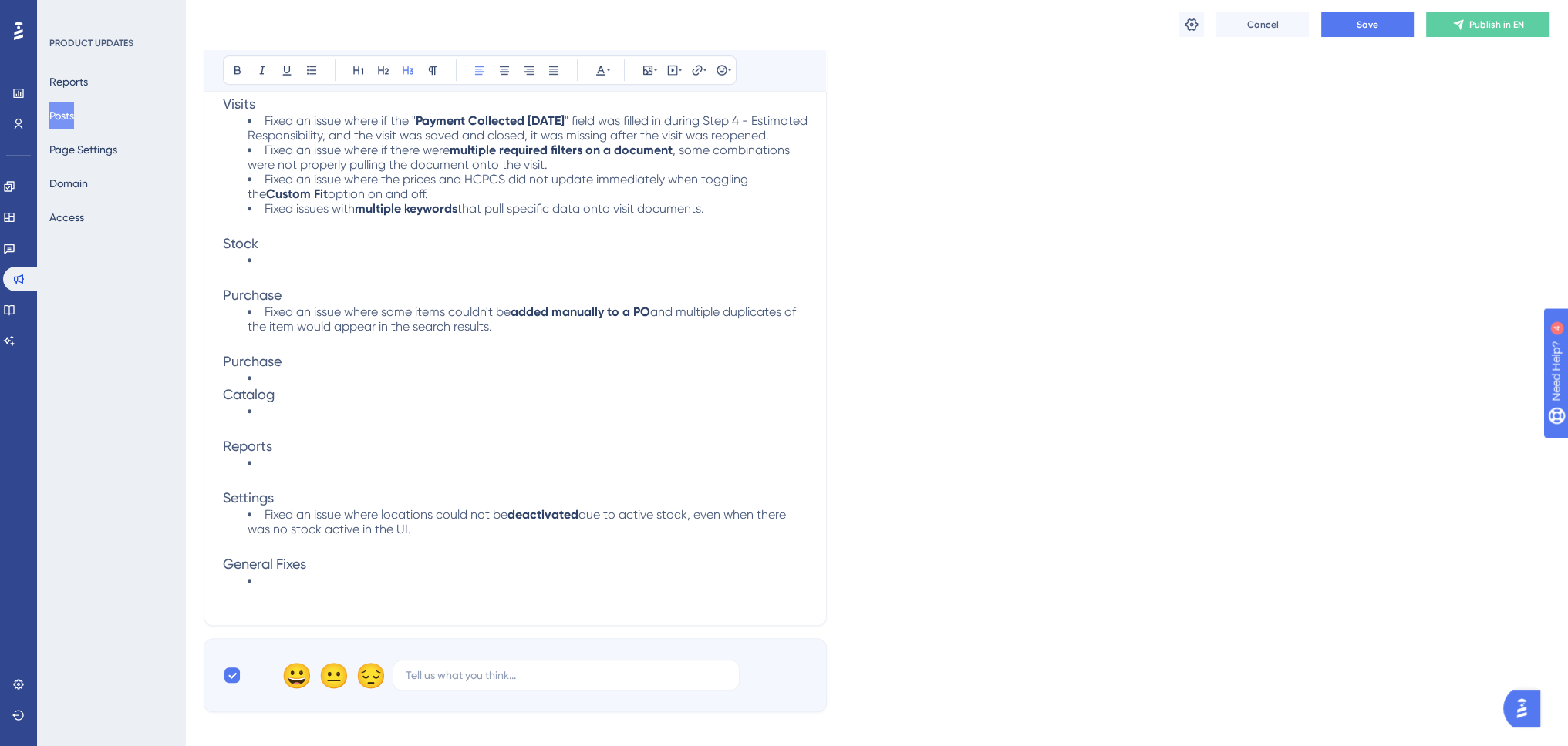
click at [226, 401] on span "Catalog" at bounding box center [249, 394] width 51 height 16
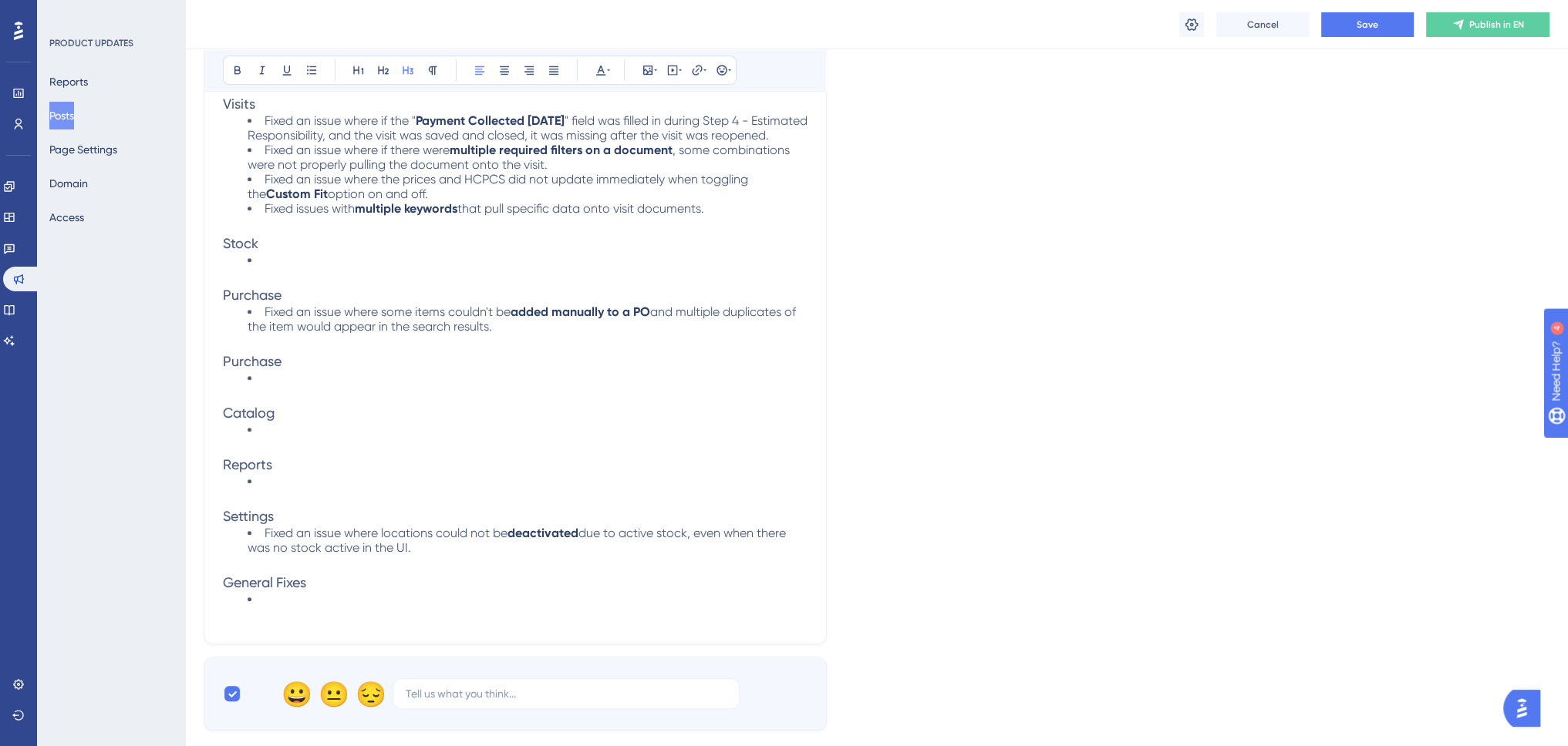
click at [233, 370] on span "Purchase" at bounding box center [252, 361] width 58 height 16
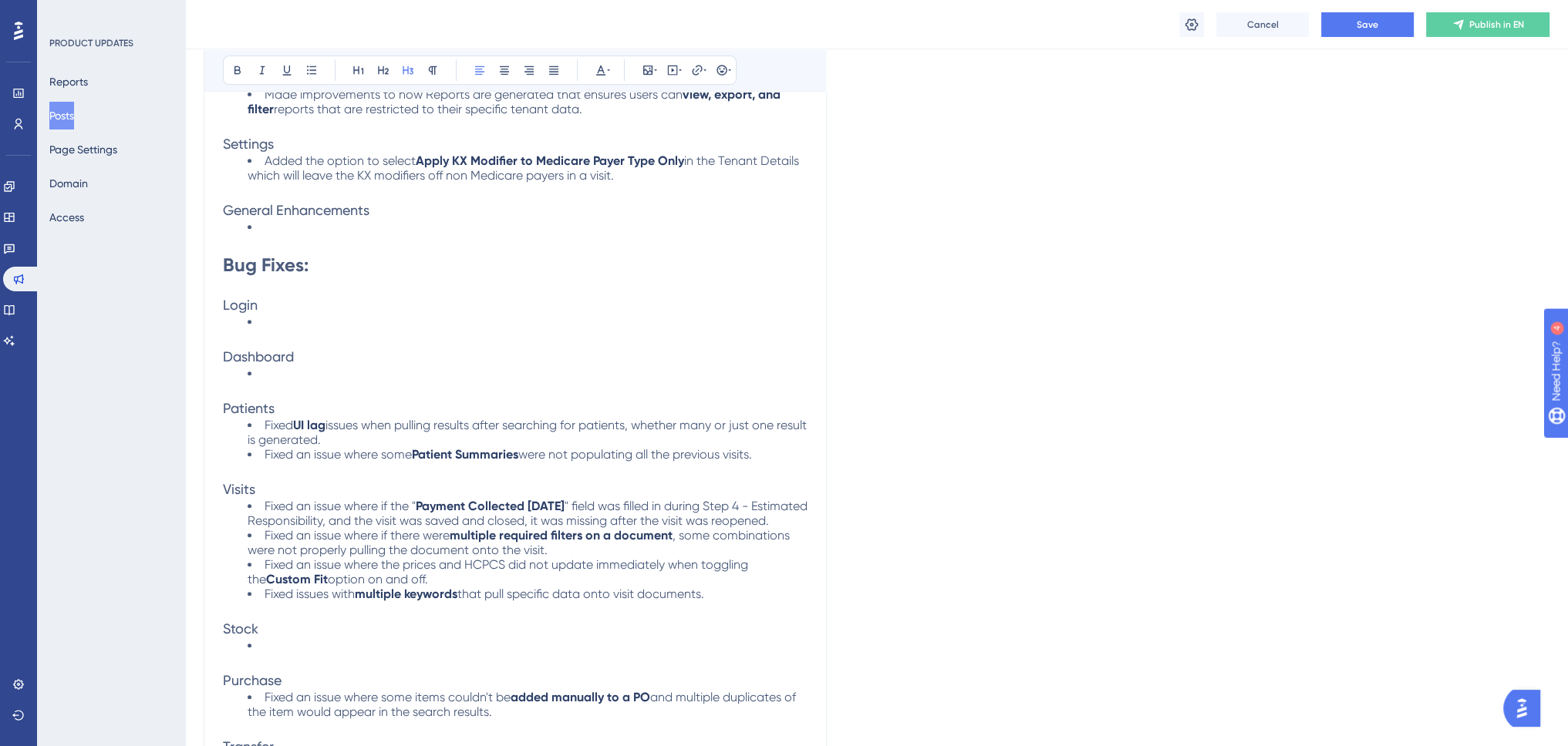
scroll to position [617, 0]
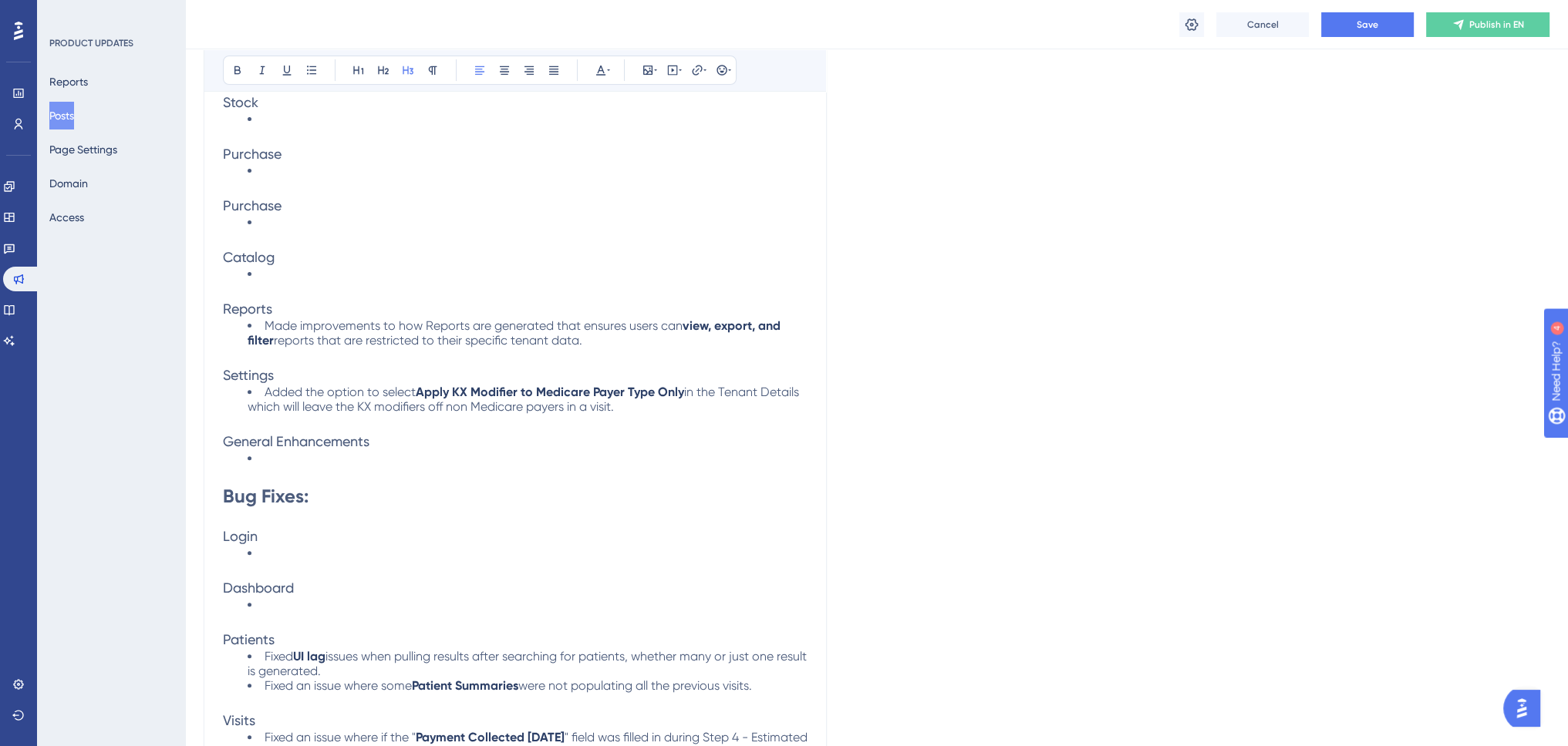
click at [247, 198] on span "Purchase" at bounding box center [252, 205] width 58 height 16
click at [276, 225] on li at bounding box center [528, 222] width 560 height 15
drag, startPoint x: 361, startPoint y: 217, endPoint x: 390, endPoint y: 218, distance: 29.0
click at [362, 218] on strong "Transfer Logic" at bounding box center [356, 222] width 81 height 15
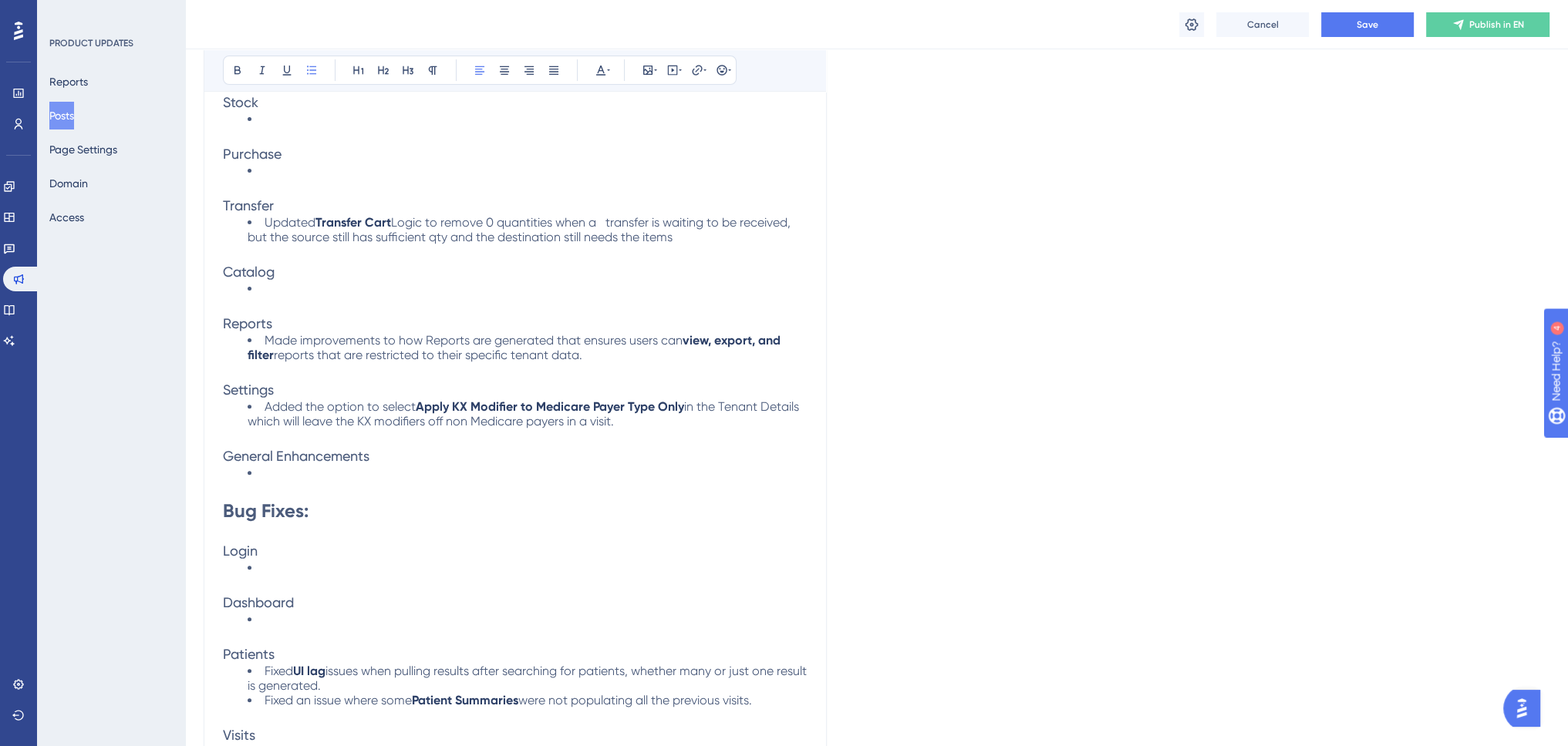
click at [610, 216] on span "Logic to remove 0 quantities when a transfer is waiting to be received, but the…" at bounding box center [521, 230] width 546 height 29
click at [684, 237] on li "Updated Transfer Cart Logic to remove 0 quantities when a transfer is waiting t…" at bounding box center [528, 230] width 560 height 29
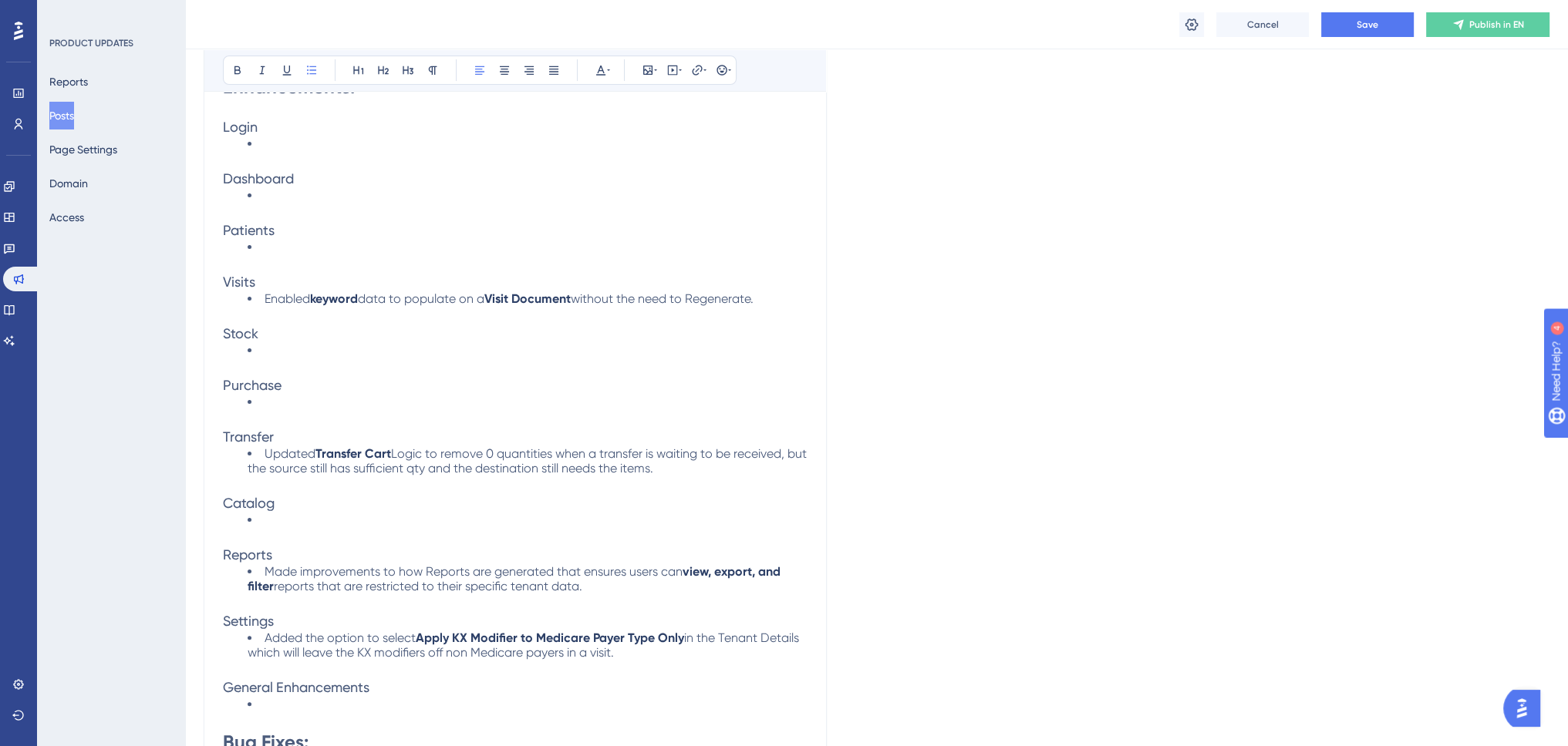
click at [782, 293] on li "Enabled keyword data to populate on a Visit Document without the need to Regene…" at bounding box center [528, 298] width 560 height 15
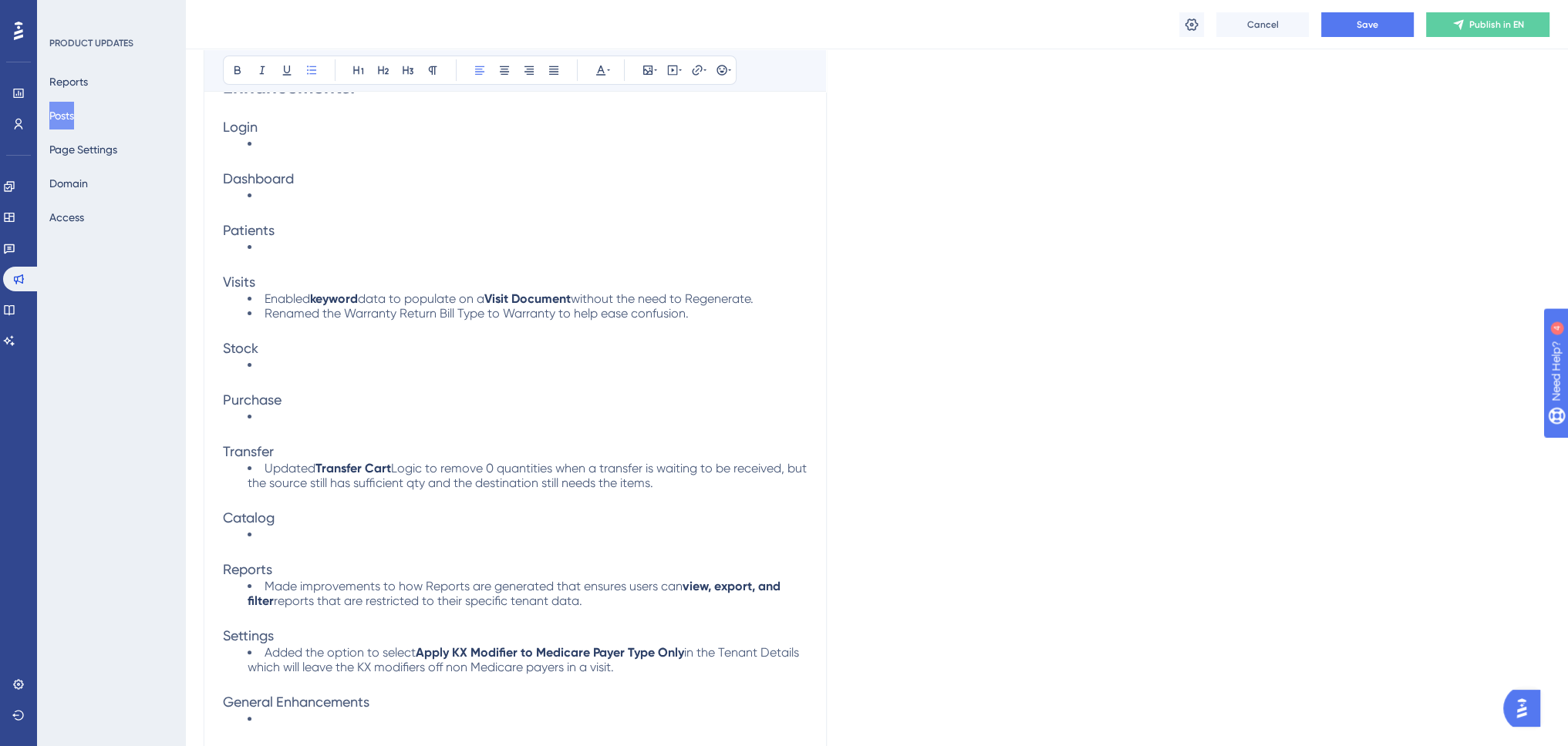
click at [366, 321] on p at bounding box center [515, 330] width 584 height 19
click at [367, 317] on span "Renamed the Warranty Return Bill Type to Warranty to help ease confusion." at bounding box center [476, 313] width 424 height 15
click at [410, 308] on span "Renamed the Warranty Return Bill Type to Warranty to help ease confusion." at bounding box center [476, 313] width 424 height 15
click at [529, 314] on span "Bill Type to Warranty to help ease confusion." at bounding box center [560, 313] width 249 height 15
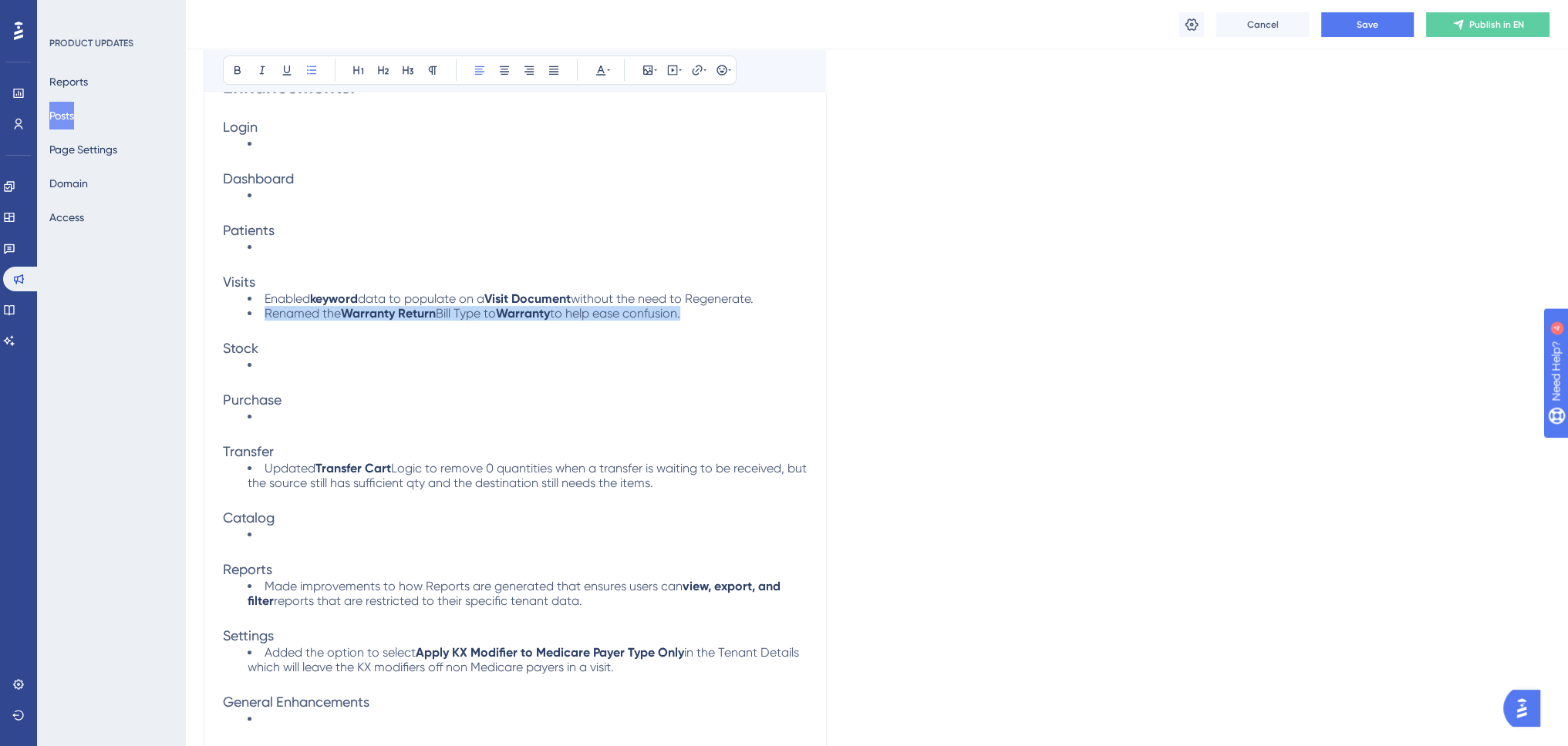
drag, startPoint x: 701, startPoint y: 314, endPoint x: 267, endPoint y: 311, distance: 434.0
click at [267, 311] on li "Renamed the Warranty Return Bill Type to Warranty to help ease confusion." at bounding box center [528, 313] width 560 height 15
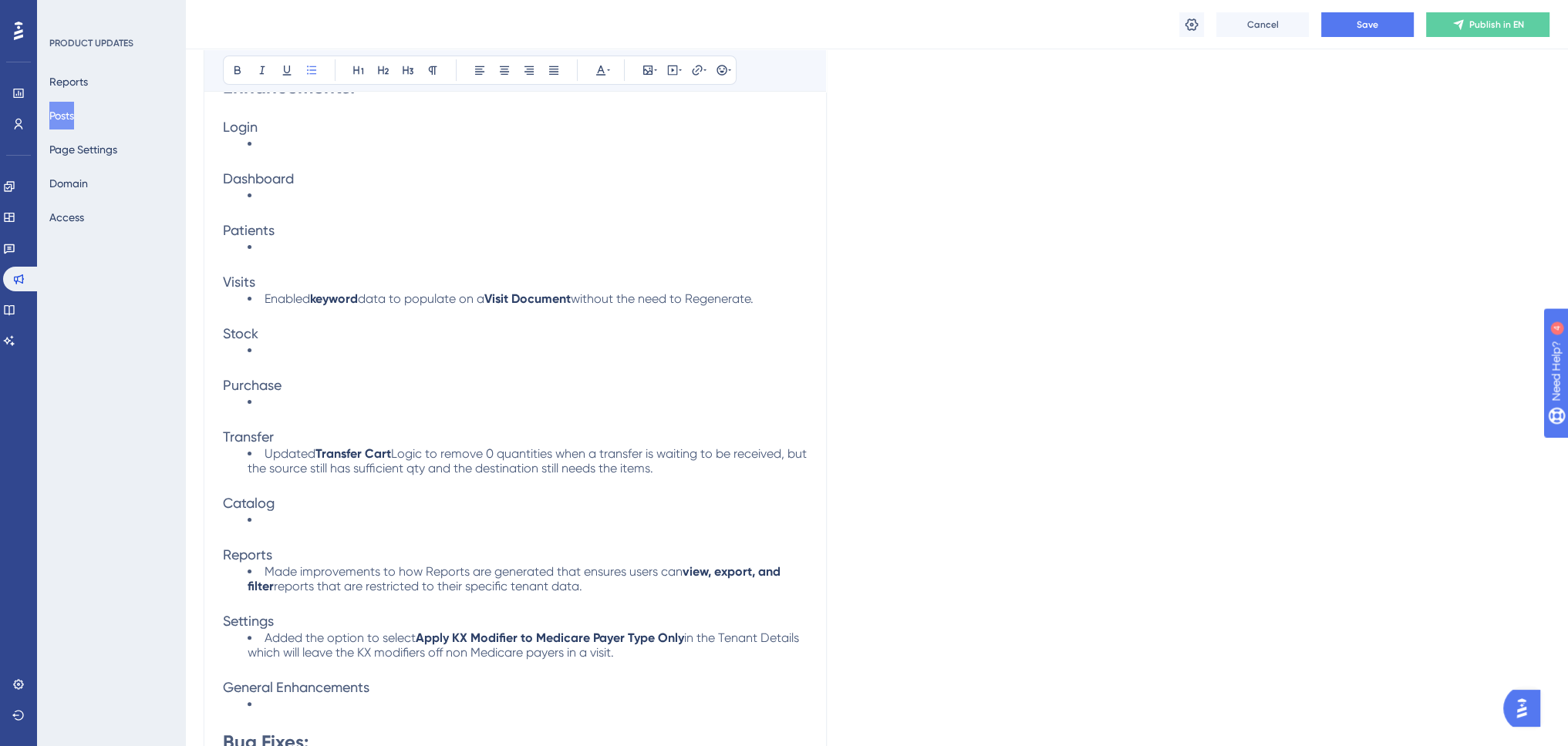
click at [306, 702] on li at bounding box center [528, 704] width 560 height 15
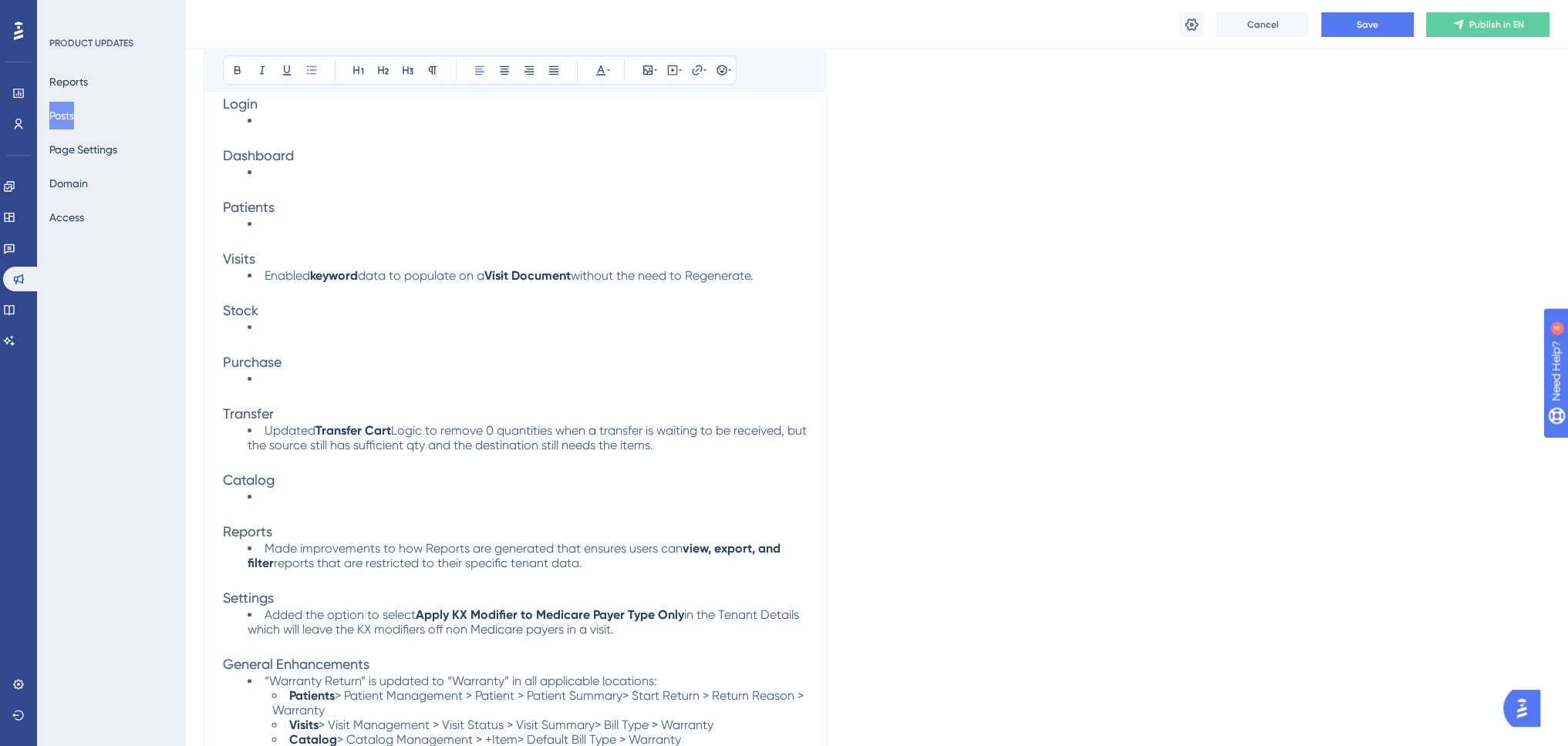
scroll to position [563, 0]
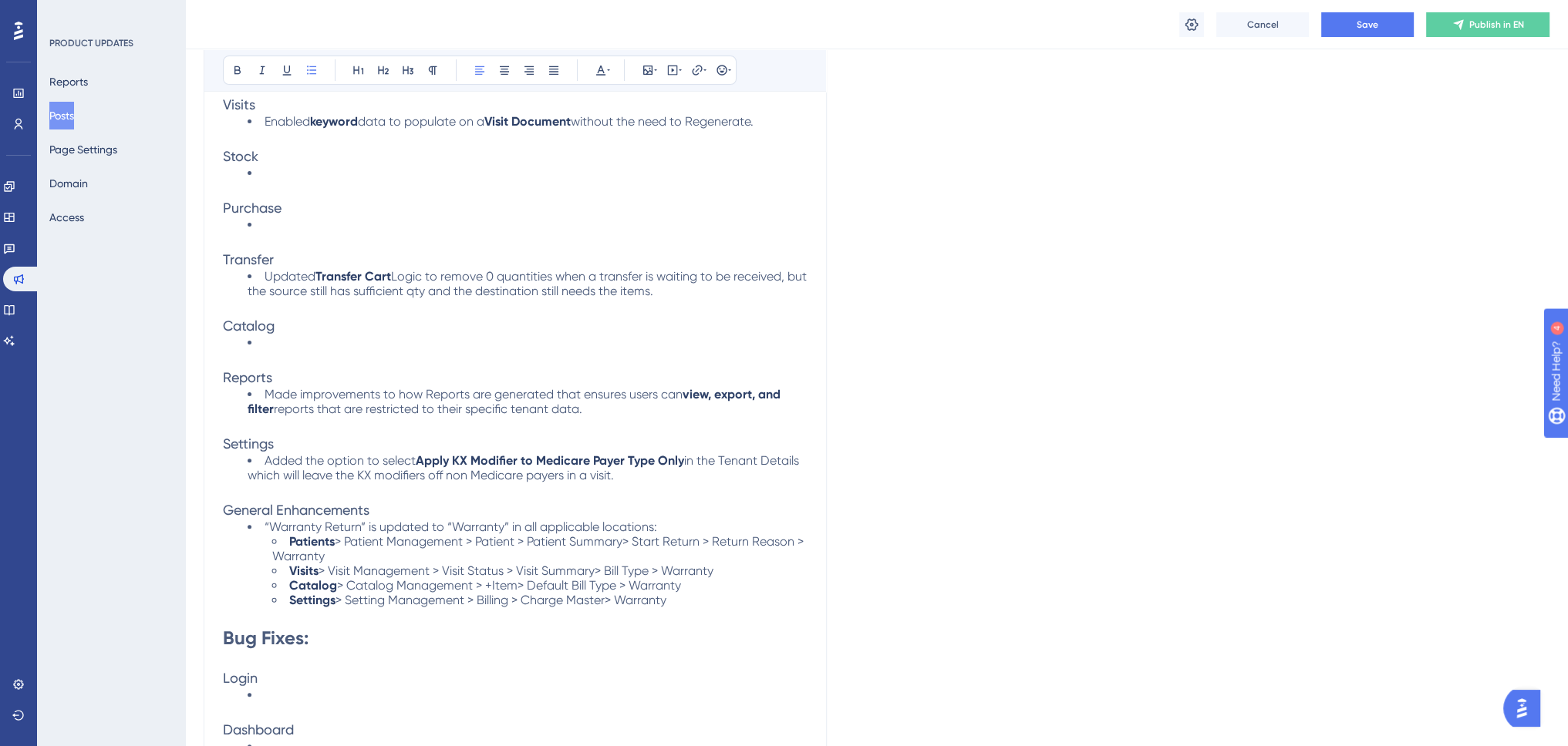
click at [372, 523] on span "“Warranty Return” is updated to “Warranty” in all applicable locations:" at bounding box center [461, 526] width 393 height 15
click at [294, 520] on span "“Warranty Return” has been updated to “Warranty” in all applicable locations:" at bounding box center [482, 526] width 437 height 15
click at [343, 521] on span "“Warranty Return” has been updated to “Warranty” in all applicable locations:" at bounding box center [482, 526] width 437 height 15
click at [531, 524] on span "” has been updated to “Warranty” in all applicable locations:" at bounding box center [534, 526] width 340 height 15
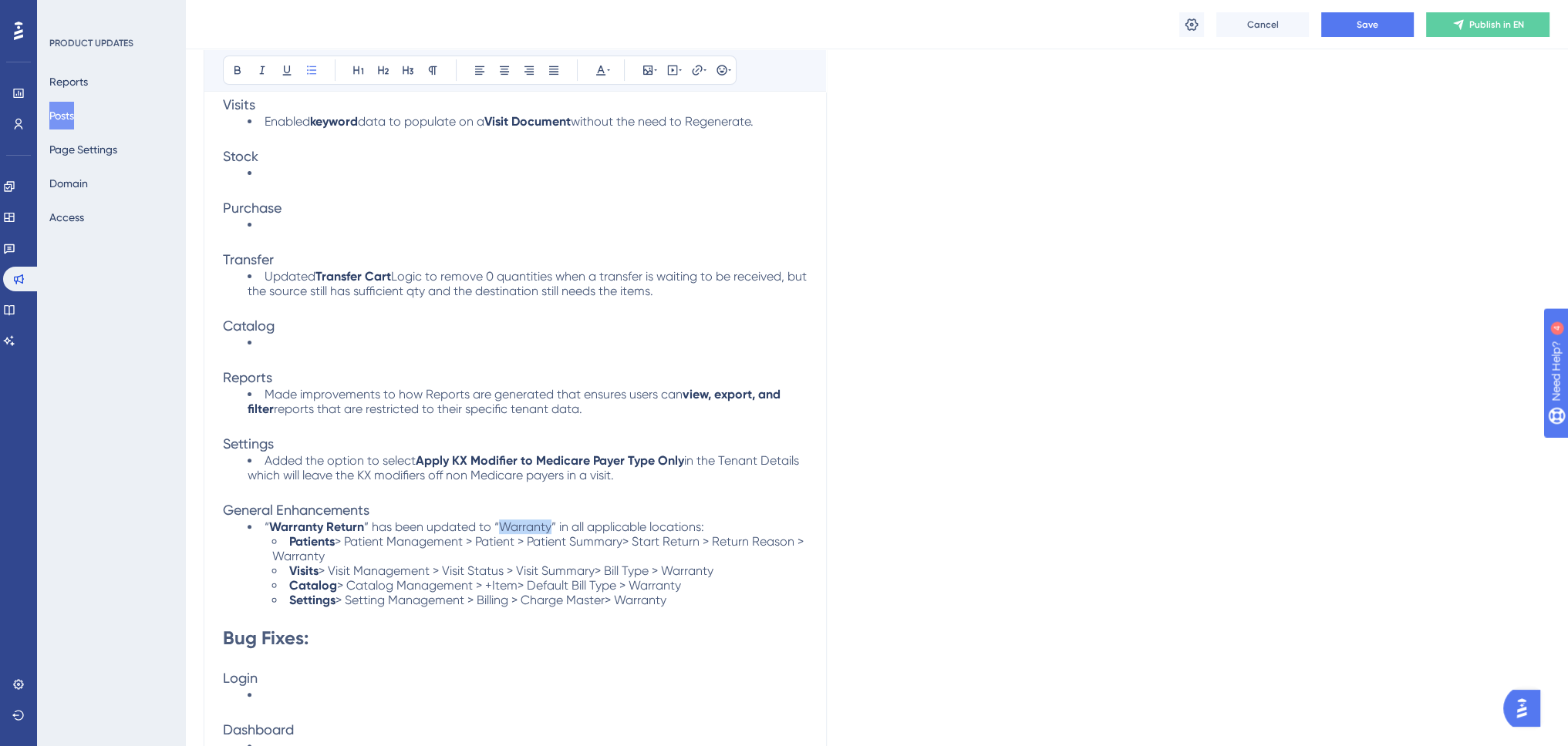
click at [531, 524] on span "” has been updated to “Warranty” in all applicable locations:" at bounding box center [534, 526] width 340 height 15
click at [1355, 28] on button "Save" at bounding box center [1367, 24] width 93 height 25
